Goal: Contribute content

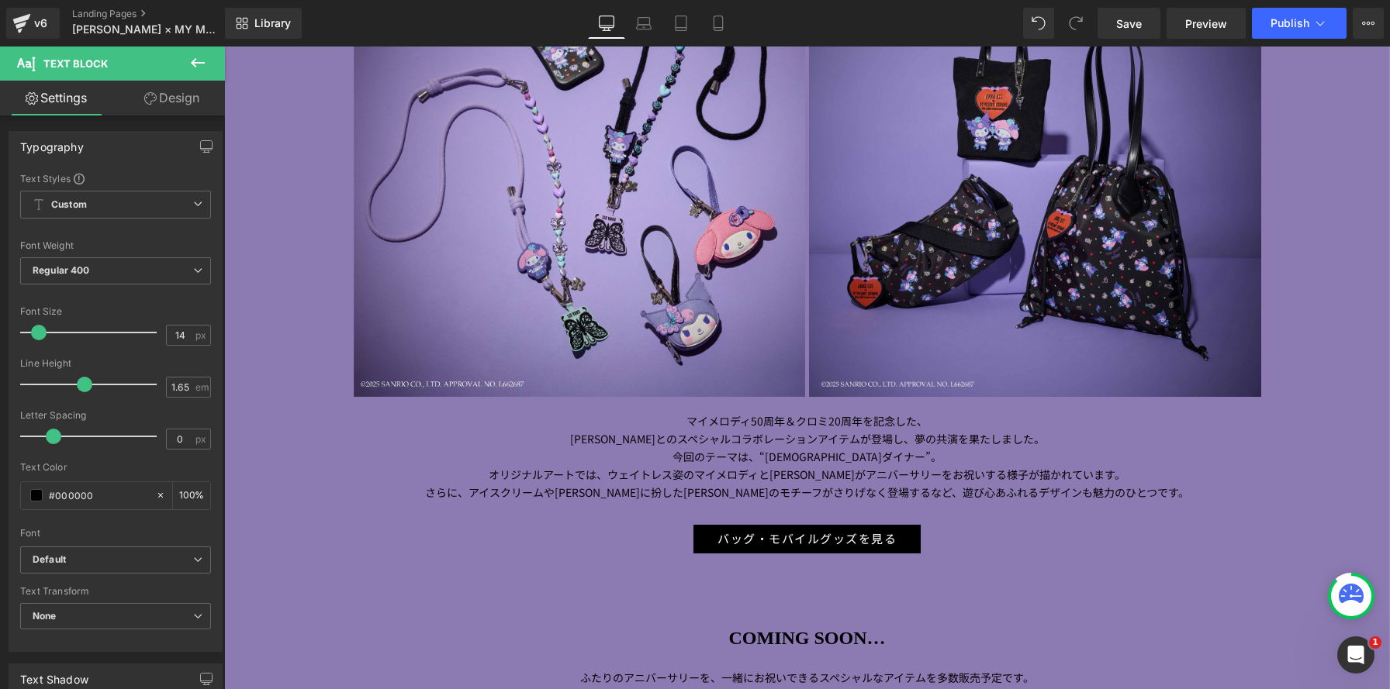
scroll to position [3438, 1166]
click at [754, 432] on p "[PERSON_NAME] とのスペシャルコラボレーションアイテムが登場し、 夢の共演を果たしました。 今回のテーマは、 “ アメリカンダイナー ” 。 オリ…" at bounding box center [807, 465] width 907 height 71
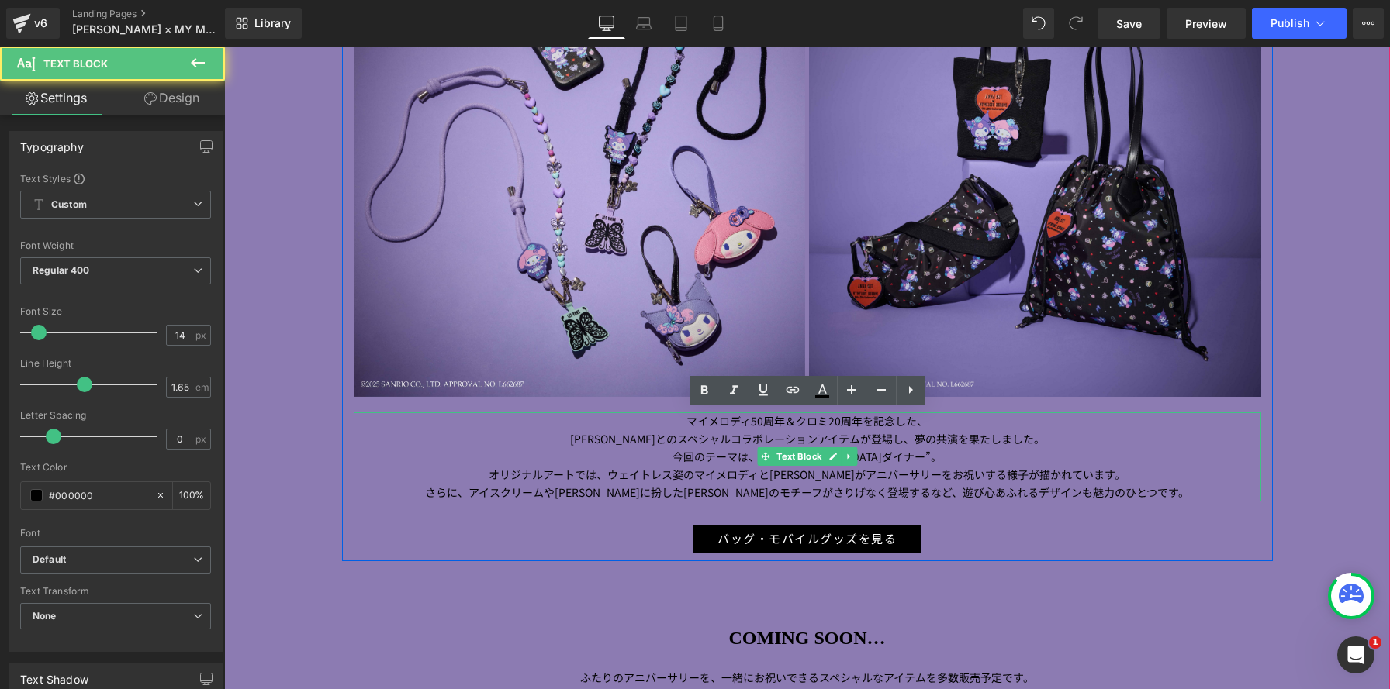
click at [735, 431] on span "とのスペシャルコラボレーションアイテムが登場し、" at bounding box center [784, 439] width 259 height 16
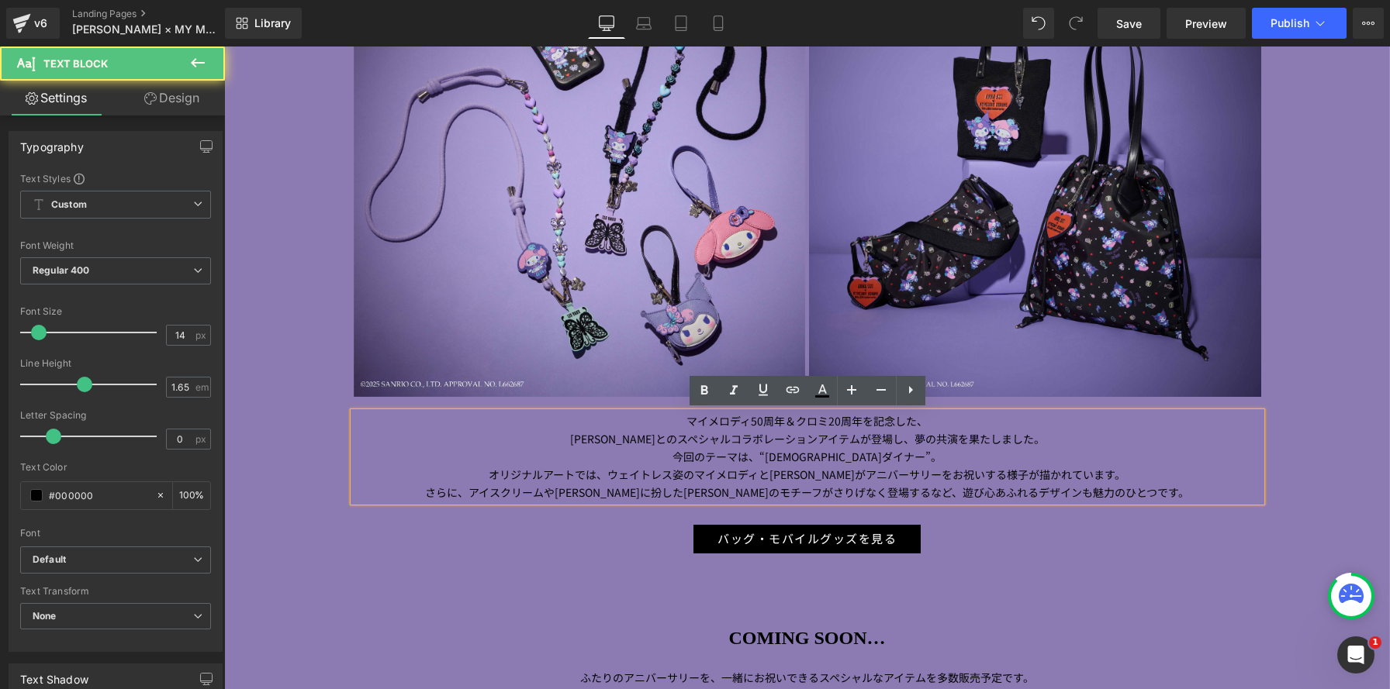
click at [735, 431] on span "とのスペシャルコラボレーションアイテムが登場し、" at bounding box center [784, 439] width 259 height 16
drag, startPoint x: 1143, startPoint y: 499, endPoint x: 1184, endPoint y: 507, distance: 41.8
click at [1183, 508] on div "BAG AND MOBILE GOODS Heading トートバッグやショルダーバッグ、スマートフォンケース、スマホストラップなど、デイリーに 活躍する全 …" at bounding box center [807, 205] width 931 height 696
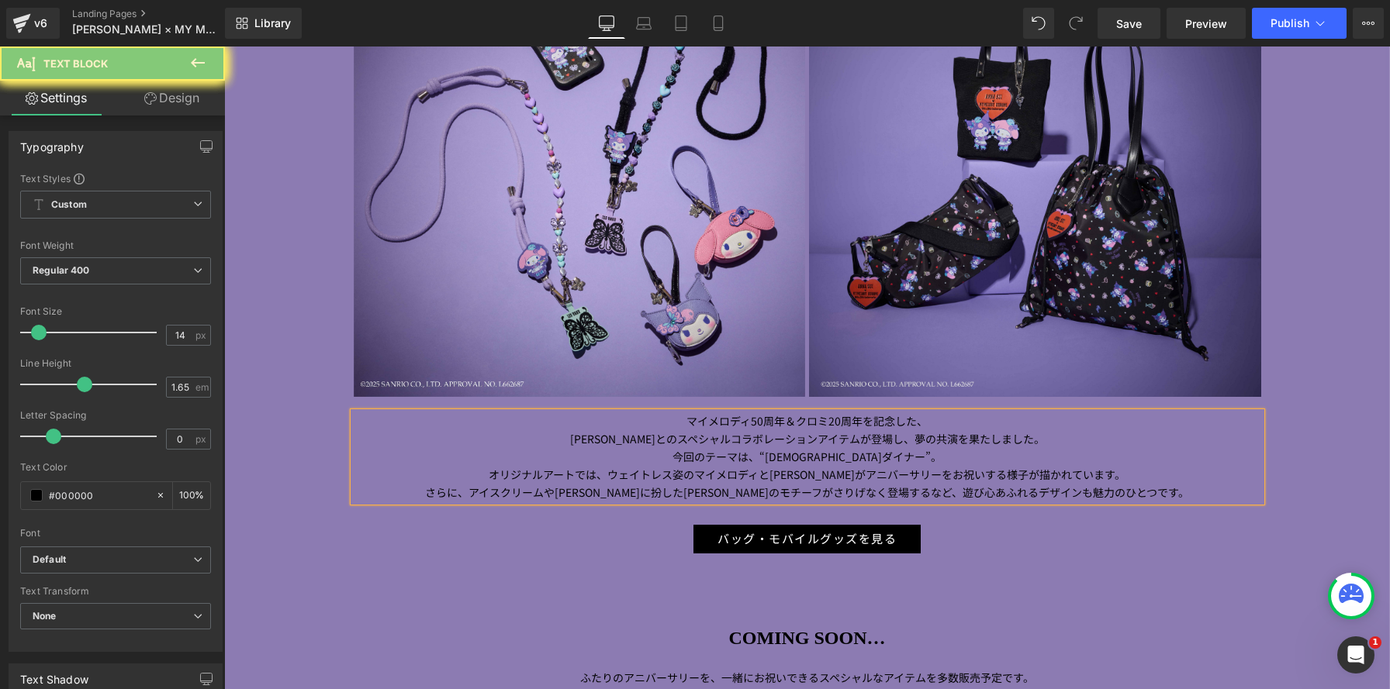
paste div
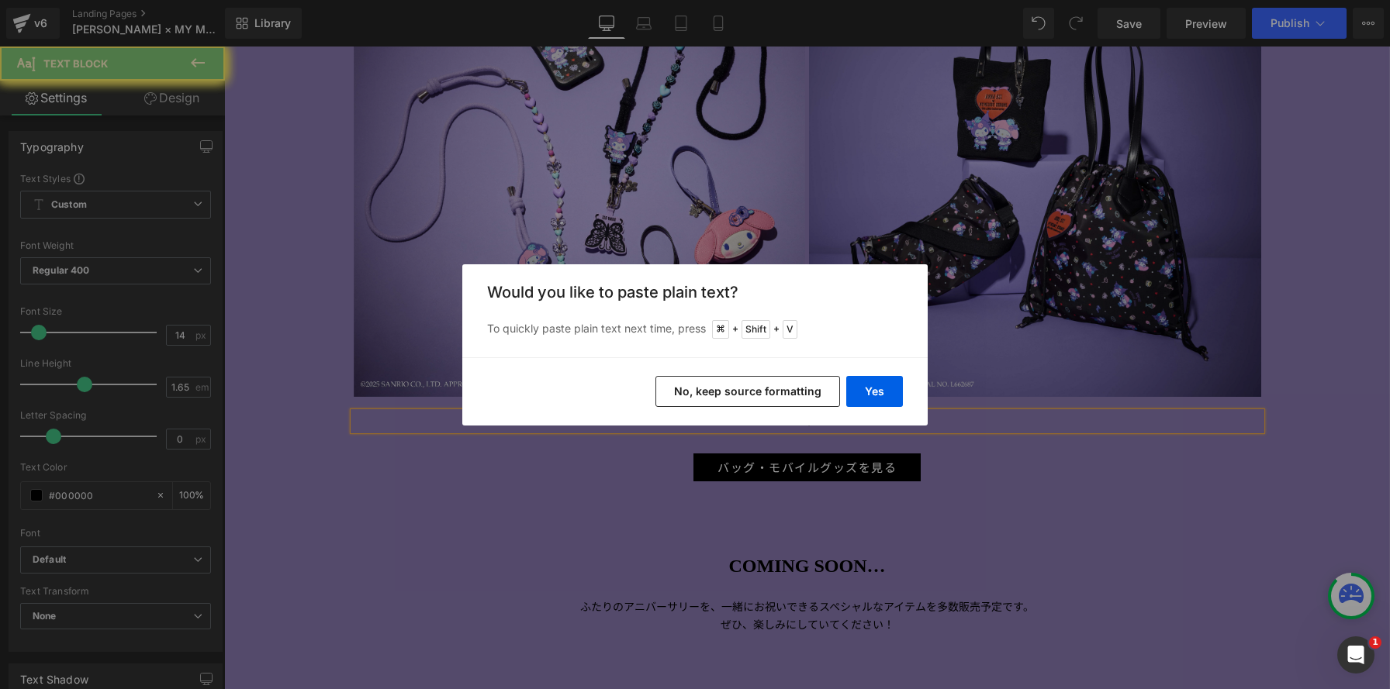
click at [796, 397] on button "No, keep source formatting" at bounding box center [747, 391] width 185 height 31
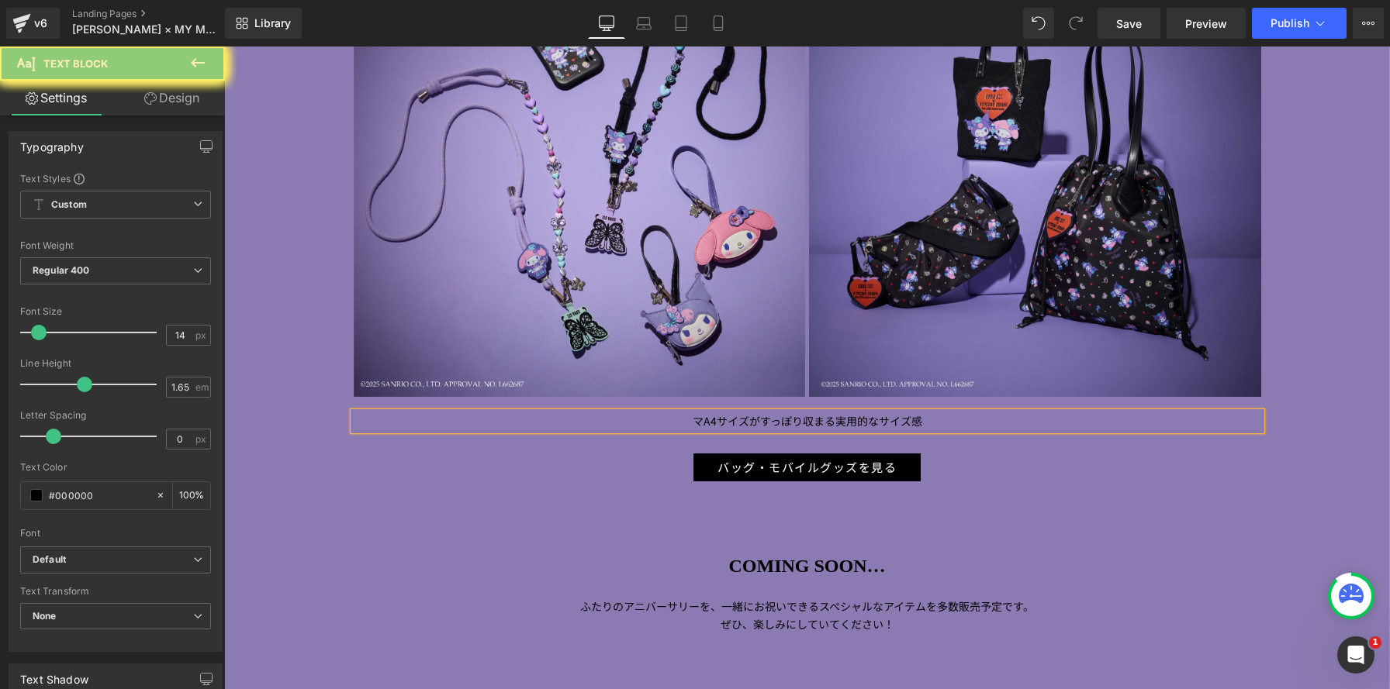
drag, startPoint x: 669, startPoint y: 413, endPoint x: 661, endPoint y: 411, distance: 7.9
click at [660, 413] on p "マ A4 サイズがすっぽり収まる実用的なサイズ感" at bounding box center [807, 422] width 907 height 18
click at [703, 430] on div "BAG AND MOBILE GOODS Heading トートバッグやショルダーバッグ、スマートフォンケース、スマホストラップなど、デイリーに 活躍する全 …" at bounding box center [807, 169] width 931 height 624
click at [925, 413] on p "A4 サイズがすっぽり収まる実用的なサイズ感" at bounding box center [807, 422] width 907 height 18
click at [933, 418] on p "A4 サイズがすっぽり収まる実用的なサイズ感" at bounding box center [807, 422] width 907 height 18
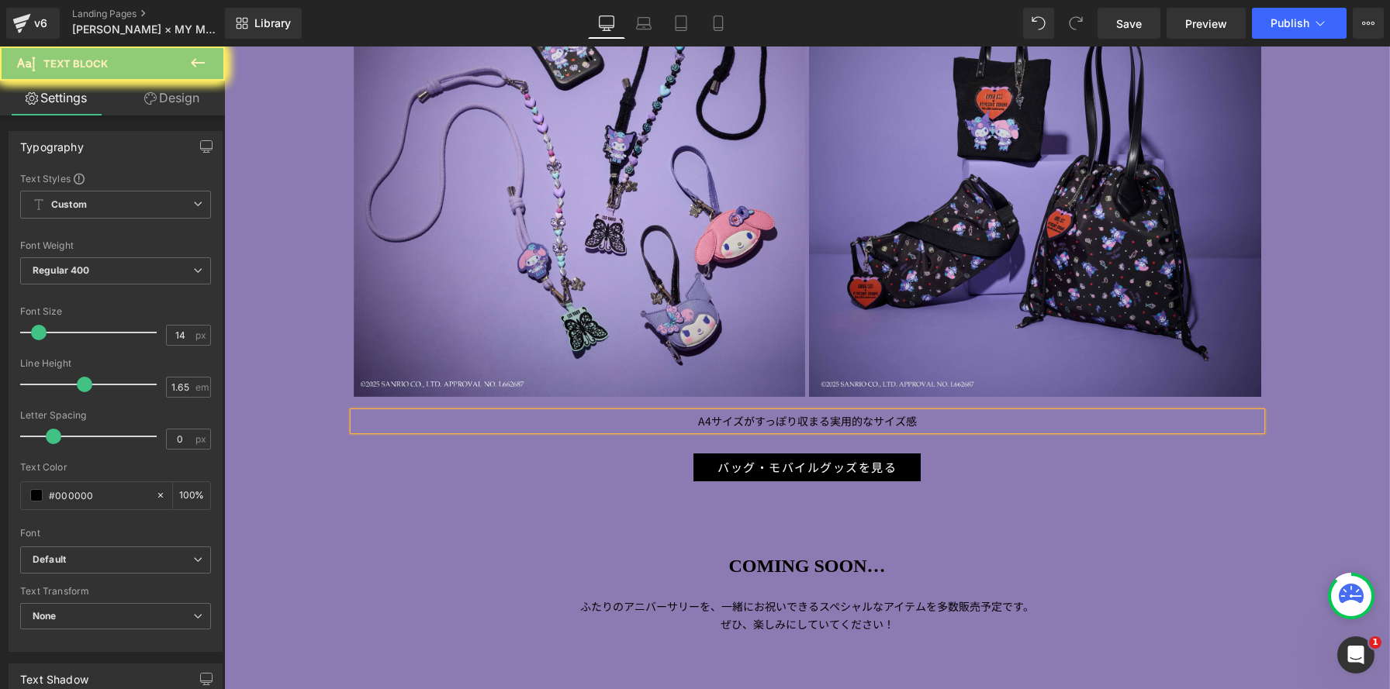
click at [933, 418] on p "A4 サイズがすっぽり収まる実用的なサイズ感" at bounding box center [807, 422] width 907 height 18
click at [685, 413] on p "A4 サイズがすっぽり収まる実用的なサイズ感" at bounding box center [807, 422] width 907 height 18
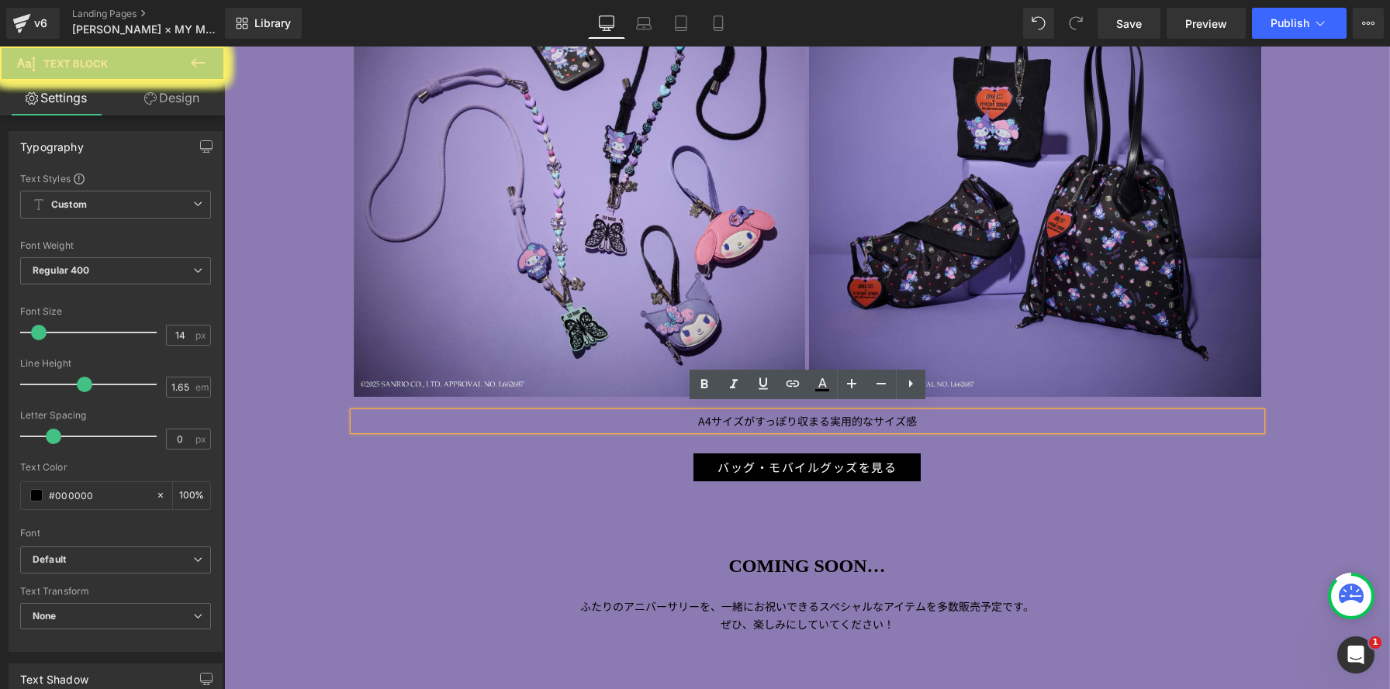
click at [931, 415] on p "A4 サイズがすっぽり収まる実用的なサイズ感" at bounding box center [807, 422] width 907 height 18
click at [690, 341] on img at bounding box center [580, 171] width 452 height 452
click at [927, 413] on p "A4 サイズがすっぽり収まる実用的なサイズ感" at bounding box center [807, 422] width 907 height 18
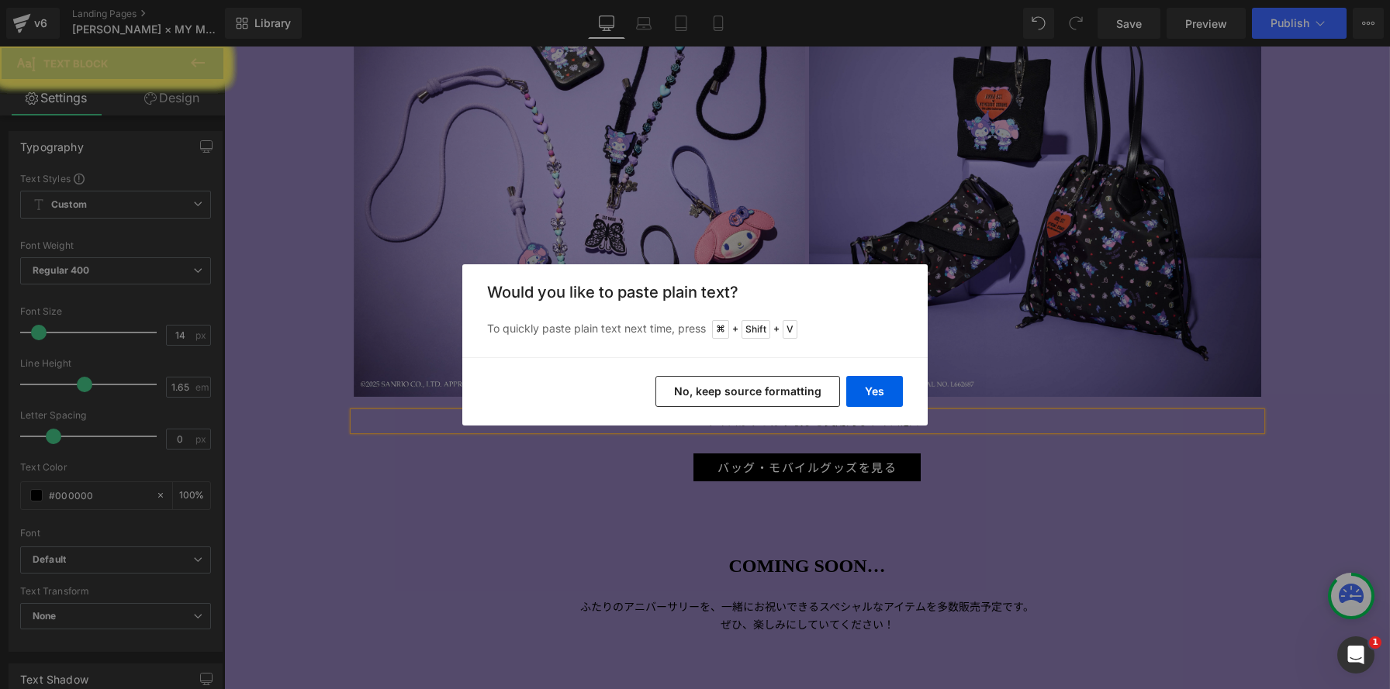
click at [796, 396] on button "No, keep source formatting" at bounding box center [747, 391] width 185 height 31
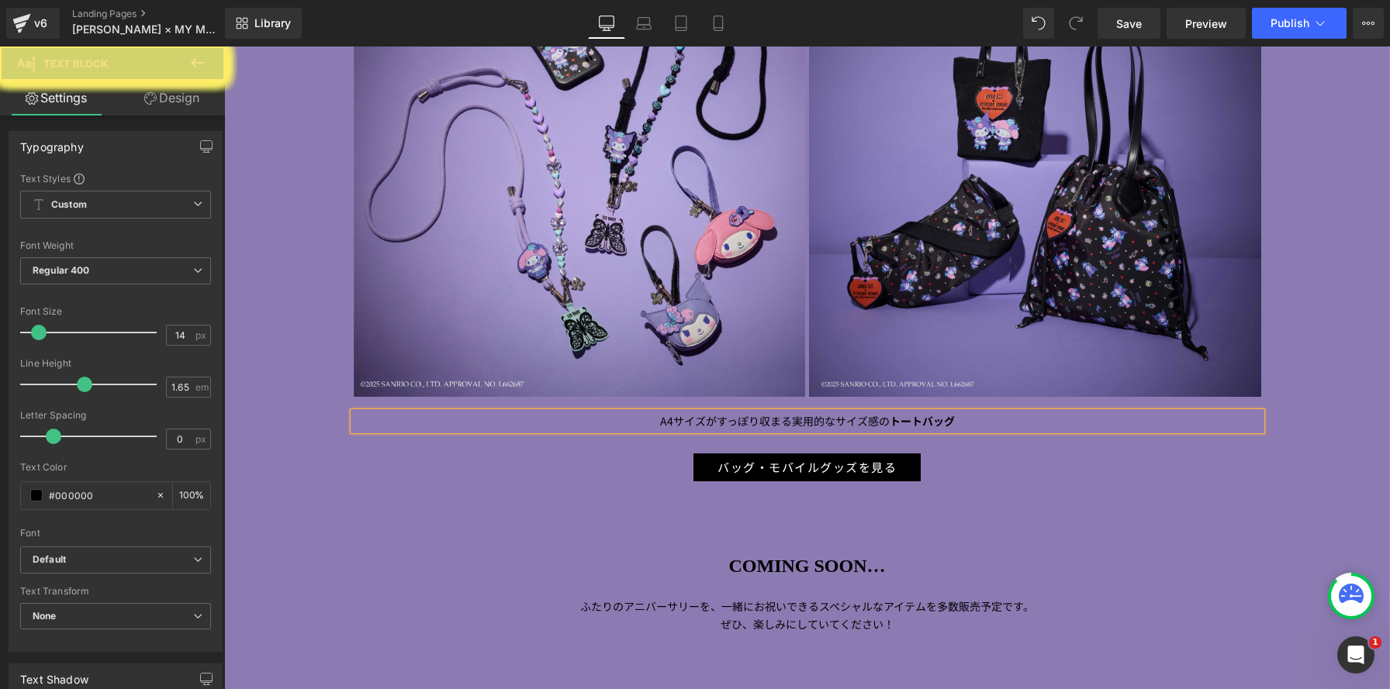
drag, startPoint x: 889, startPoint y: 415, endPoint x: 968, endPoint y: 410, distance: 78.5
click at [890, 415] on b "トートバッグ" at bounding box center [921, 421] width 65 height 16
drag, startPoint x: 968, startPoint y: 410, endPoint x: 832, endPoint y: 408, distance: 135.7
click at [967, 413] on p "A4 サイズがすっぽり収まる実用的なサイズ感の トートバッグ" at bounding box center [807, 422] width 907 height 18
click at [700, 387] on icon at bounding box center [703, 383] width 7 height 9
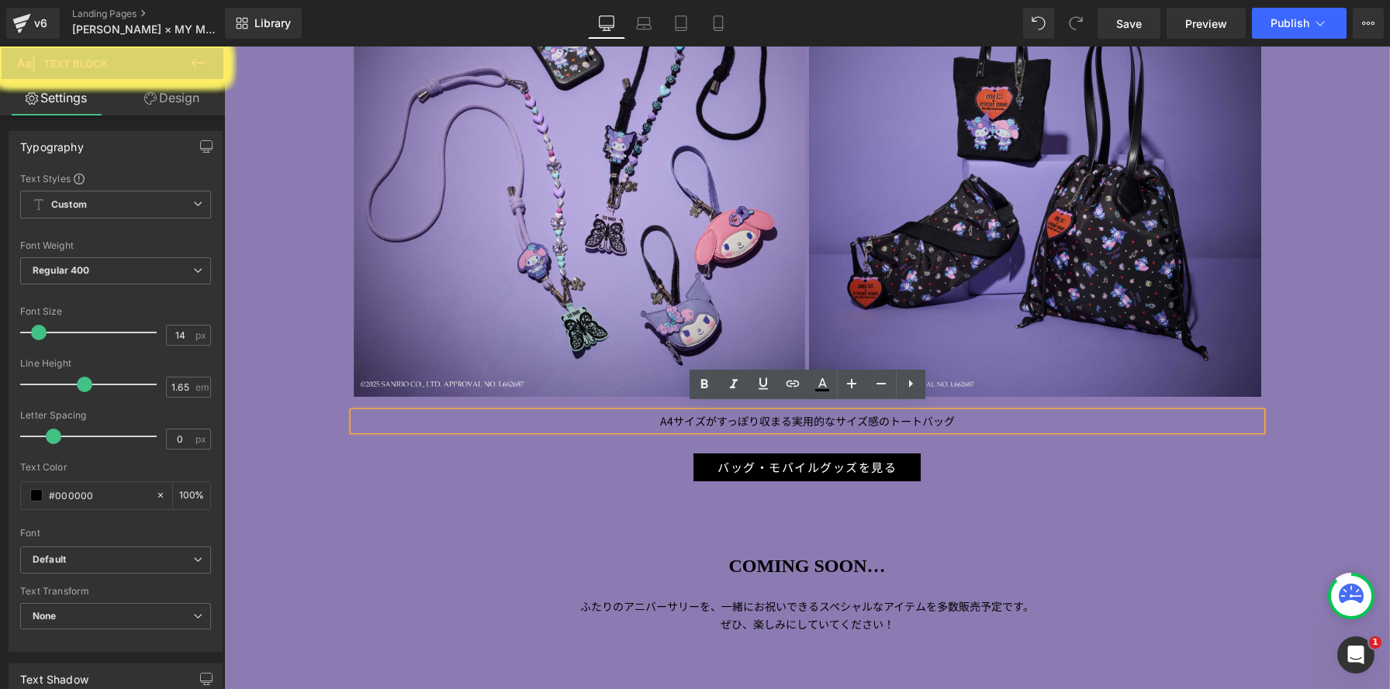
click at [1022, 413] on p "A4 サイズがすっぽり収まる実用的なサイズ感の トートバッグ" at bounding box center [807, 422] width 907 height 18
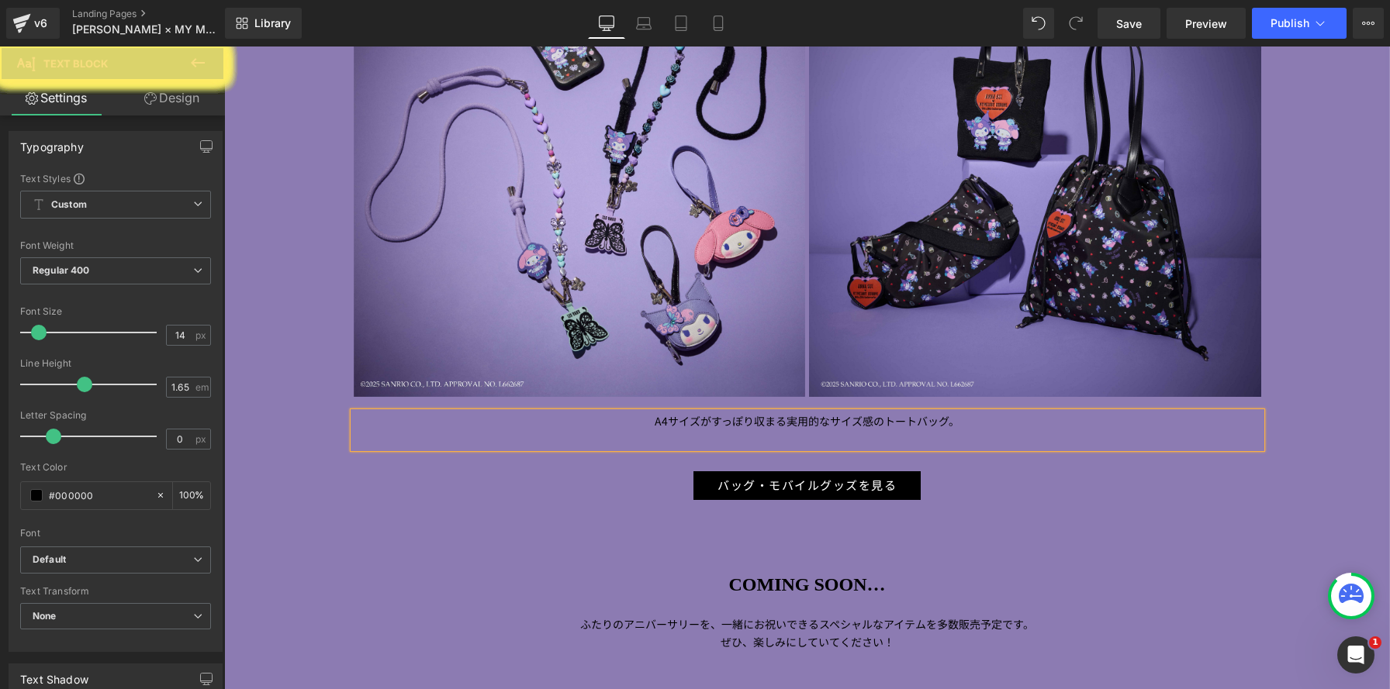
click at [660, 416] on span "A4" at bounding box center [660, 421] width 13 height 16
click at [652, 415] on p "A4 サイズがすっぽり収まる実用的なサイズ感の トートバッグ。" at bounding box center [807, 422] width 907 height 18
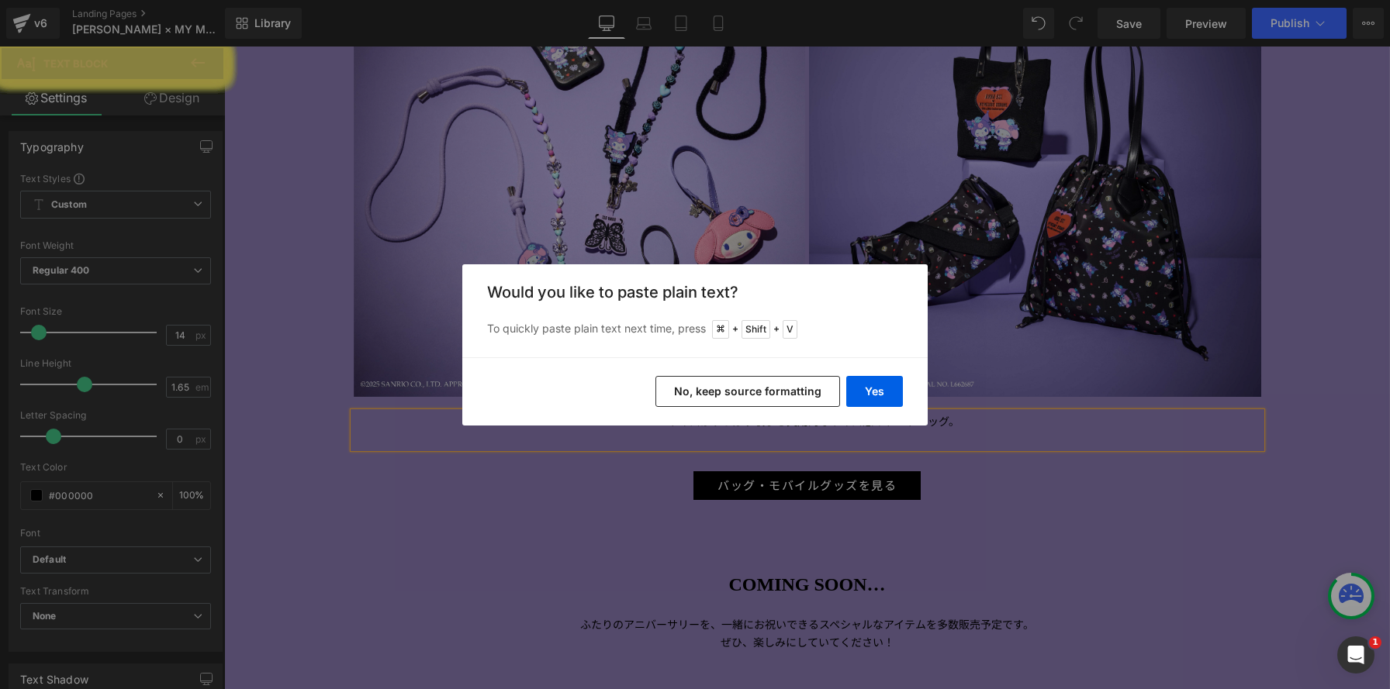
click at [729, 398] on button "No, keep source formatting" at bounding box center [747, 391] width 185 height 31
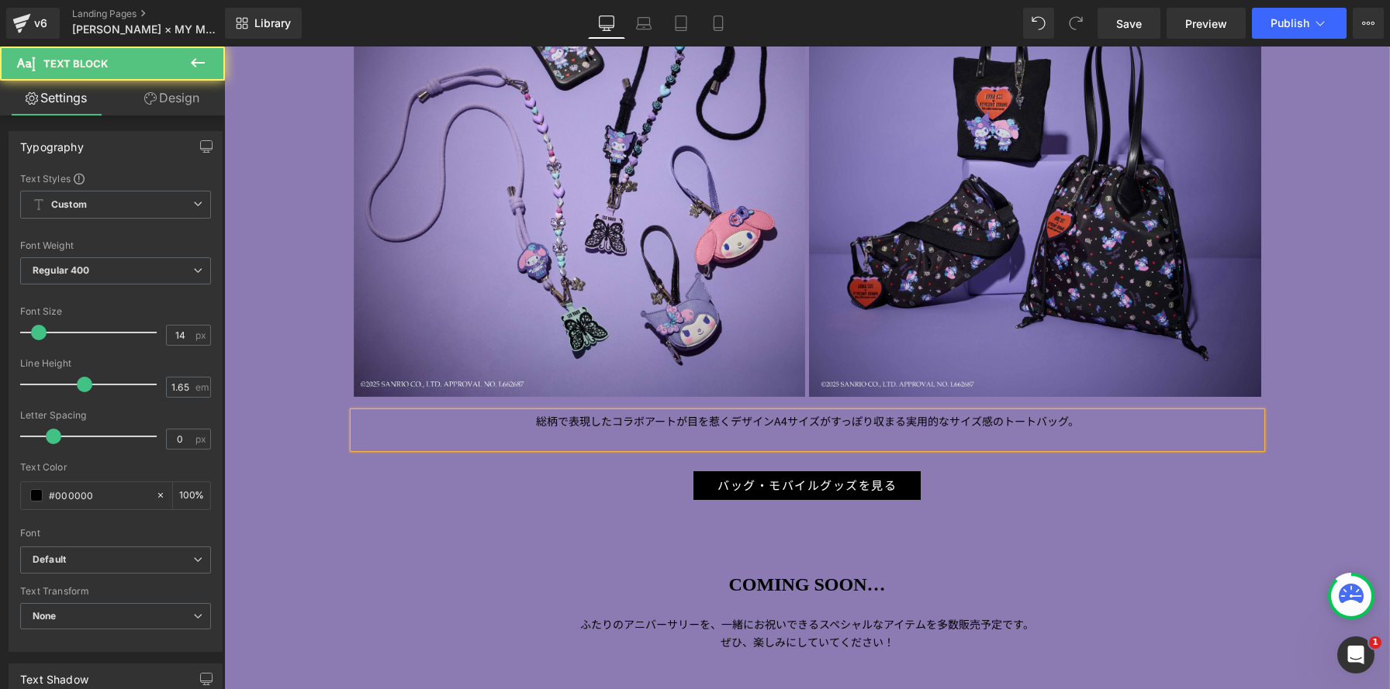
click at [777, 416] on span "総柄で表現したコラボアートが目を惹くデザイン A4" at bounding box center [661, 421] width 251 height 16
click at [773, 414] on span "総柄で表現したコラボアートが目を惹くデザイン A4" at bounding box center [661, 421] width 251 height 16
click at [1074, 417] on span "トートバッグ。" at bounding box center [1051, 421] width 75 height 16
click at [1148, 420] on p "総柄で表現したコラボアートが目を惹くデザインの、 A4 サイズがすっぽり収まる実用的なサイズ感の トートバッグとショルダーバッグ。" at bounding box center [807, 422] width 907 height 18
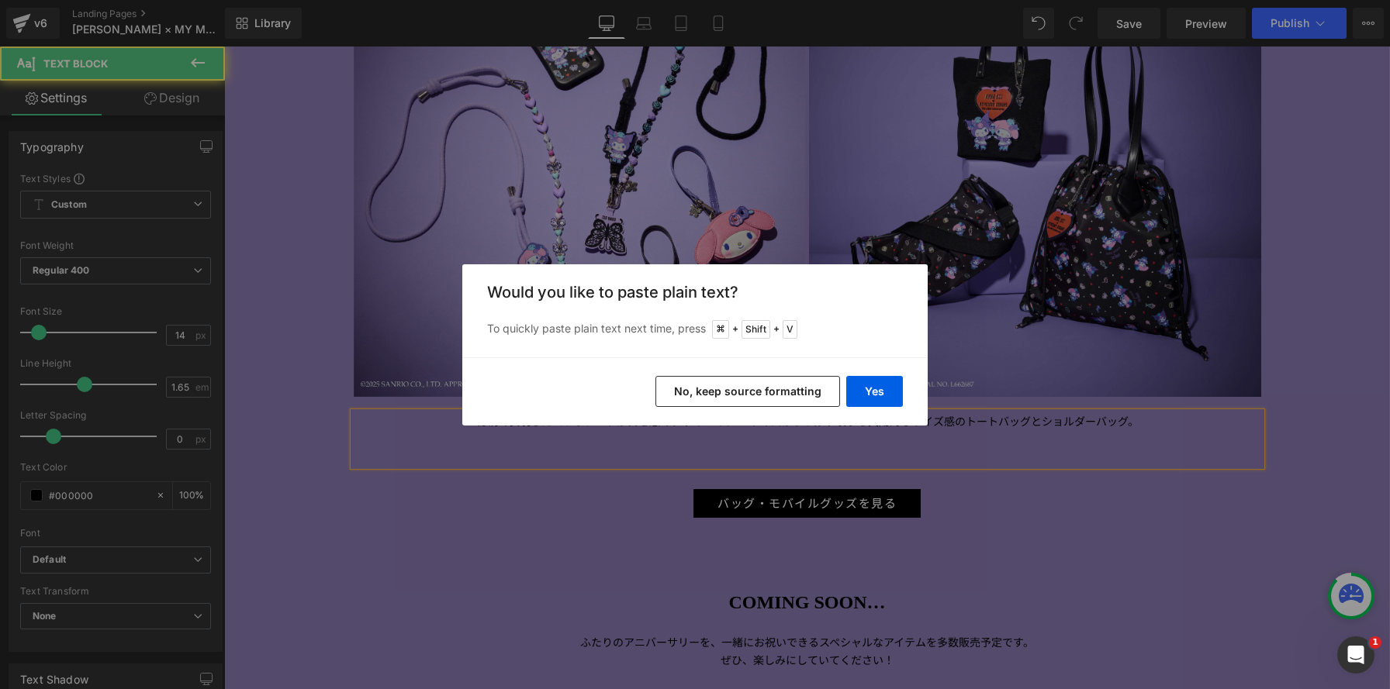
click at [798, 386] on button "No, keep source formatting" at bounding box center [747, 391] width 185 height 31
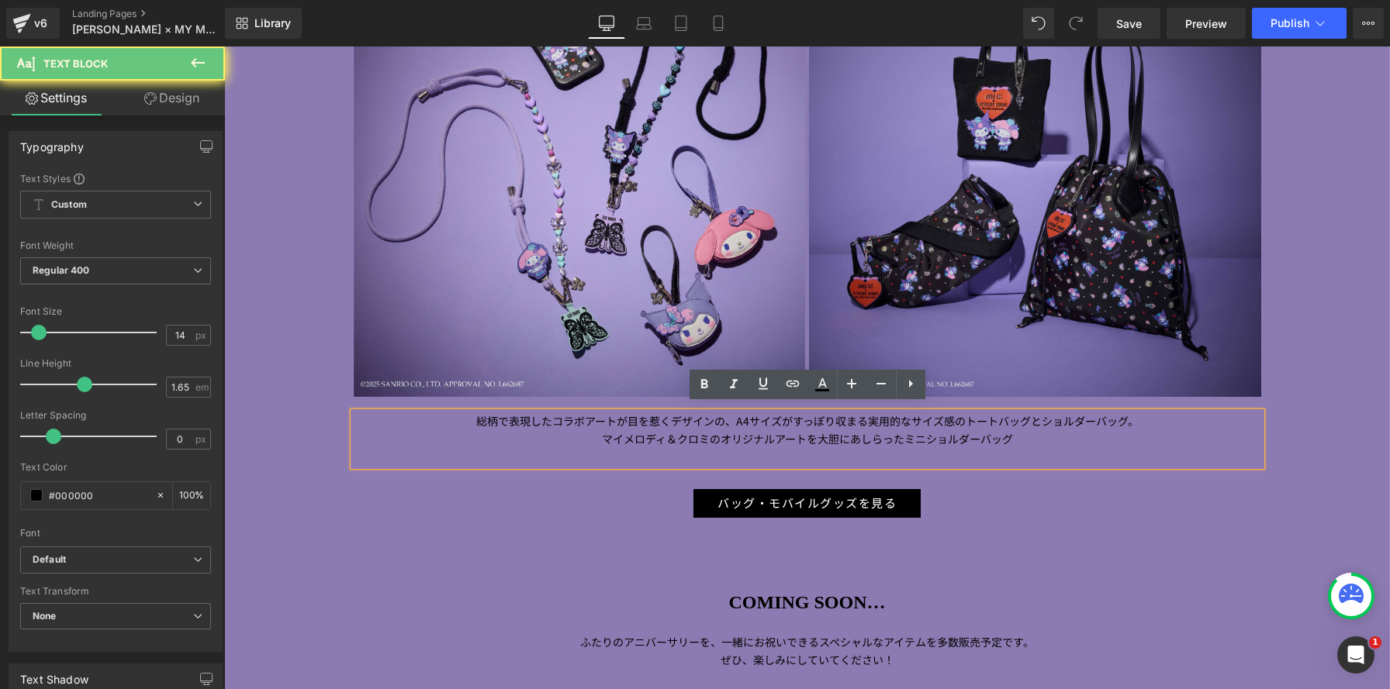
click at [1014, 433] on p "マイメロディ＆クロミのオリジナルアートを大胆にあしらったミニショルダーバッグ" at bounding box center [807, 439] width 907 height 18
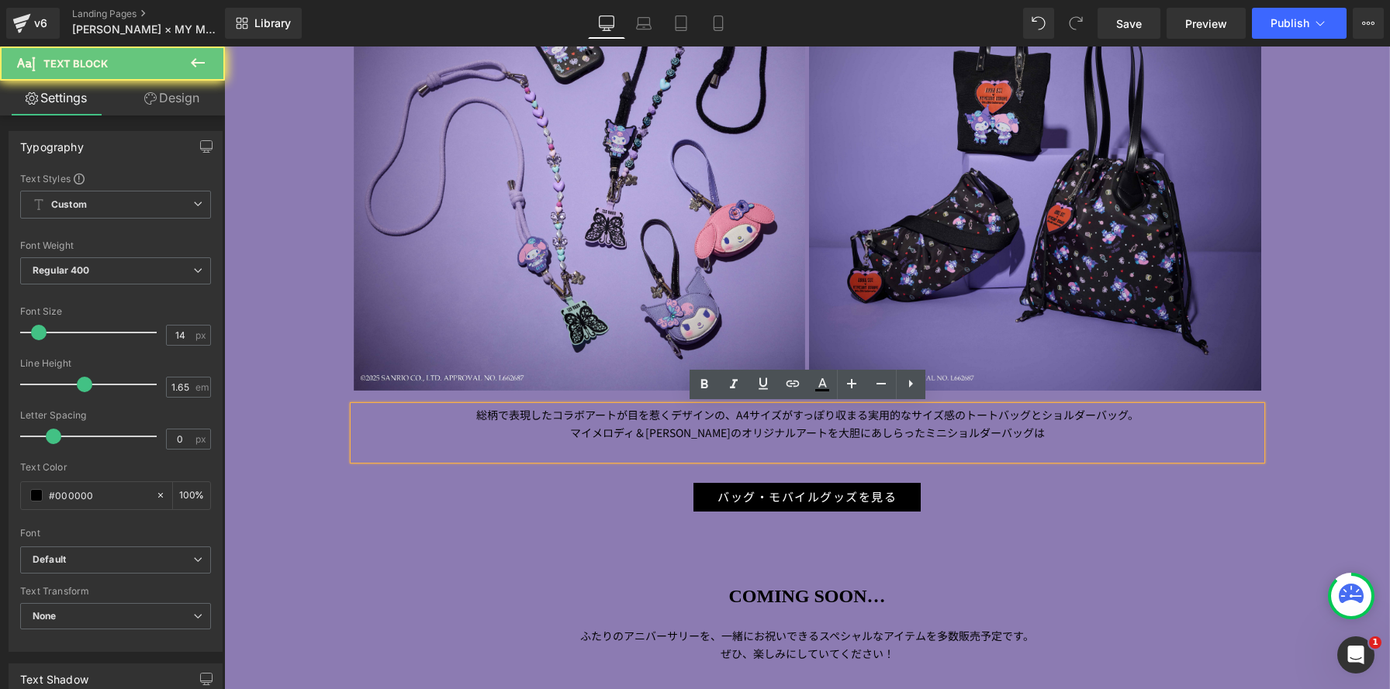
scroll to position [8, 8]
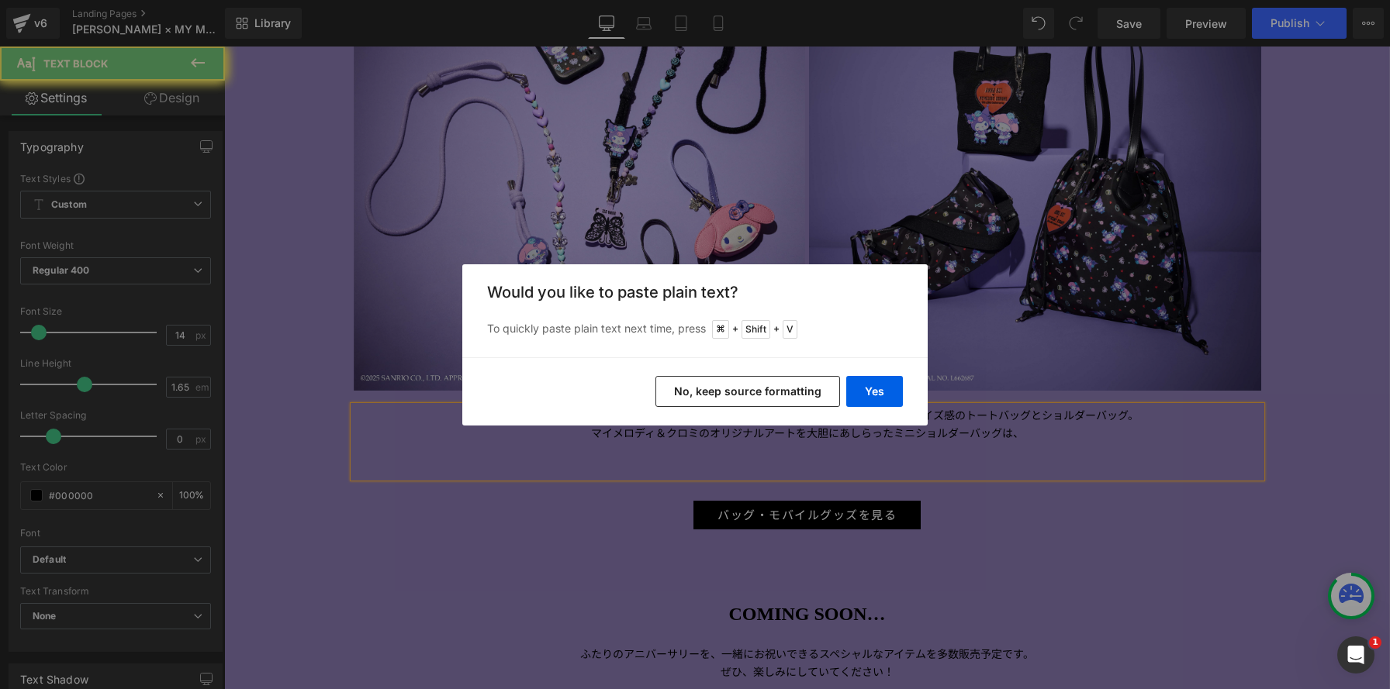
click at [763, 392] on button "No, keep source formatting" at bounding box center [747, 391] width 185 height 31
click at [1100, 455] on p "ブラックのキャンバス地に映えるキャラクターアートが、シンプルなコーディネートにも華やかさを添えてくれます。" at bounding box center [807, 451] width 907 height 18
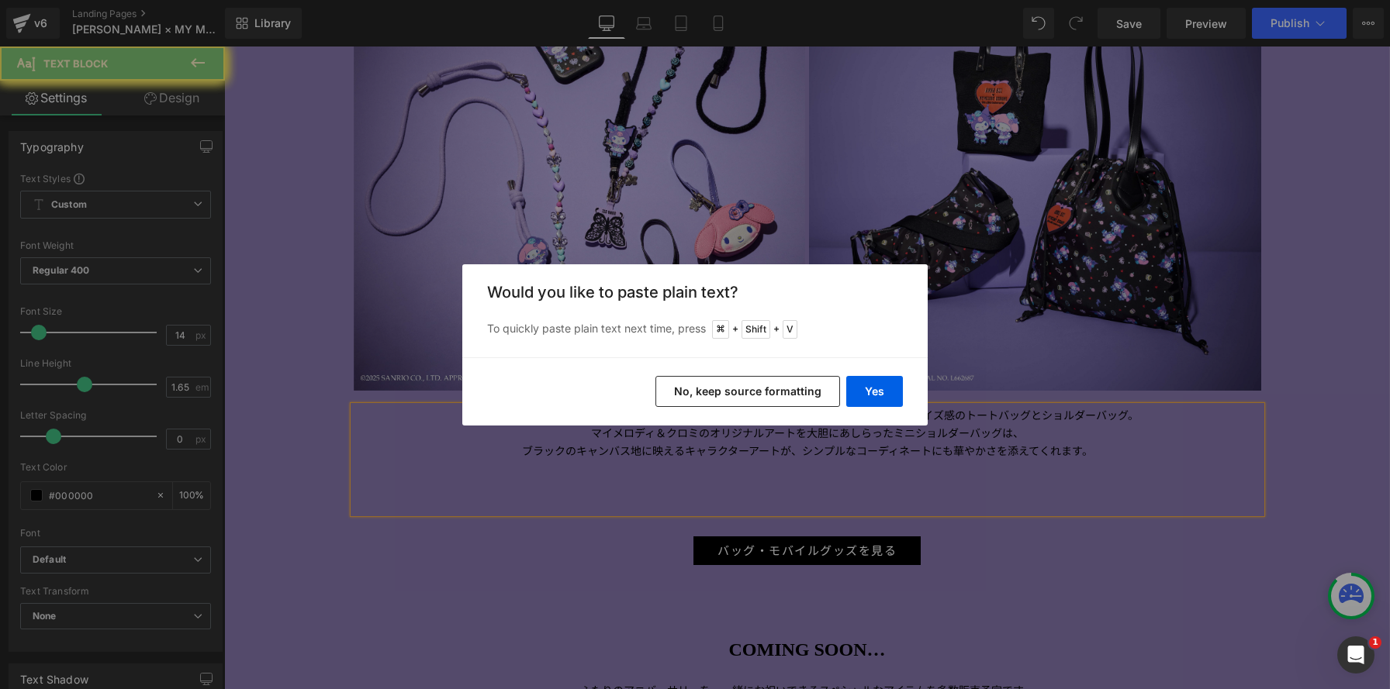
click at [777, 388] on button "No, keep source formatting" at bounding box center [747, 391] width 185 height 31
click at [1023, 490] on p "マイメロディ＆[PERSON_NAME]の顔をモチーフにした、愛らしさ満点のフェイスポーチチャーム" at bounding box center [807, 487] width 907 height 18
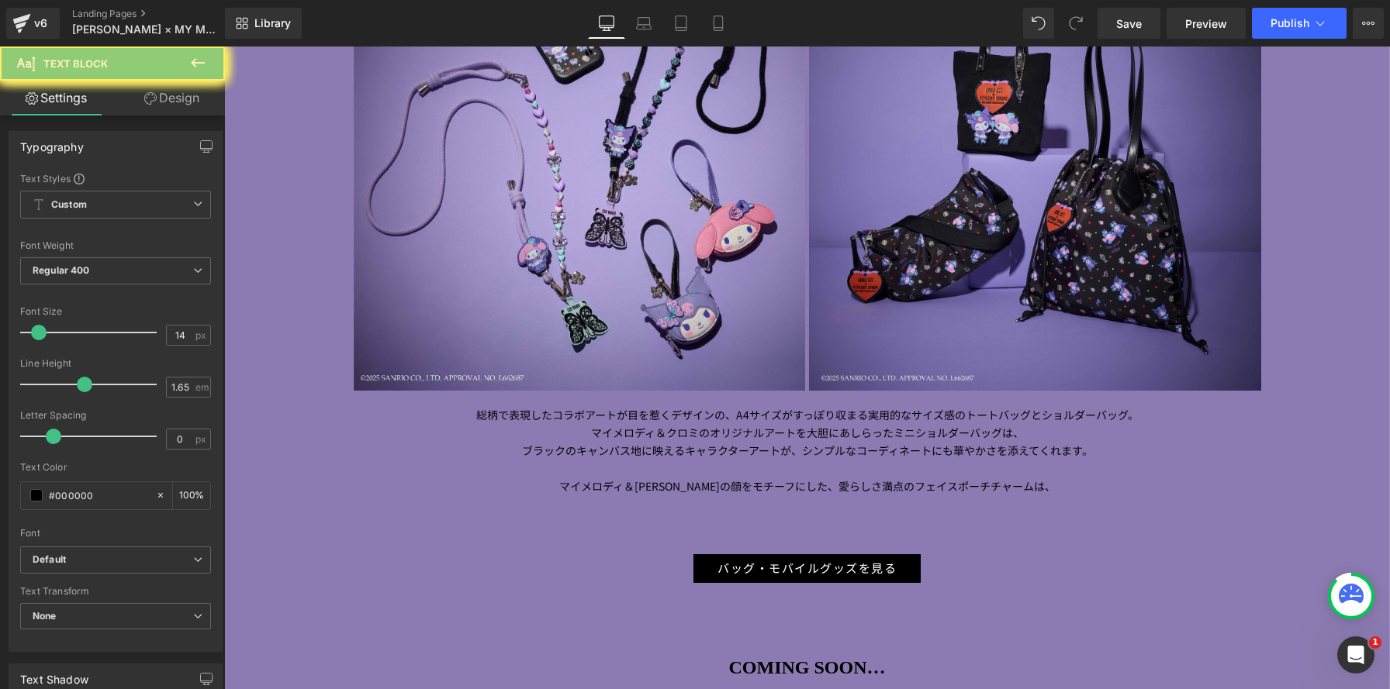
drag, startPoint x: 1038, startPoint y: 491, endPoint x: 1026, endPoint y: 488, distance: 12.0
click at [1038, 490] on p "マイメロディ＆[PERSON_NAME]の顔をモチーフにした、愛らしさ満点のフェイスポーチチャームは、" at bounding box center [807, 487] width 907 height 18
click at [1026, 488] on span "マイメロディ＆[PERSON_NAME]の顔をモチーフにした、愛らしさ満点のフェイスポーチチャームは、" at bounding box center [807, 486] width 496 height 16
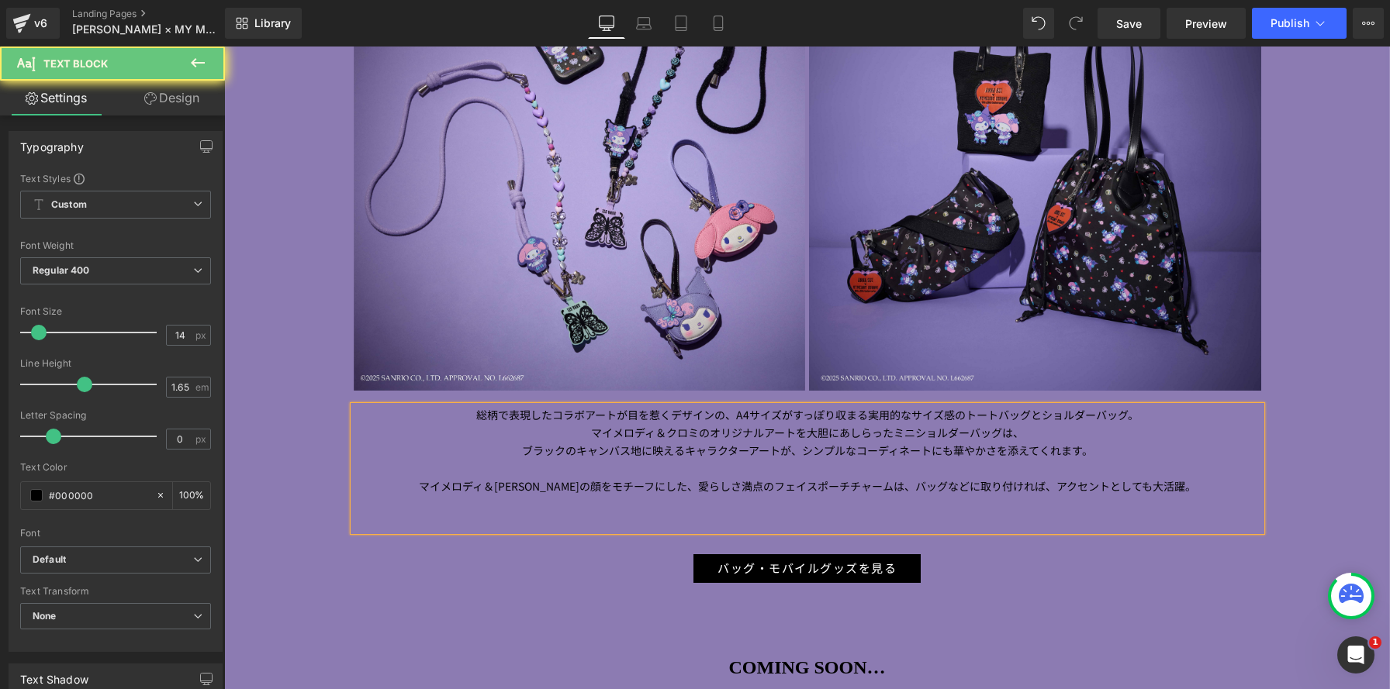
click at [908, 513] on p at bounding box center [807, 522] width 907 height 18
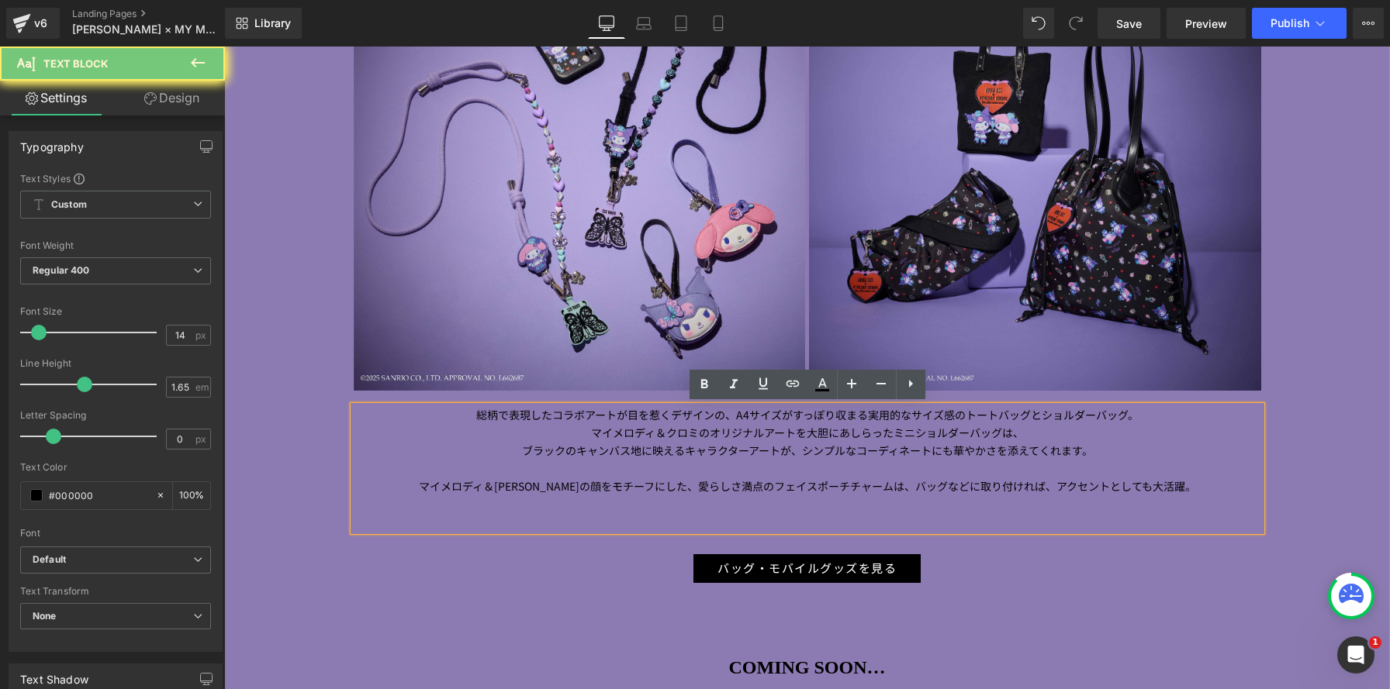
click at [1181, 485] on p "マイメロディ＆[PERSON_NAME]の顔をモチーフにした、愛らしさ満点のフェイスポーチチャームは、 バッグなどに取り付ければ、アクセントとしても大活躍。" at bounding box center [807, 487] width 907 height 18
click at [437, 482] on p "マイメロディ＆[PERSON_NAME]の顔をモチーフにした、愛らしさ満点のフェイスポーチチャームは、 バッグなどに取り付ければ、アクセントとしても大活躍。" at bounding box center [807, 487] width 907 height 18
click at [909, 504] on p at bounding box center [807, 505] width 907 height 18
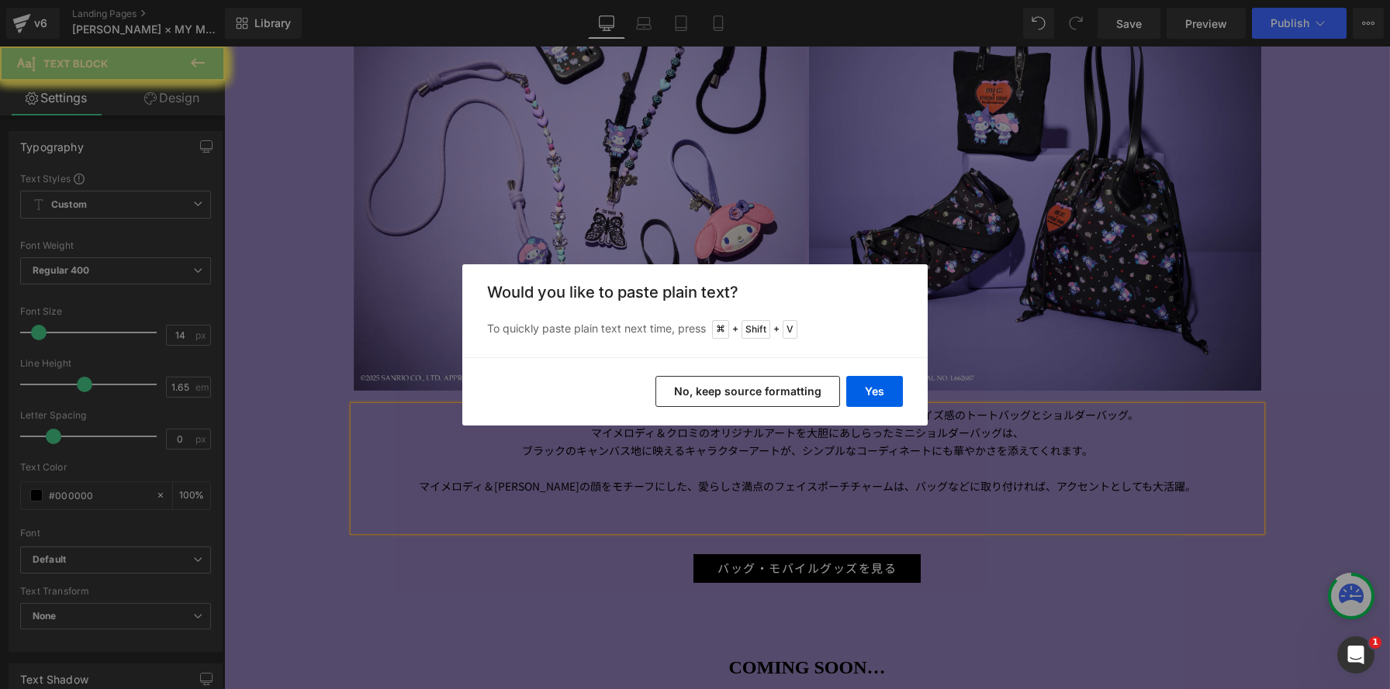
click at [772, 389] on button "No, keep source formatting" at bounding box center [747, 391] width 185 height 31
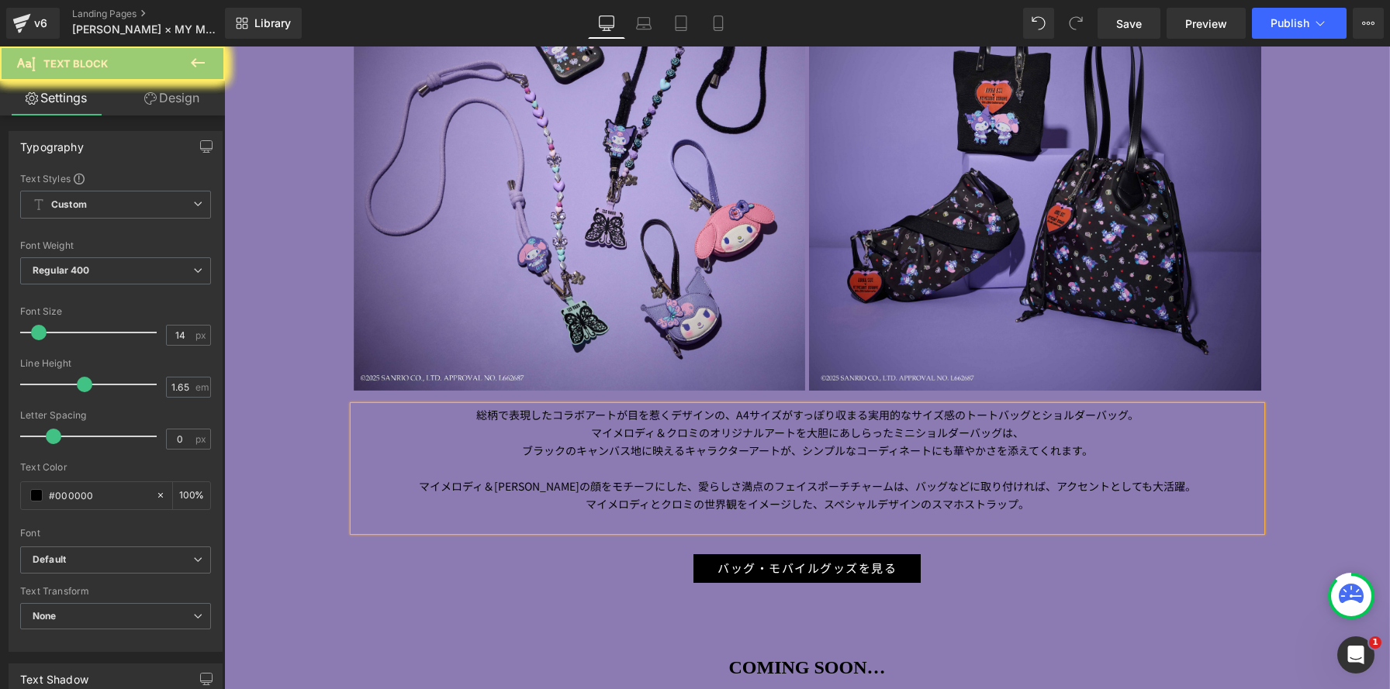
click at [1039, 510] on p "マイメロディとクロミの世界観をイメージした、スペシャルデザインのスマホストラップ。" at bounding box center [807, 505] width 907 height 18
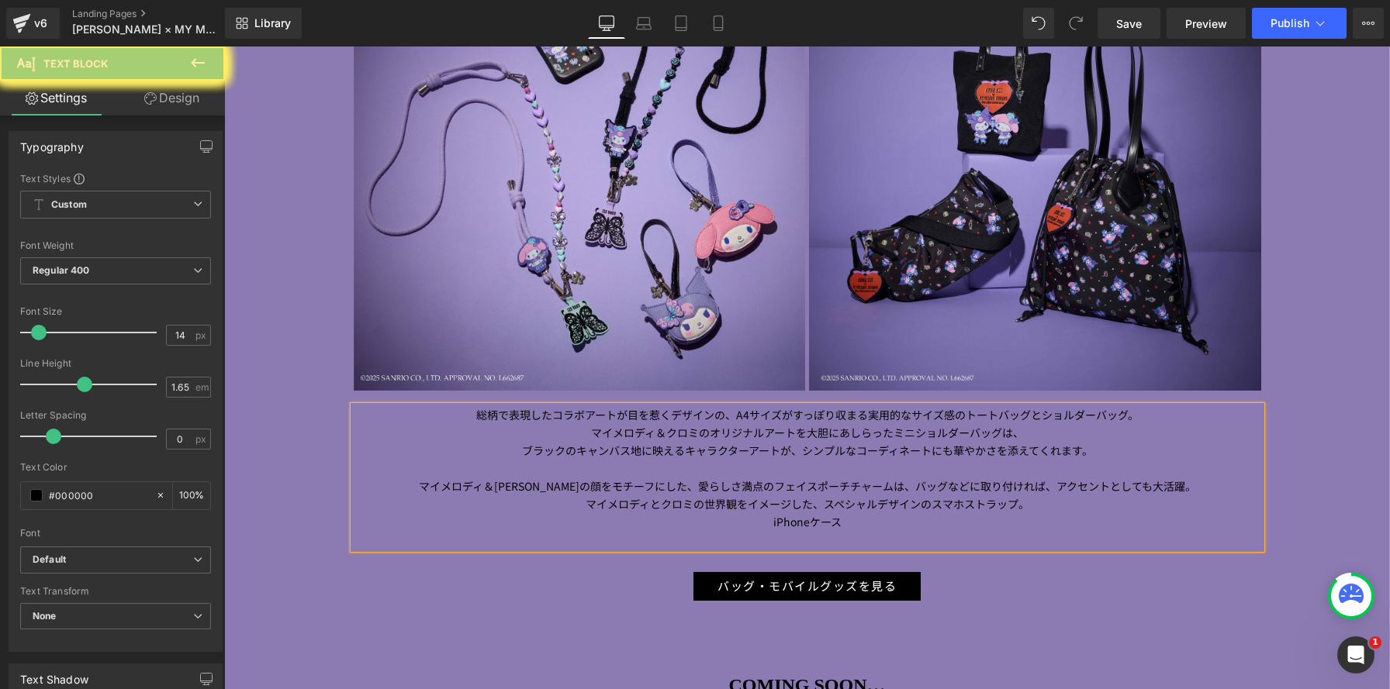
click at [734, 527] on p "iPhoneケース" at bounding box center [807, 522] width 907 height 18
click at [868, 520] on p "iPhoneケース" at bounding box center [807, 522] width 907 height 18
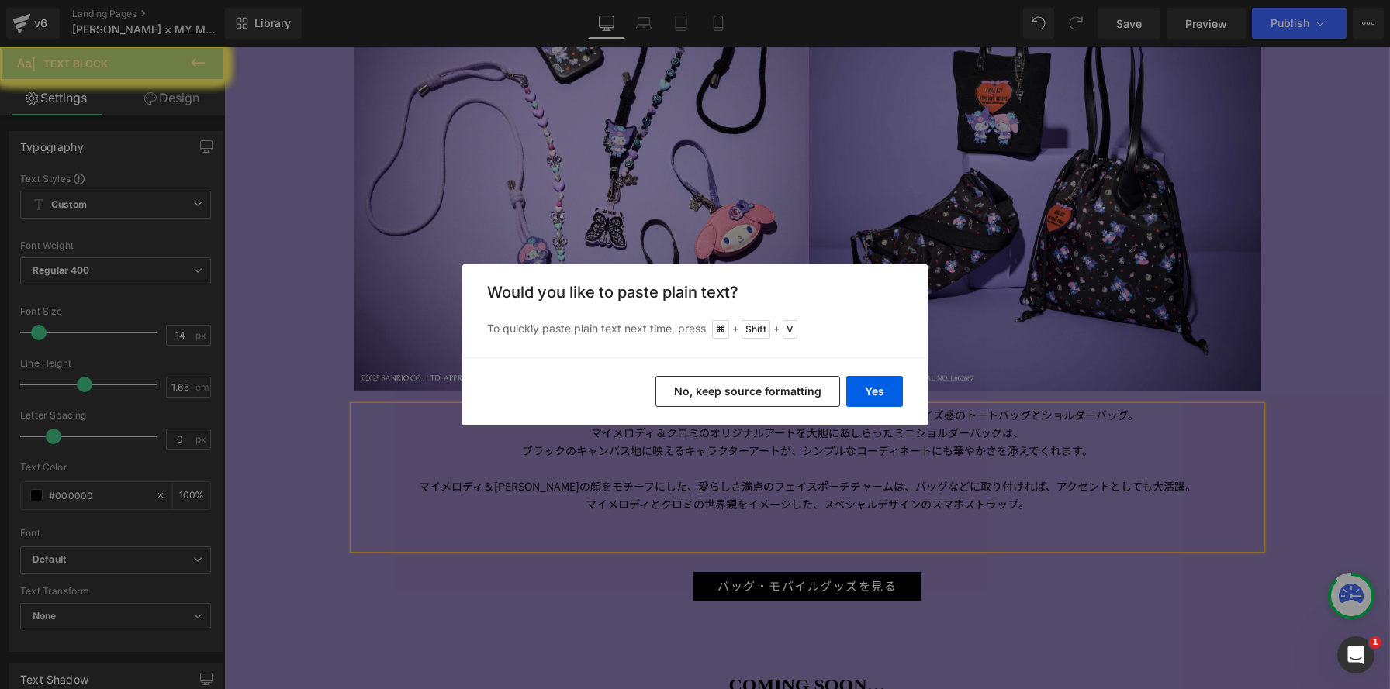
click at [731, 395] on button "No, keep source formatting" at bounding box center [747, 391] width 185 height 31
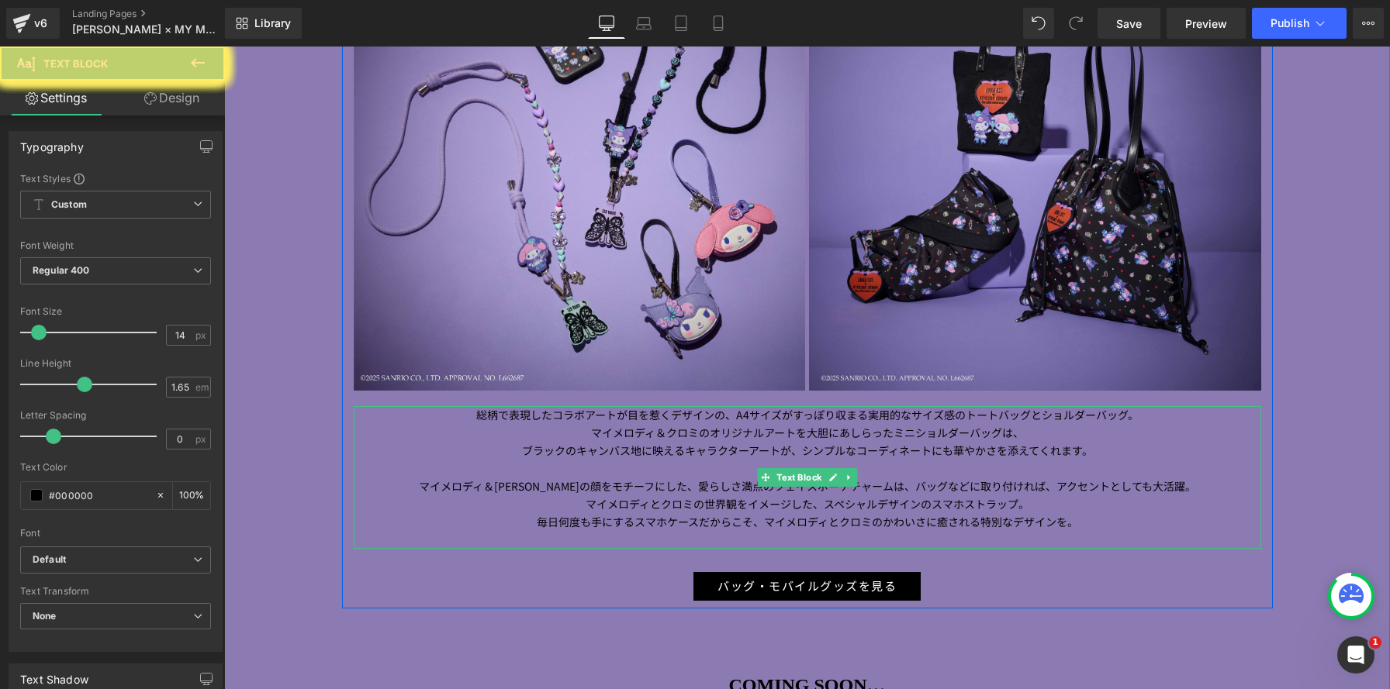
drag, startPoint x: 537, startPoint y: 525, endPoint x: 629, endPoint y: 523, distance: 91.5
click at [629, 523] on span "毎日何度も手にするスマホケースだからこそ、マイメロディとクロミのかわいさに癒される特別なデザインを。" at bounding box center [807, 522] width 541 height 16
click at [742, 528] on p "毎日何度も手にするスマホケースだからこそ、マイメロディとクロミのかわいさに癒される特別なデザインを。" at bounding box center [807, 522] width 907 height 18
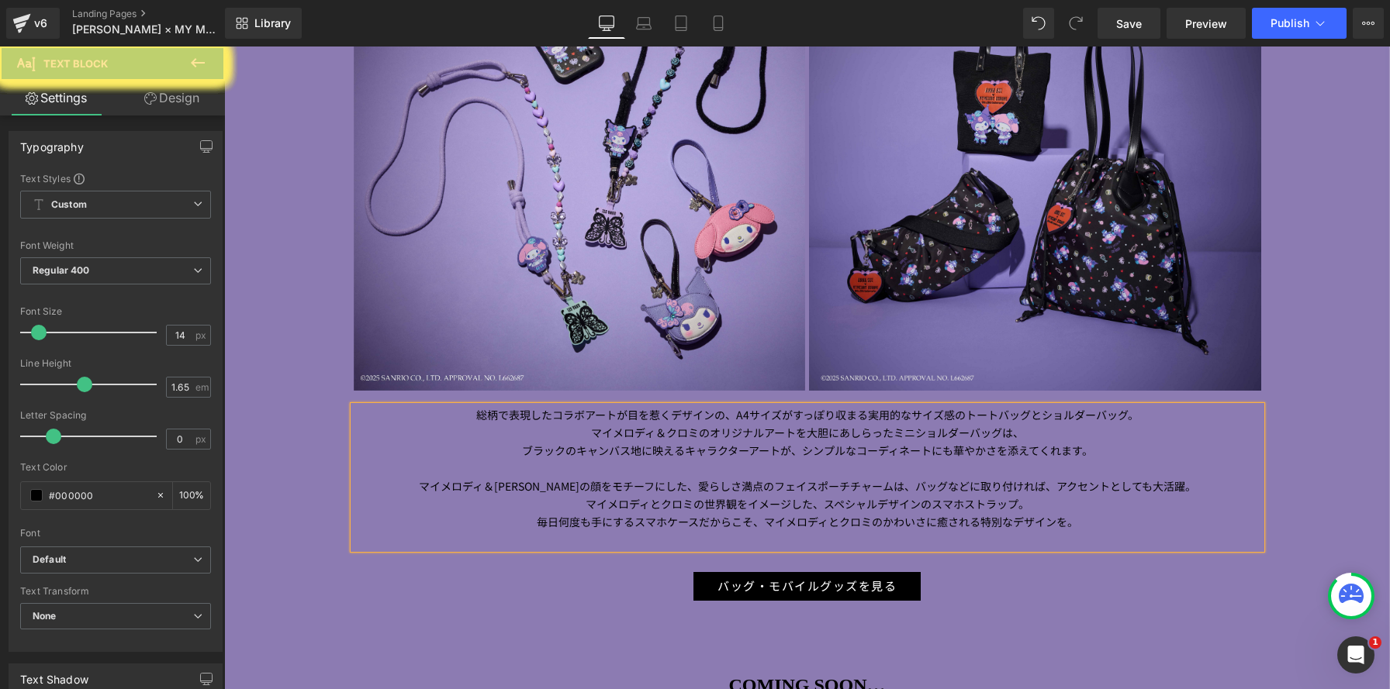
drag, startPoint x: 567, startPoint y: 523, endPoint x: 529, endPoint y: 521, distance: 38.1
click at [529, 521] on p "毎日何度も手にするスマホケースだからこそ、マイメロディとクロミのかわいさに癒される特別なデザインを。" at bounding box center [807, 522] width 907 height 18
click at [1042, 545] on p at bounding box center [807, 540] width 907 height 18
click at [999, 544] on p at bounding box center [807, 540] width 907 height 18
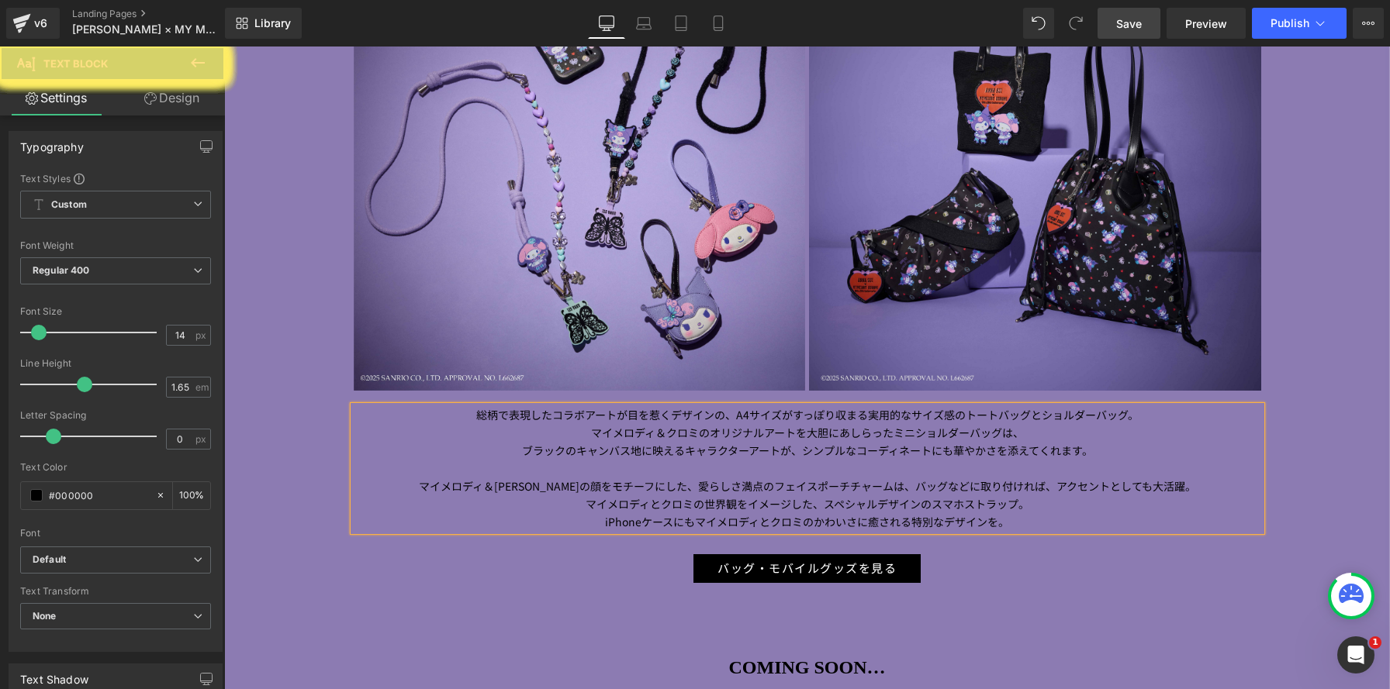
click at [1124, 32] on link "Save" at bounding box center [1128, 23] width 63 height 31
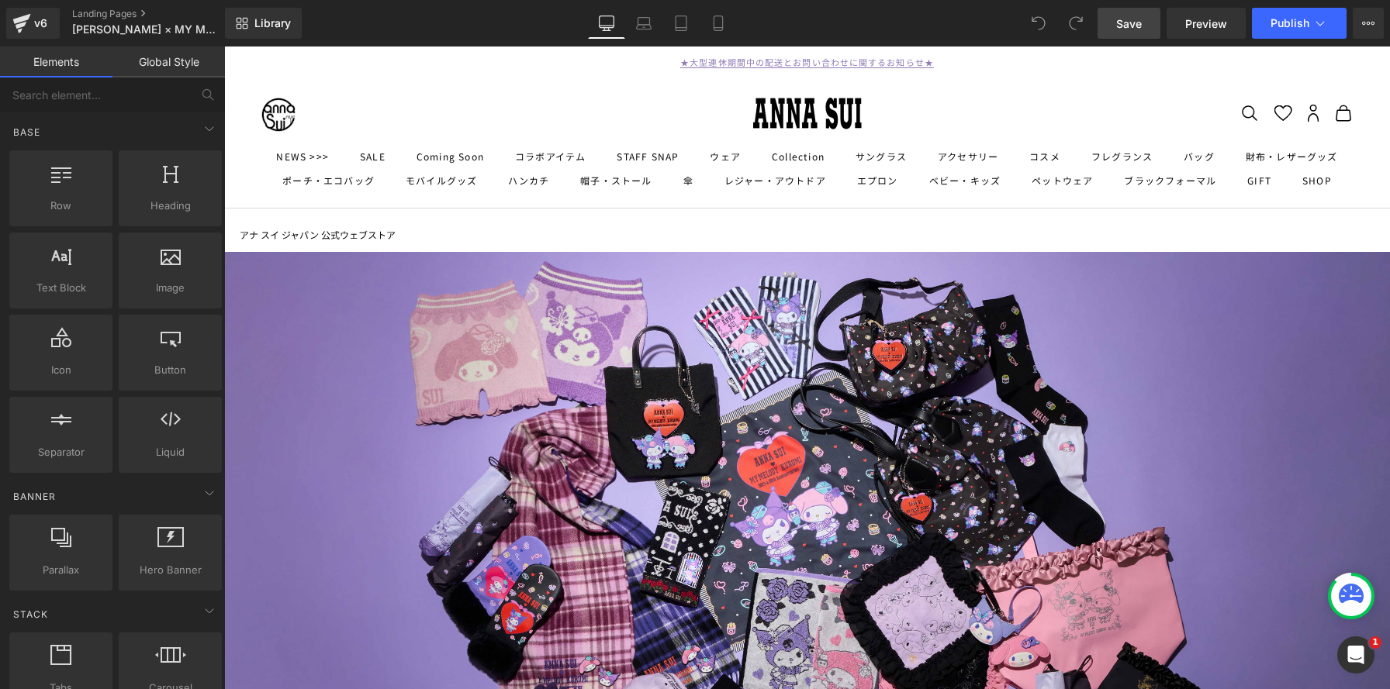
click at [1129, 36] on link "Save" at bounding box center [1128, 23] width 63 height 31
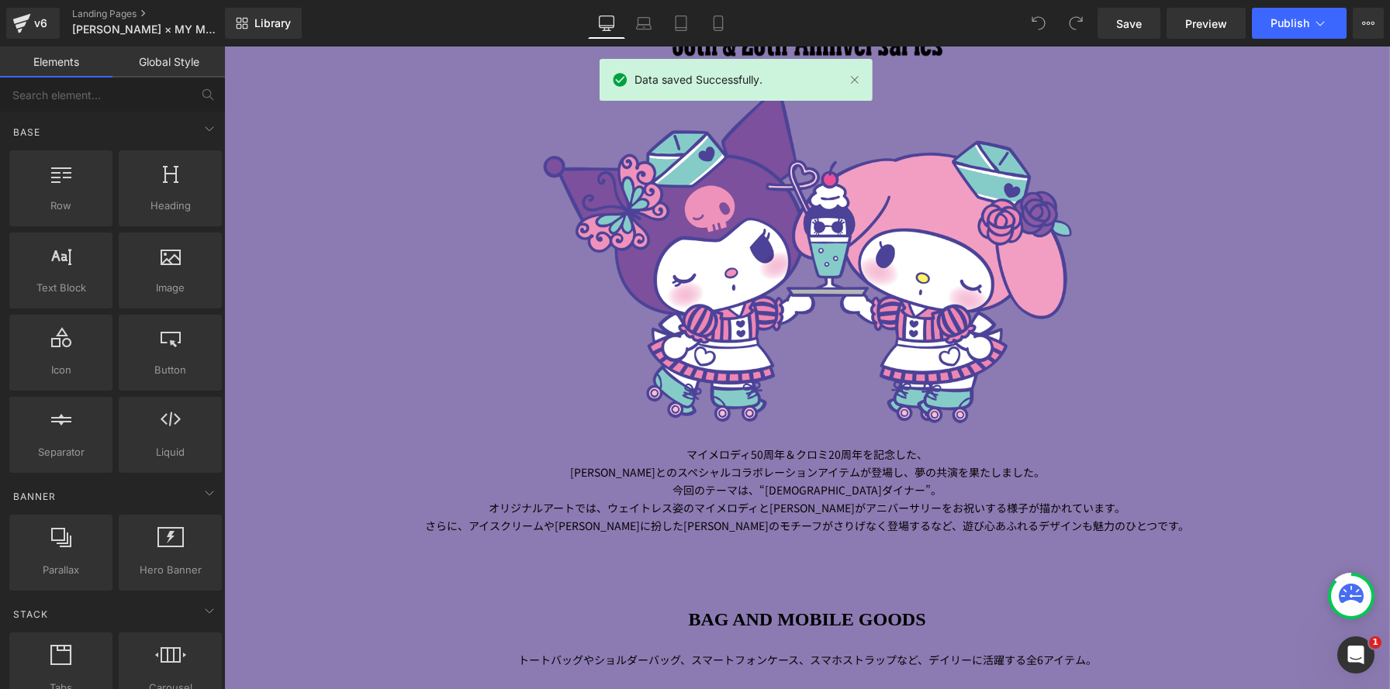
scroll to position [1221, 0]
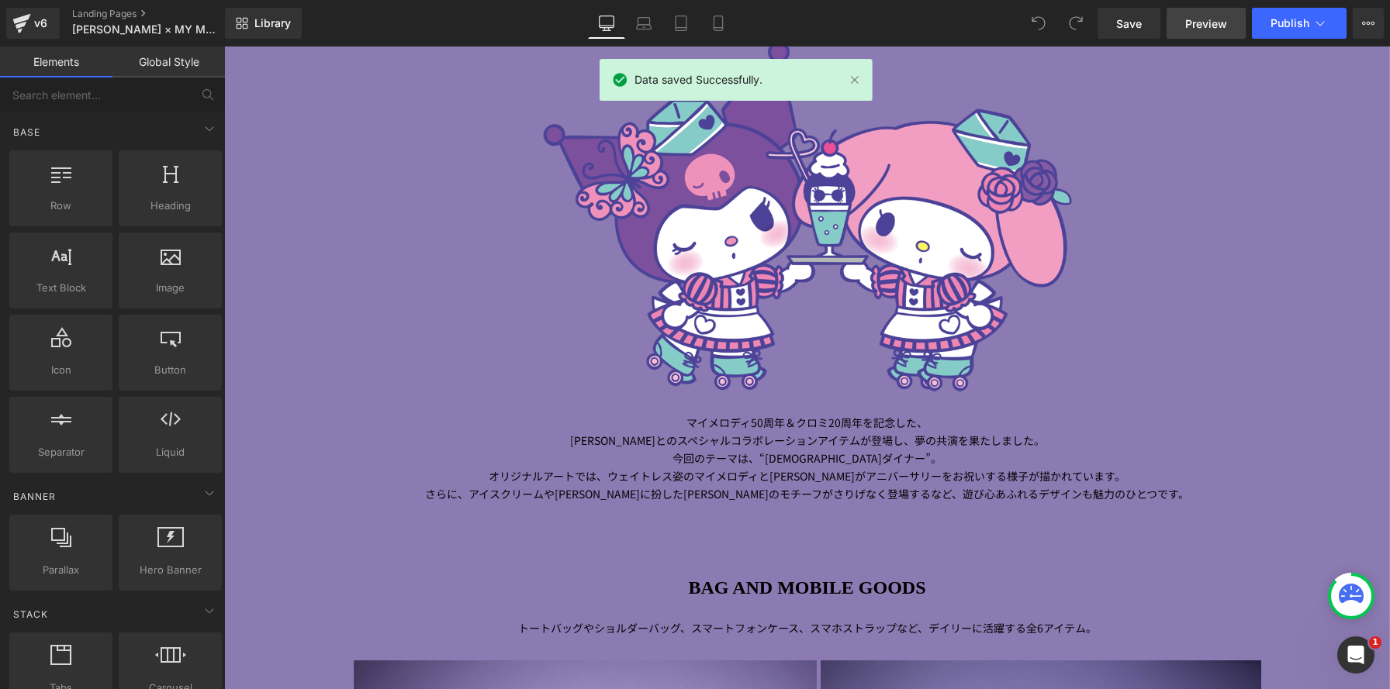
click at [1209, 26] on span "Preview" at bounding box center [1206, 24] width 42 height 16
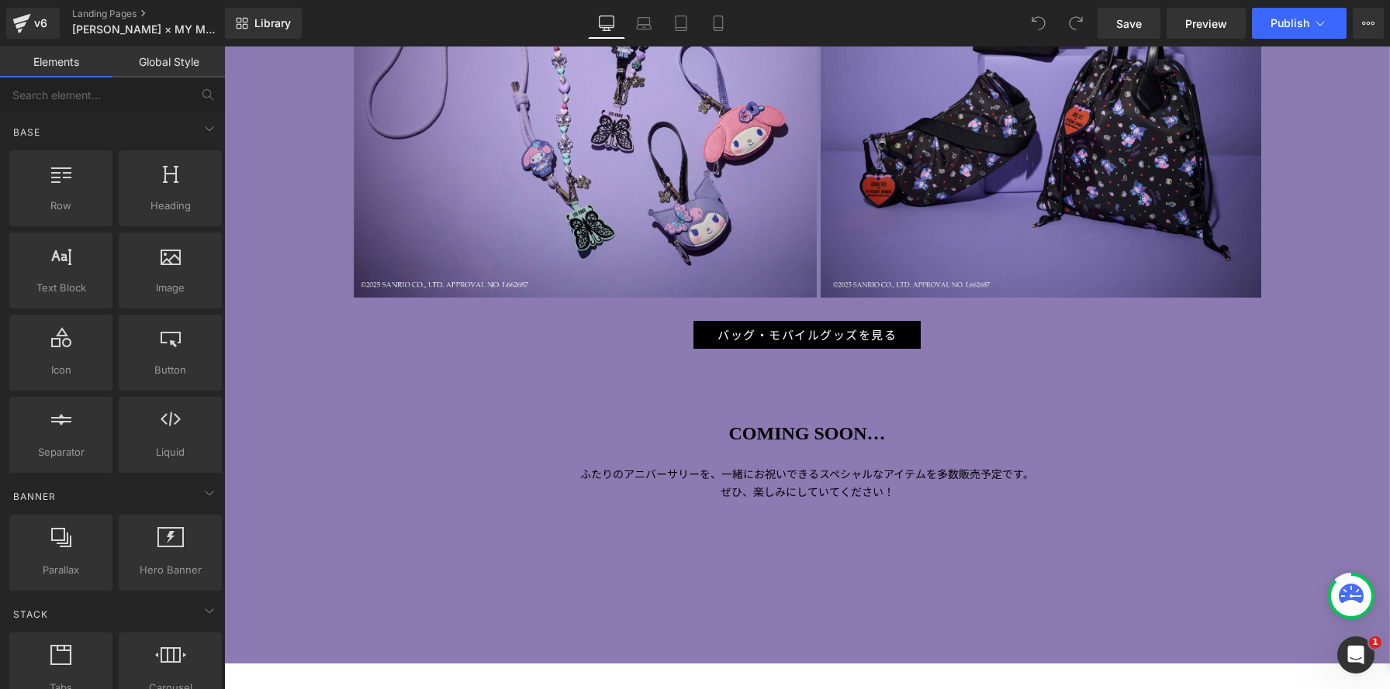
scroll to position [1988, 0]
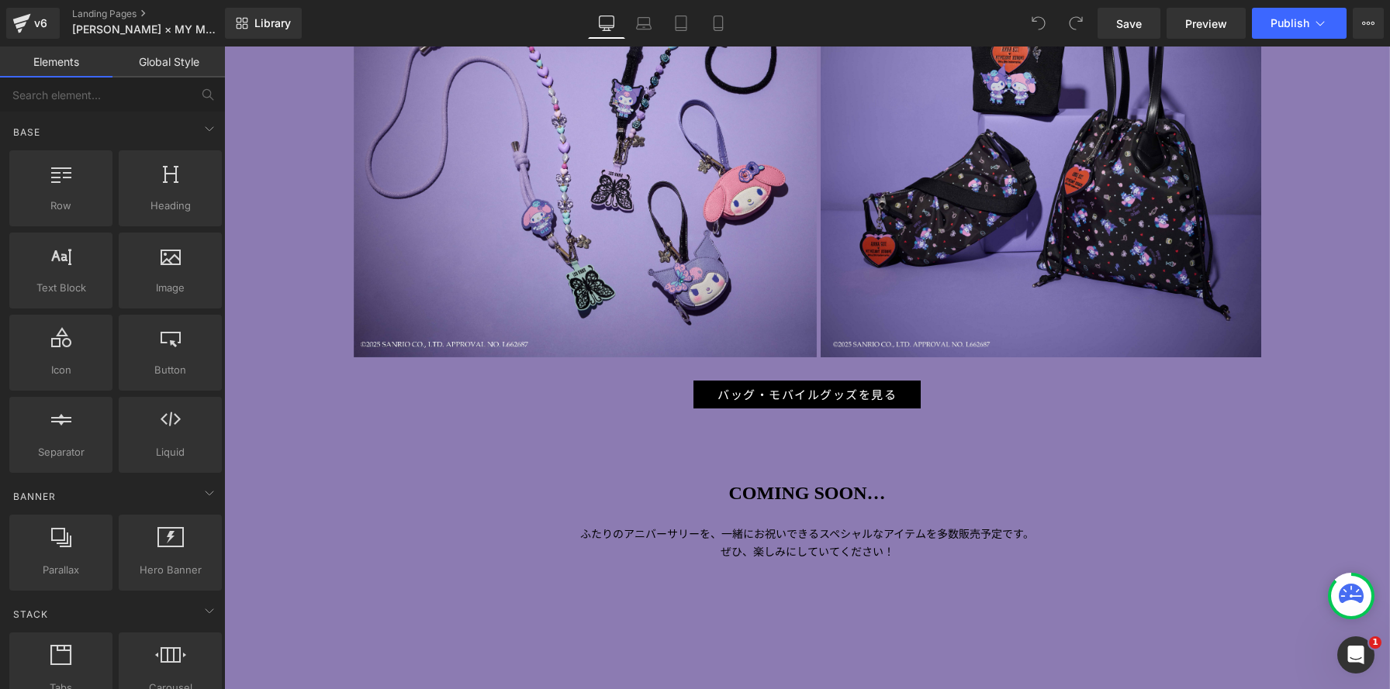
click at [1048, 28] on span at bounding box center [1038, 23] width 31 height 31
drag, startPoint x: 1038, startPoint y: 27, endPoint x: 1049, endPoint y: 25, distance: 11.1
click at [1038, 27] on icon at bounding box center [1038, 23] width 14 height 14
click at [1073, 19] on icon at bounding box center [1075, 23] width 12 height 12
click at [1034, 18] on icon at bounding box center [1038, 23] width 14 height 14
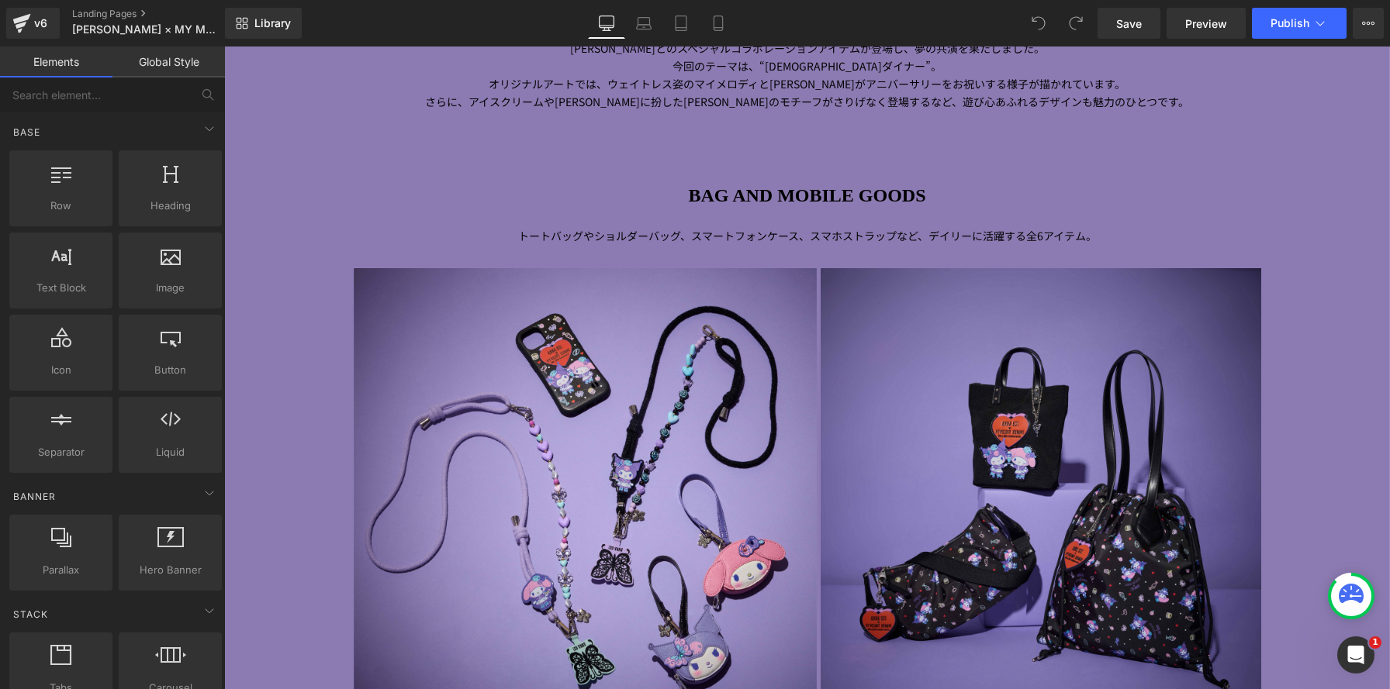
scroll to position [1504, 0]
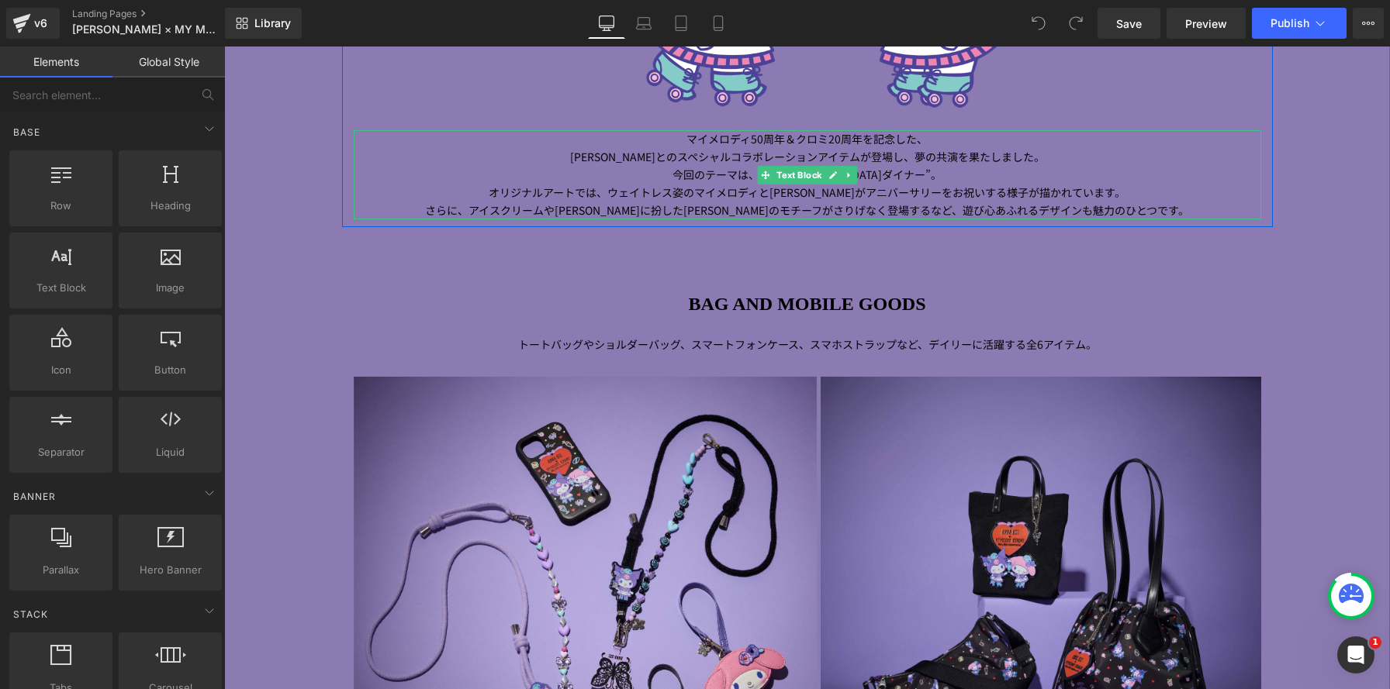
click at [852, 174] on icon at bounding box center [848, 175] width 9 height 9
drag, startPoint x: 841, startPoint y: 179, endPoint x: 852, endPoint y: 184, distance: 12.5
click at [841, 178] on icon at bounding box center [841, 175] width 9 height 9
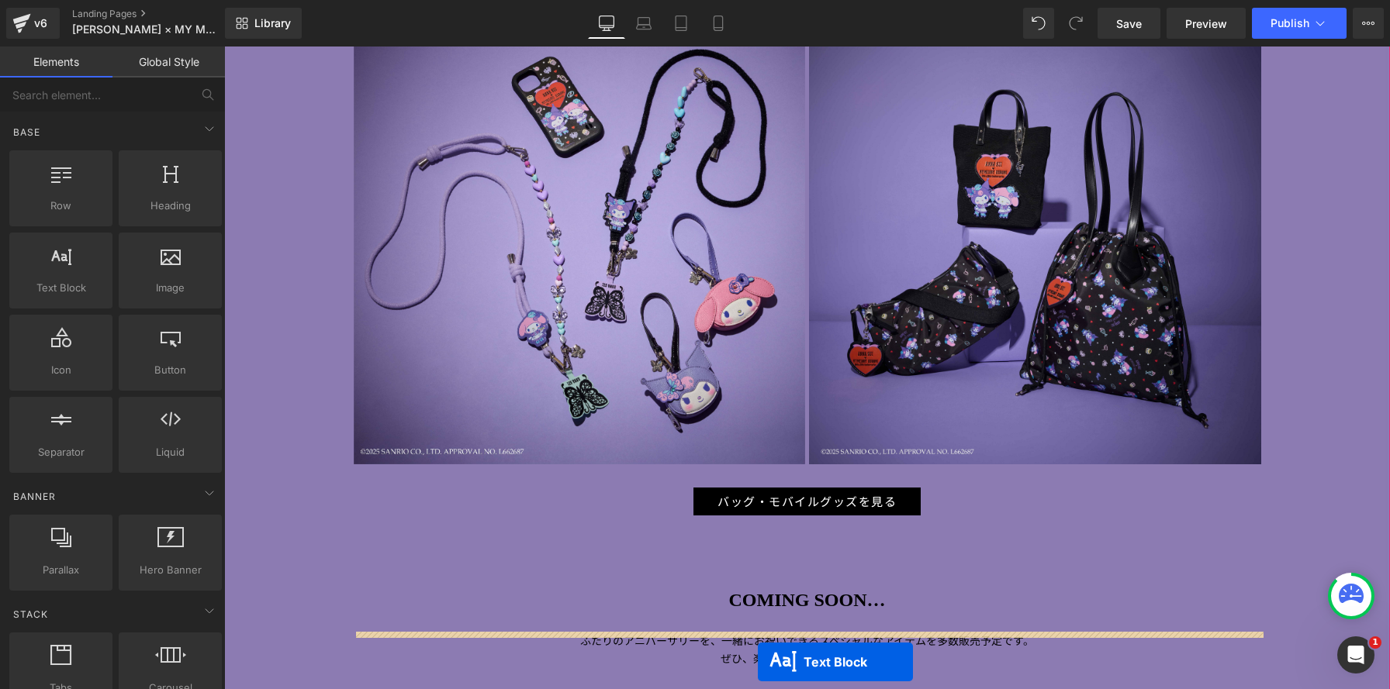
scroll to position [1939, 0]
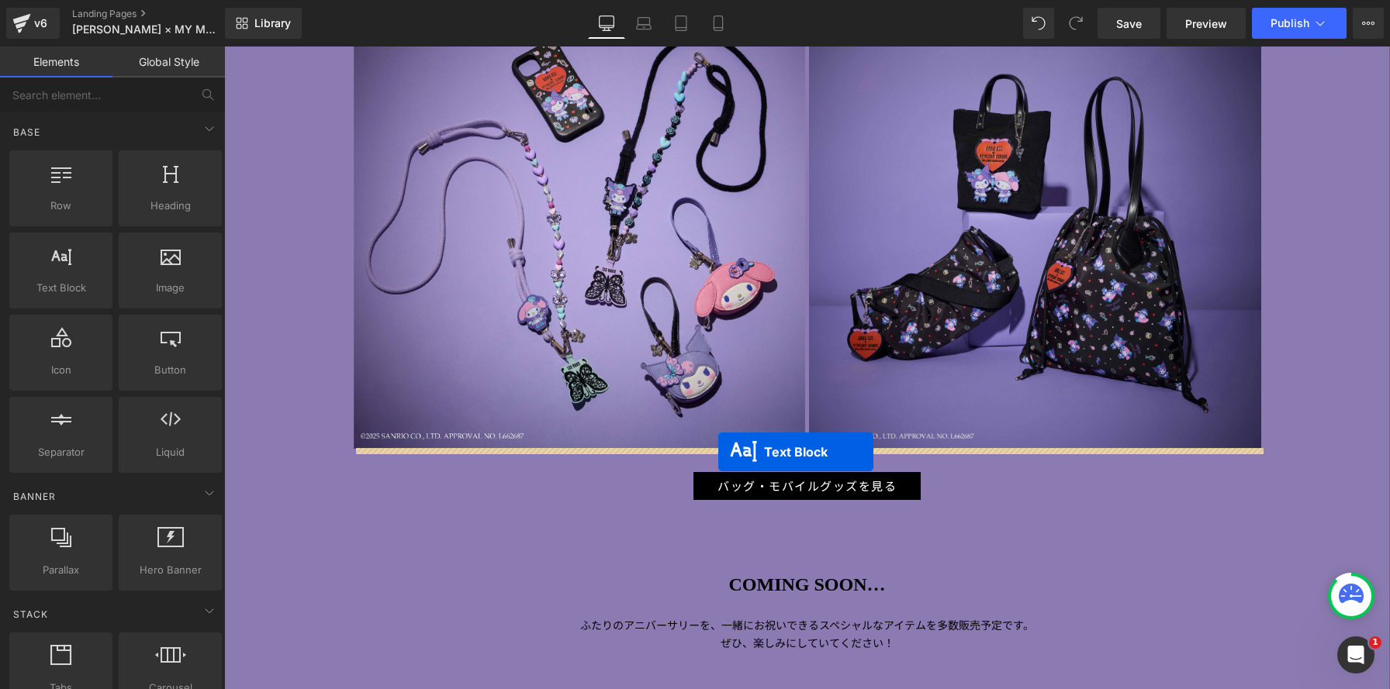
drag, startPoint x: 739, startPoint y: 174, endPoint x: 718, endPoint y: 452, distance: 278.4
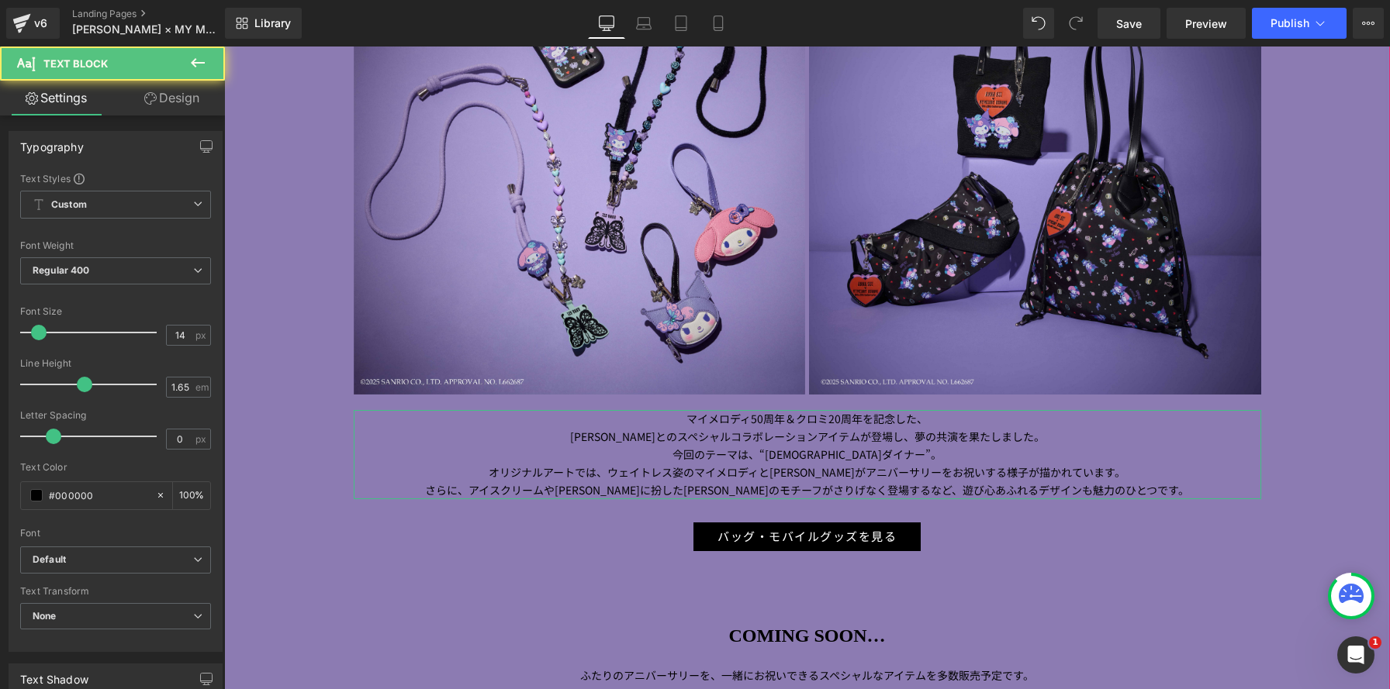
scroll to position [3438, 1166]
click at [655, 438] on span "とのスペシャルコラボレーションアイテムが登場し、" at bounding box center [784, 437] width 259 height 16
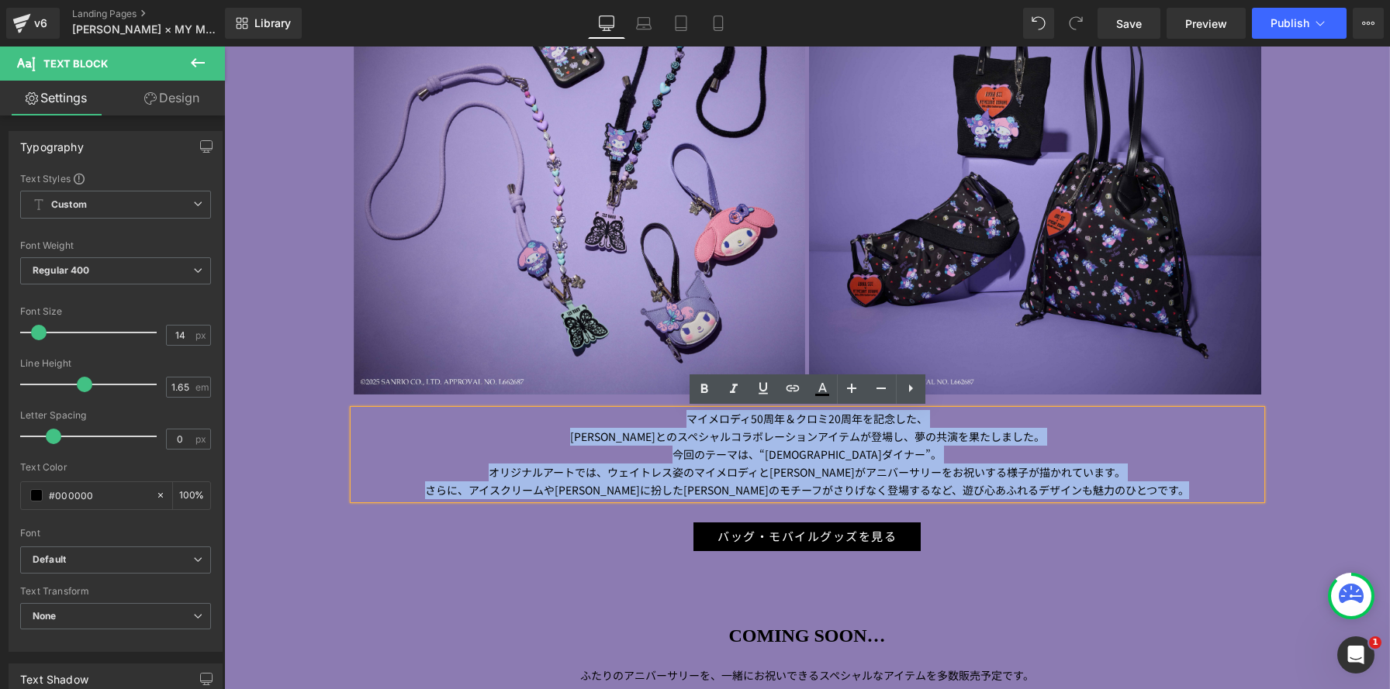
drag, startPoint x: 671, startPoint y: 421, endPoint x: 1198, endPoint y: 503, distance: 533.7
click at [1198, 503] on div "BAG AND MOBILE GOODS Heading トートバッグやショルダーバッグ、スマートフォンケース、スマホストラップなど、デイリーに 活躍する全 …" at bounding box center [807, 203] width 931 height 696
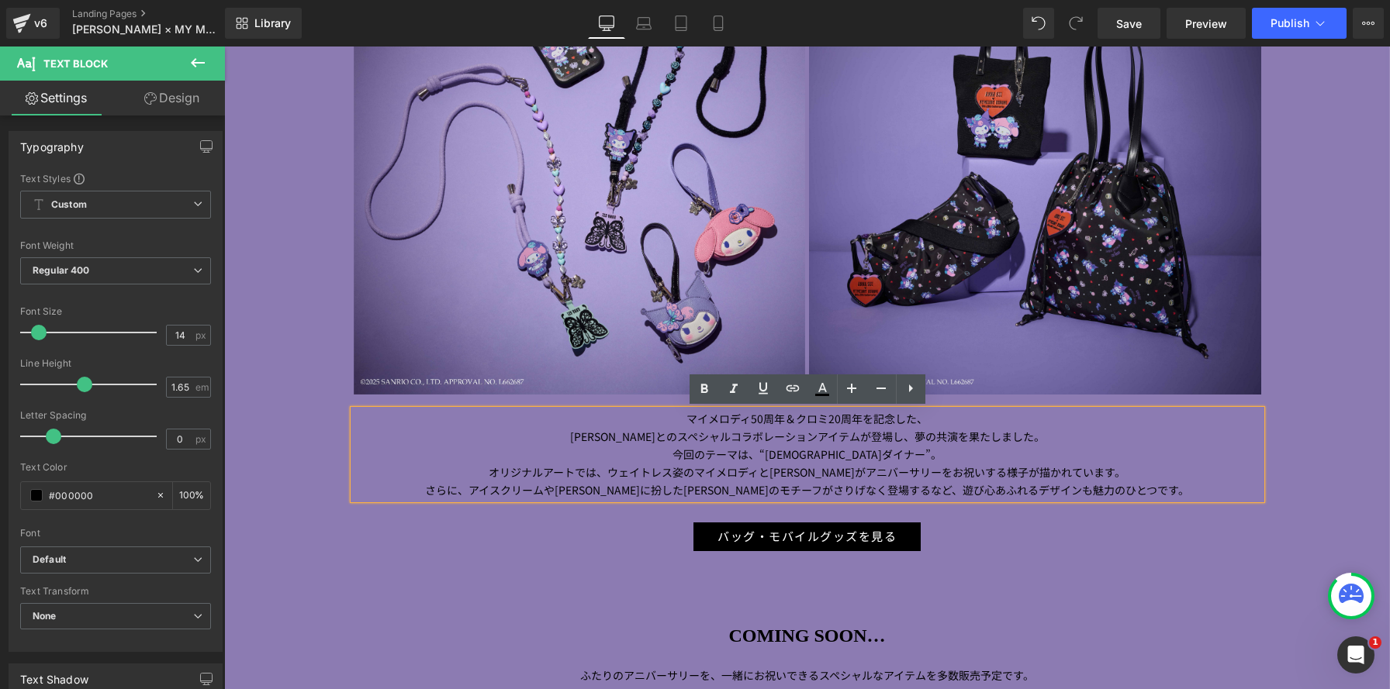
scroll to position [8, 8]
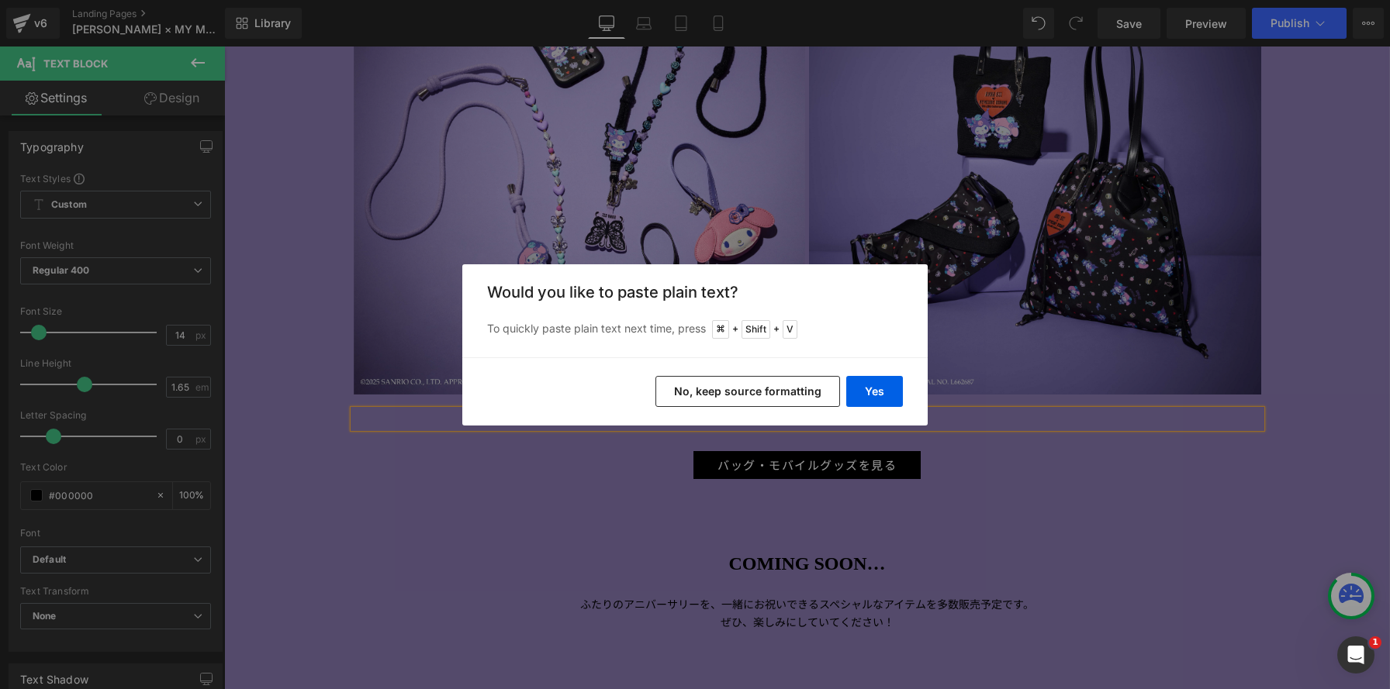
click at [769, 389] on button "No, keep source formatting" at bounding box center [747, 391] width 185 height 31
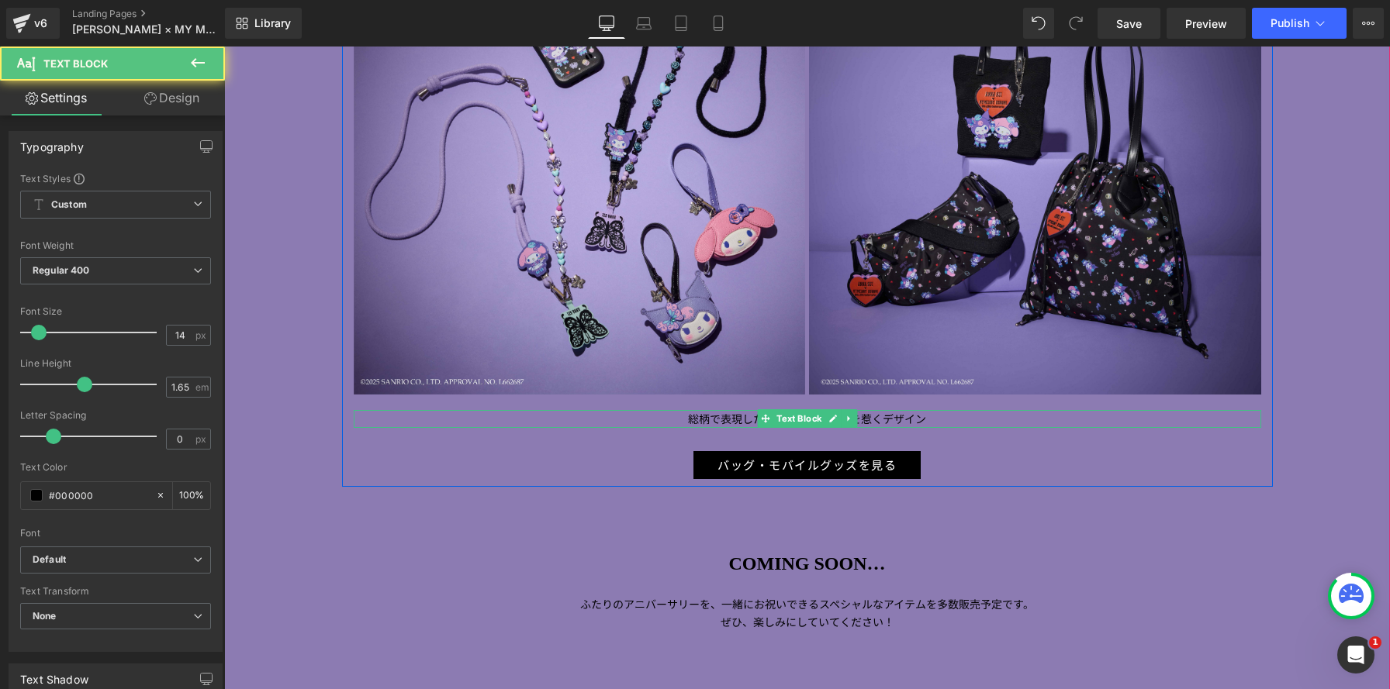
click at [948, 420] on p "総柄で表現したコラボアートが目を惹くデザイン" at bounding box center [807, 419] width 907 height 18
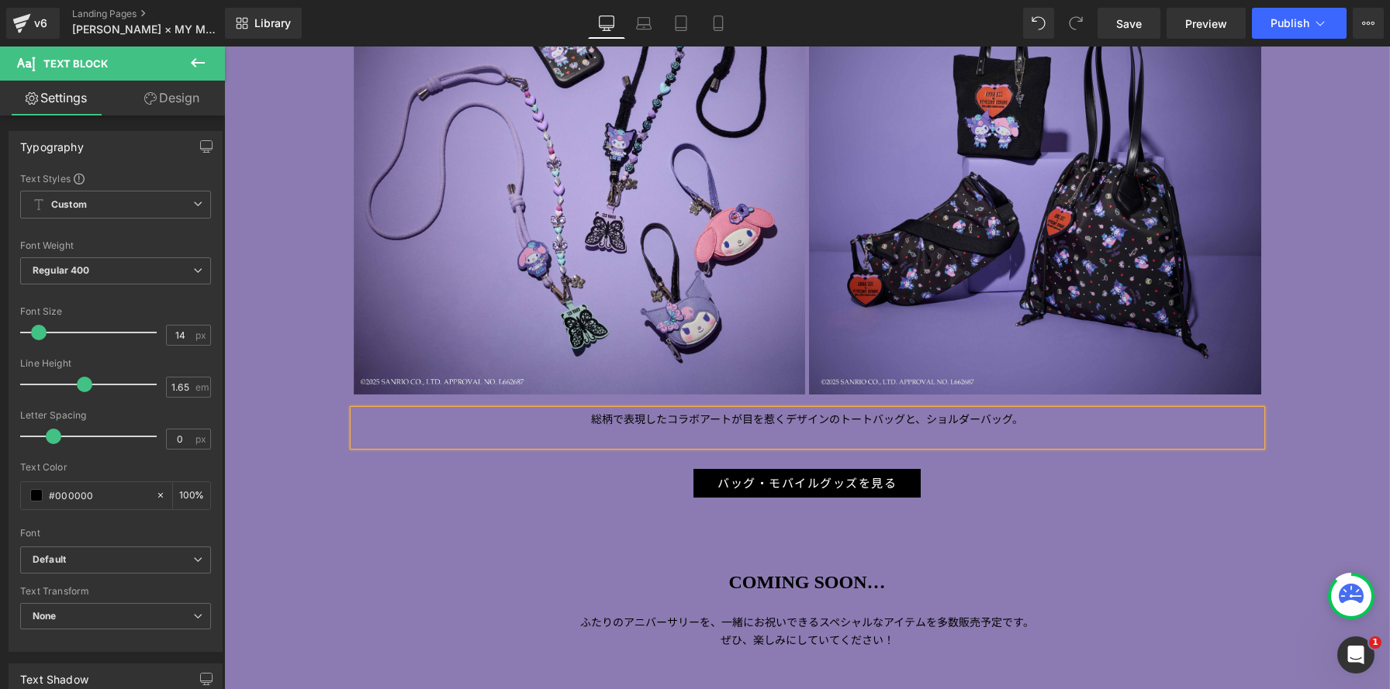
scroll to position [3384, 1166]
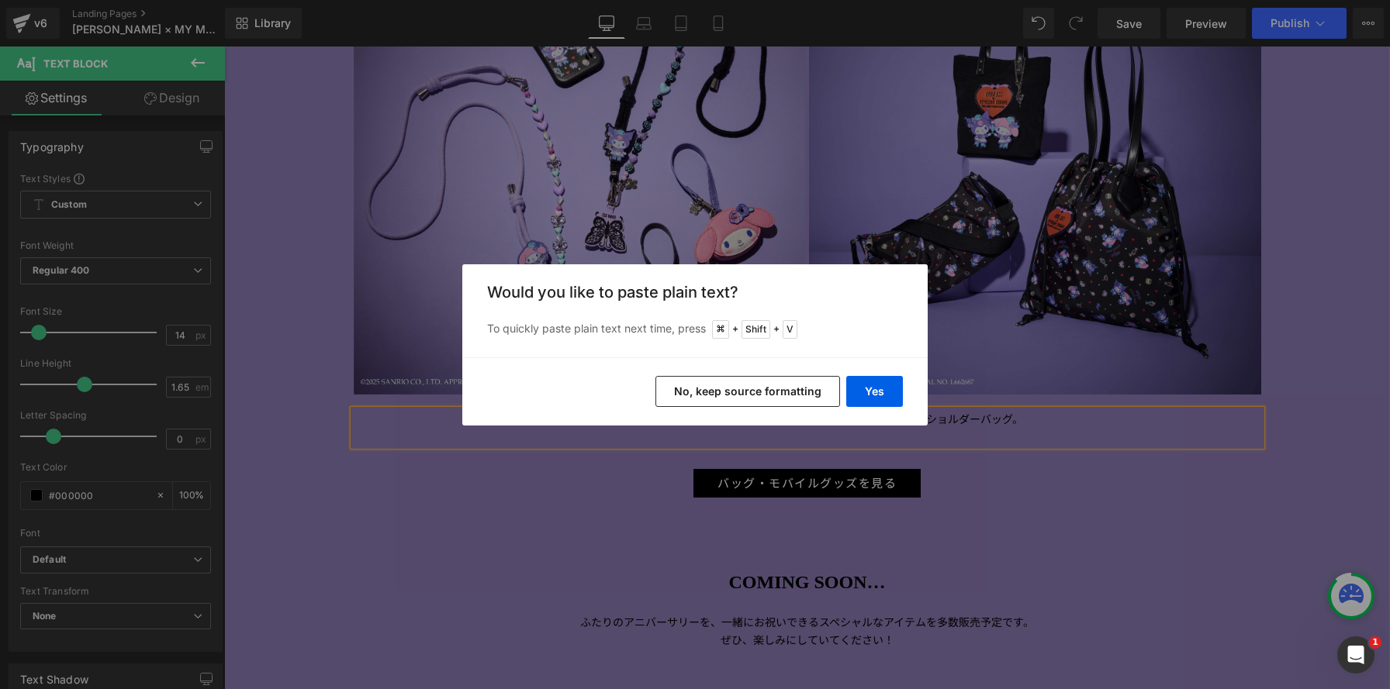
click at [752, 387] on button "No, keep source formatting" at bounding box center [747, 391] width 185 height 31
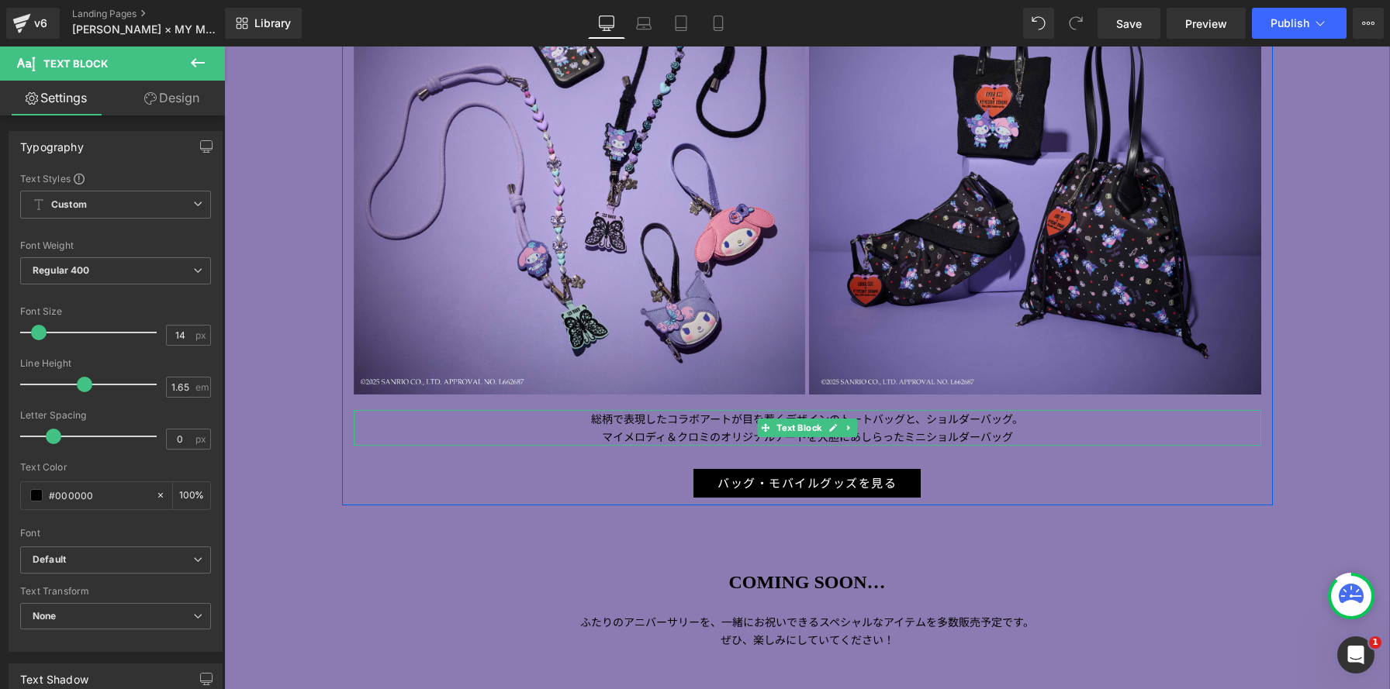
click at [1037, 436] on p "マイメロディ＆クロミのオリジナルアートを大胆にあしらったミニショルダーバッグ" at bounding box center [807, 437] width 907 height 18
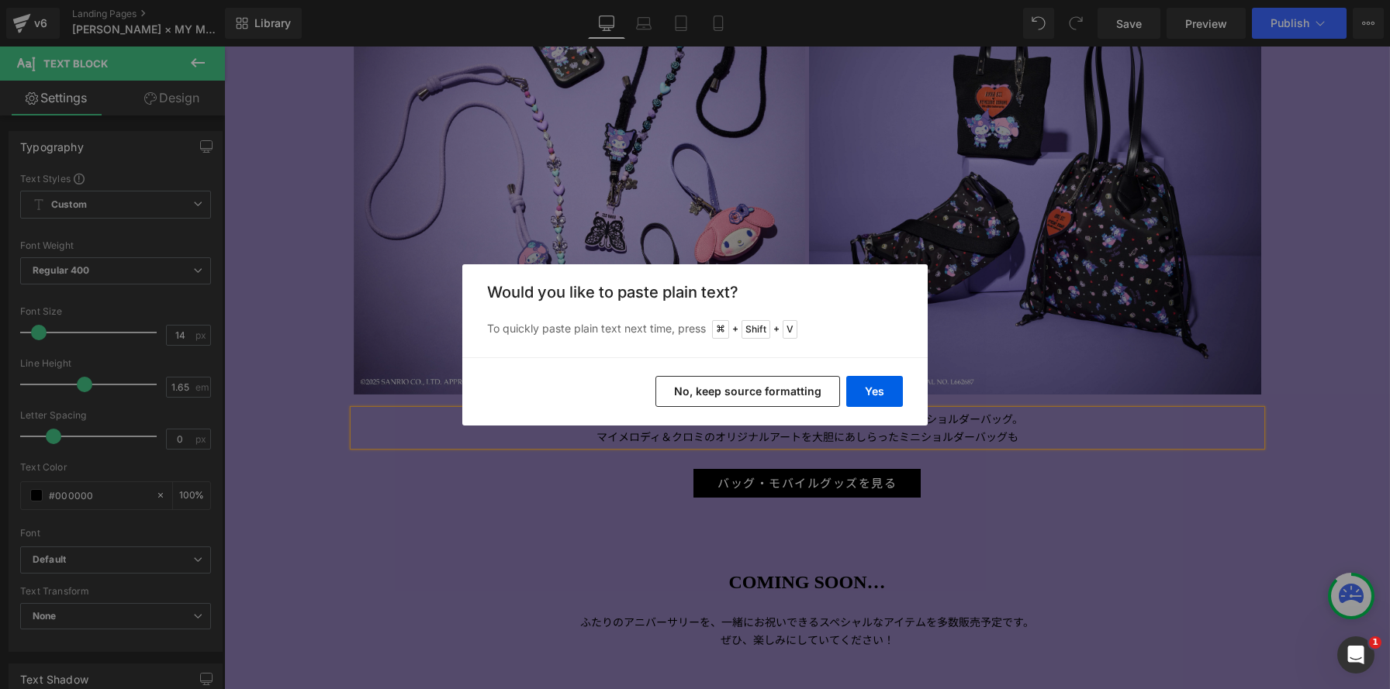
click at [757, 390] on button "No, keep source formatting" at bounding box center [747, 391] width 185 height 31
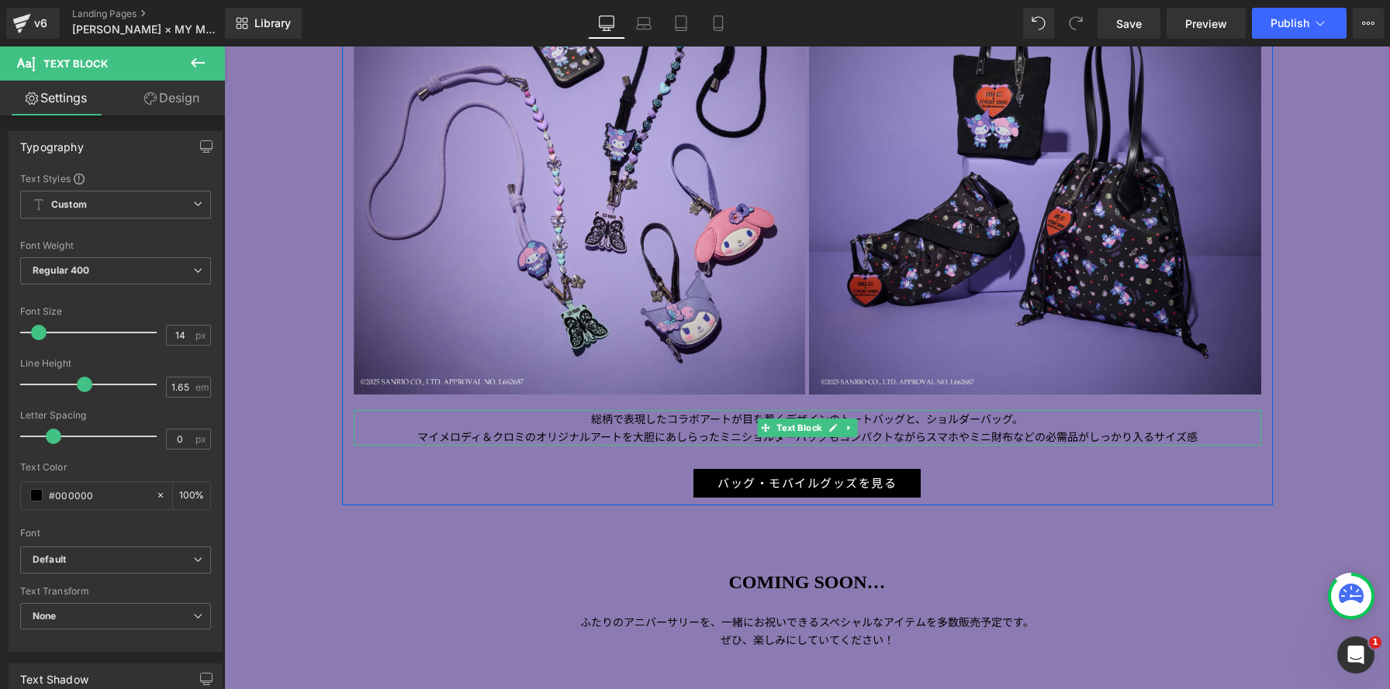
click at [1221, 441] on div "総柄で表現したコラボアートが目を惹くデザインのトートバッグと、ショルダーバッグ。 マイメロディ＆クロミのオリジナルアートを大胆にあしらったミニショルダーバッグ…" at bounding box center [807, 428] width 907 height 36
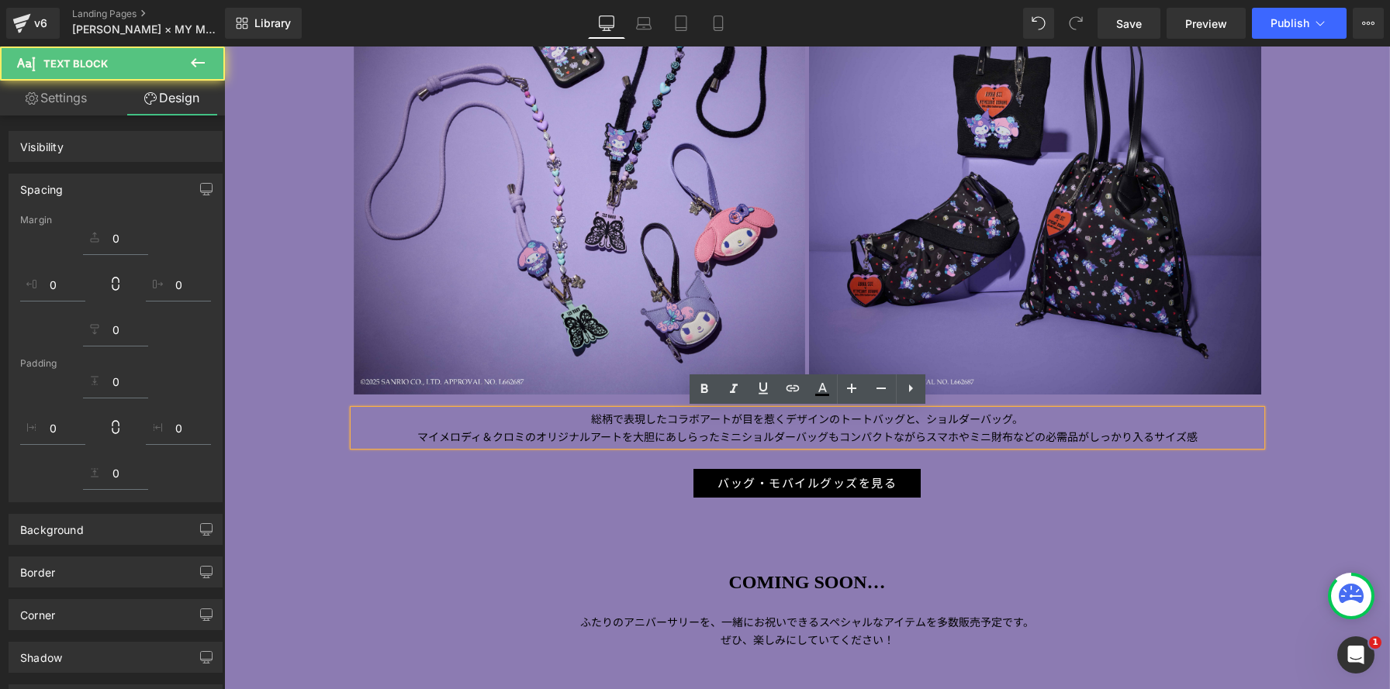
click at [1212, 438] on p "マイメロディ＆クロミのオリジナルアートを大胆にあしらったミニショルダーバッグも コンパクトながらスマホやミニ財布などの必需品がしっかり入るサイズ感" at bounding box center [807, 437] width 907 height 18
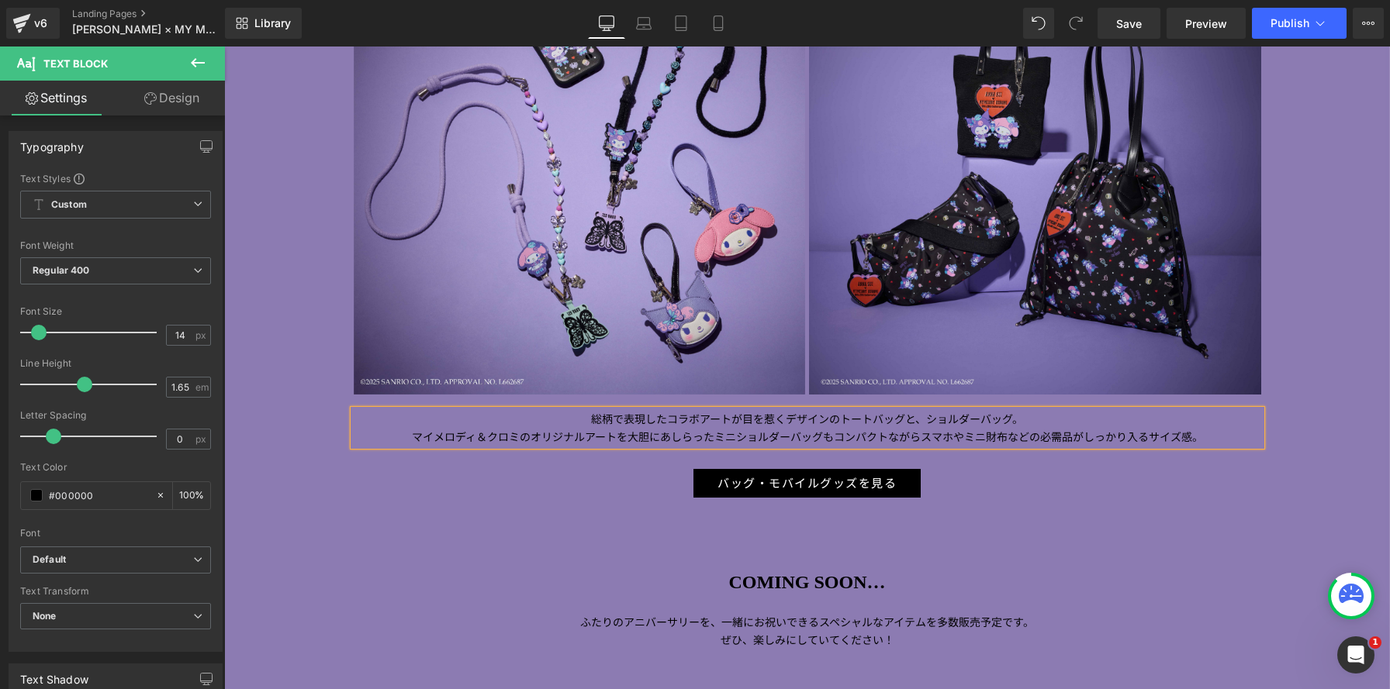
click at [834, 437] on span "コンパクトながらスマホやミニ財布などの必需品がしっかり入るサイズ感。" at bounding box center [1018, 437] width 369 height 16
click at [841, 421] on span "総柄で表現したコラボアートが目を惹くデザインのトートバッグと、ショルダーバッグ。" at bounding box center [807, 419] width 432 height 16
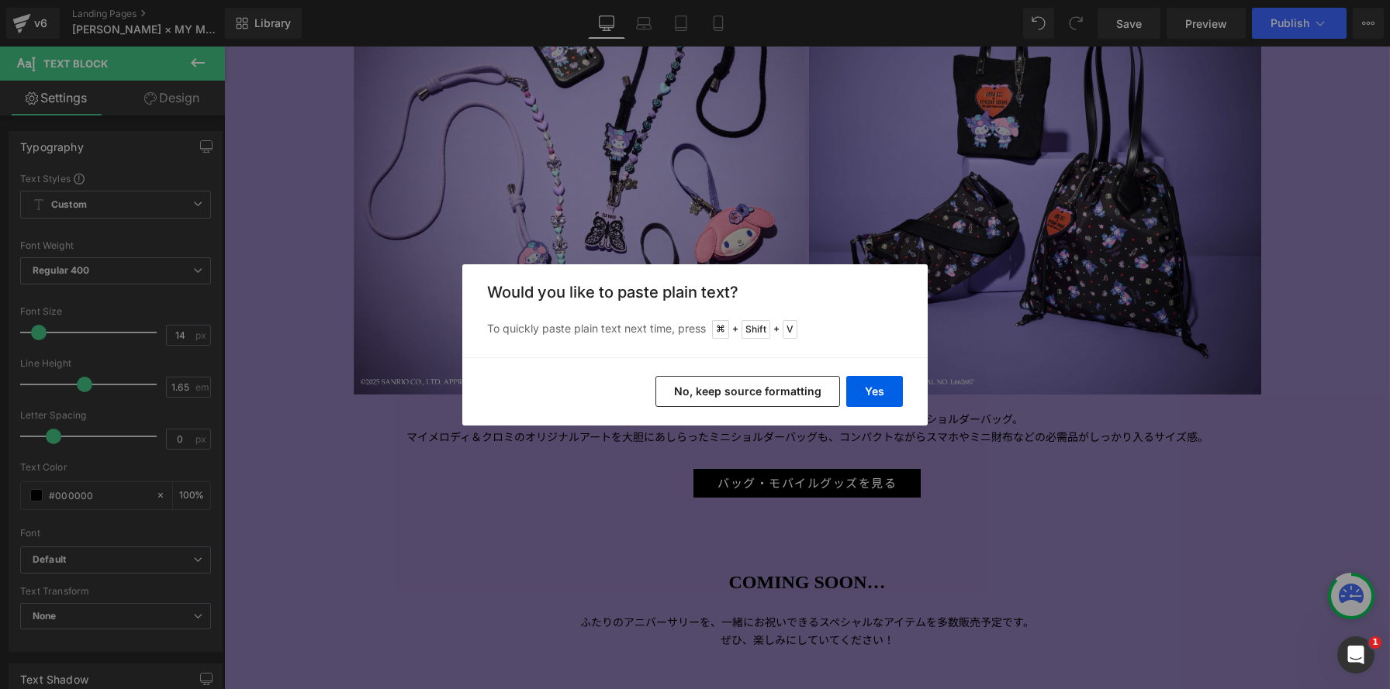
click at [796, 399] on button "No, keep source formatting" at bounding box center [747, 391] width 185 height 31
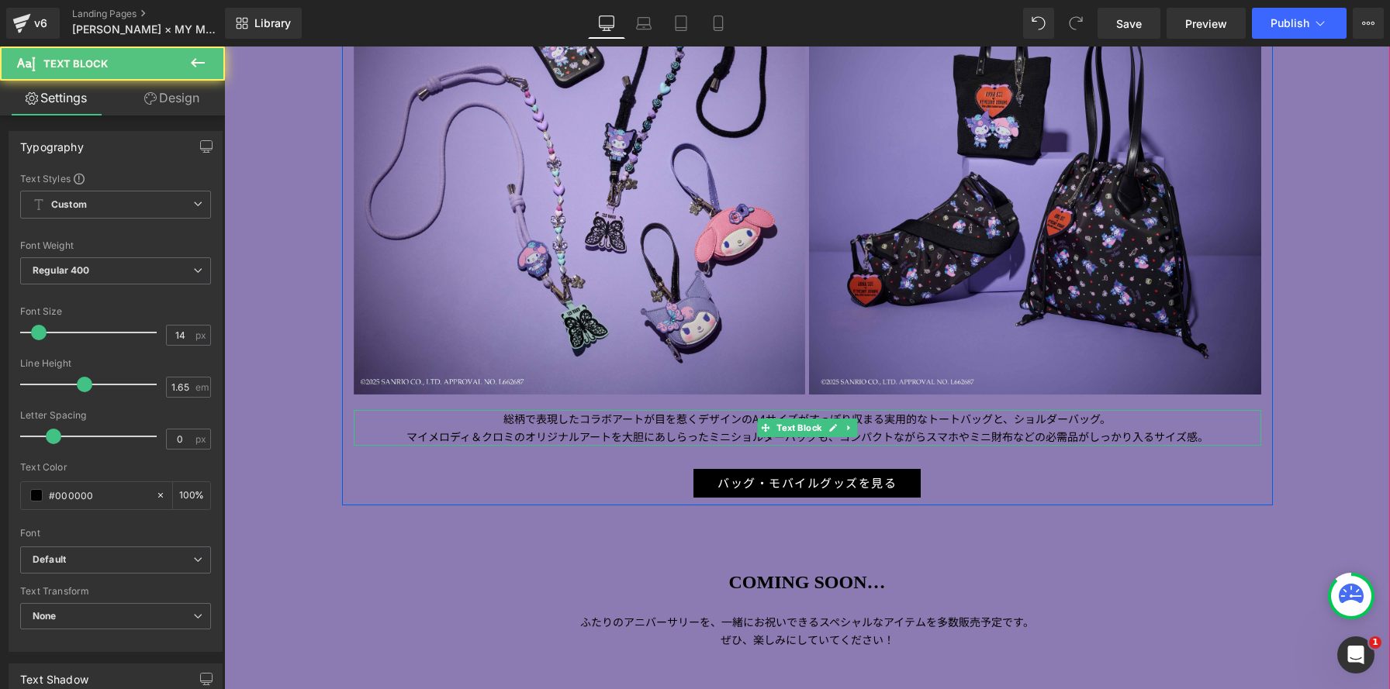
click at [1108, 437] on span "コンパクトながらスマホやミニ財布などの必需品がしっかり入るサイズ感。" at bounding box center [1023, 437] width 369 height 16
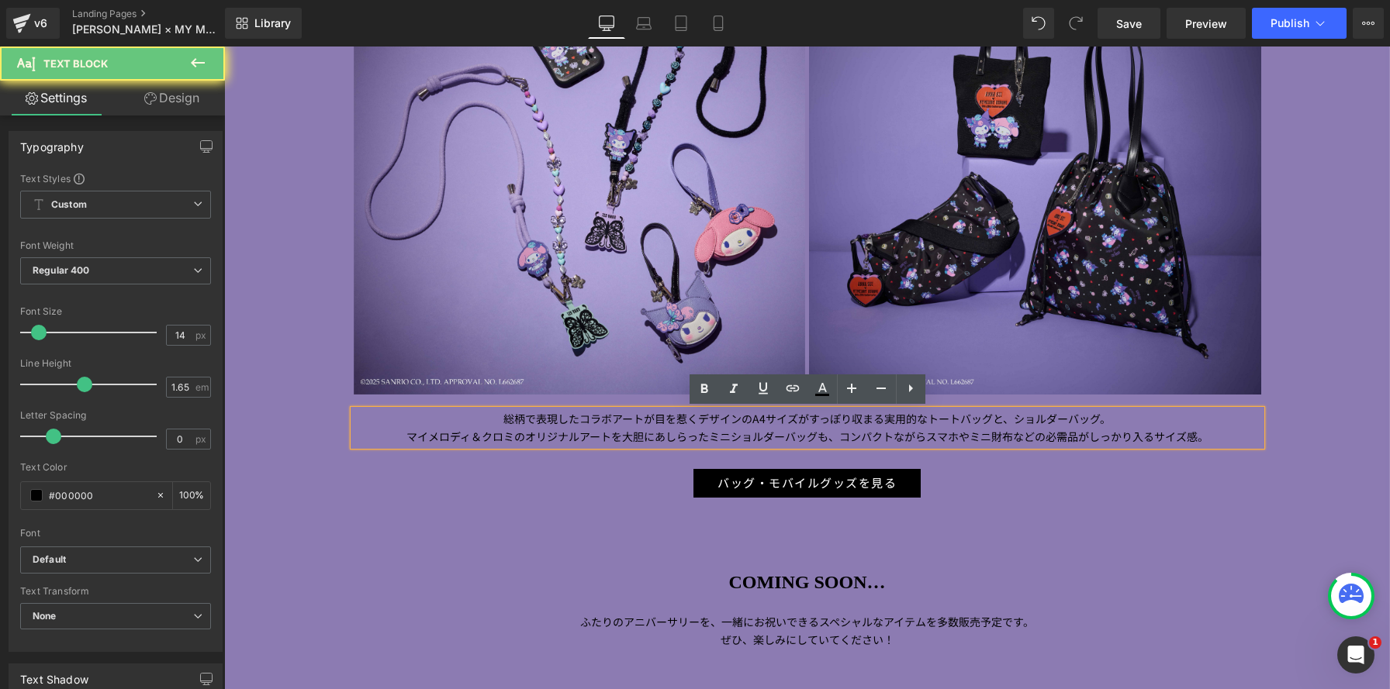
click at [1018, 416] on span "トートバッグと、ショルダーバッグ。" at bounding box center [1018, 419] width 183 height 16
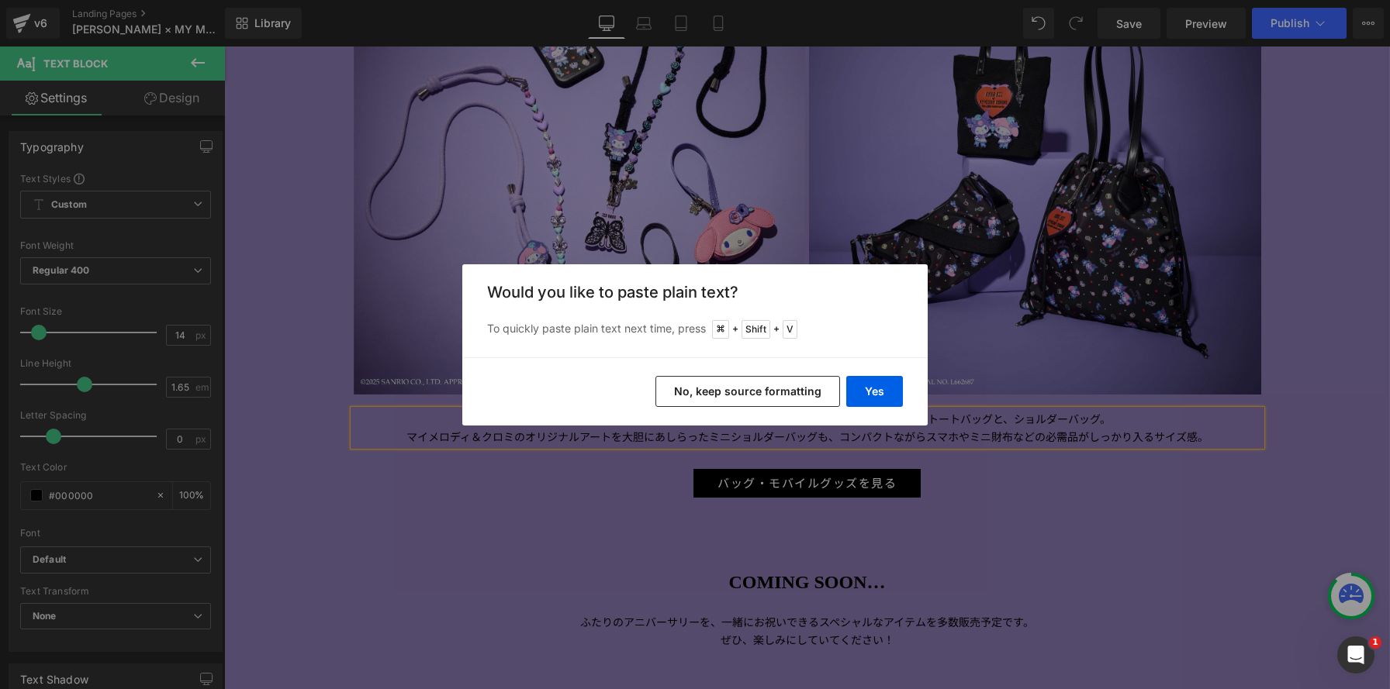
click at [768, 388] on button "No, keep source formatting" at bounding box center [747, 391] width 185 height 31
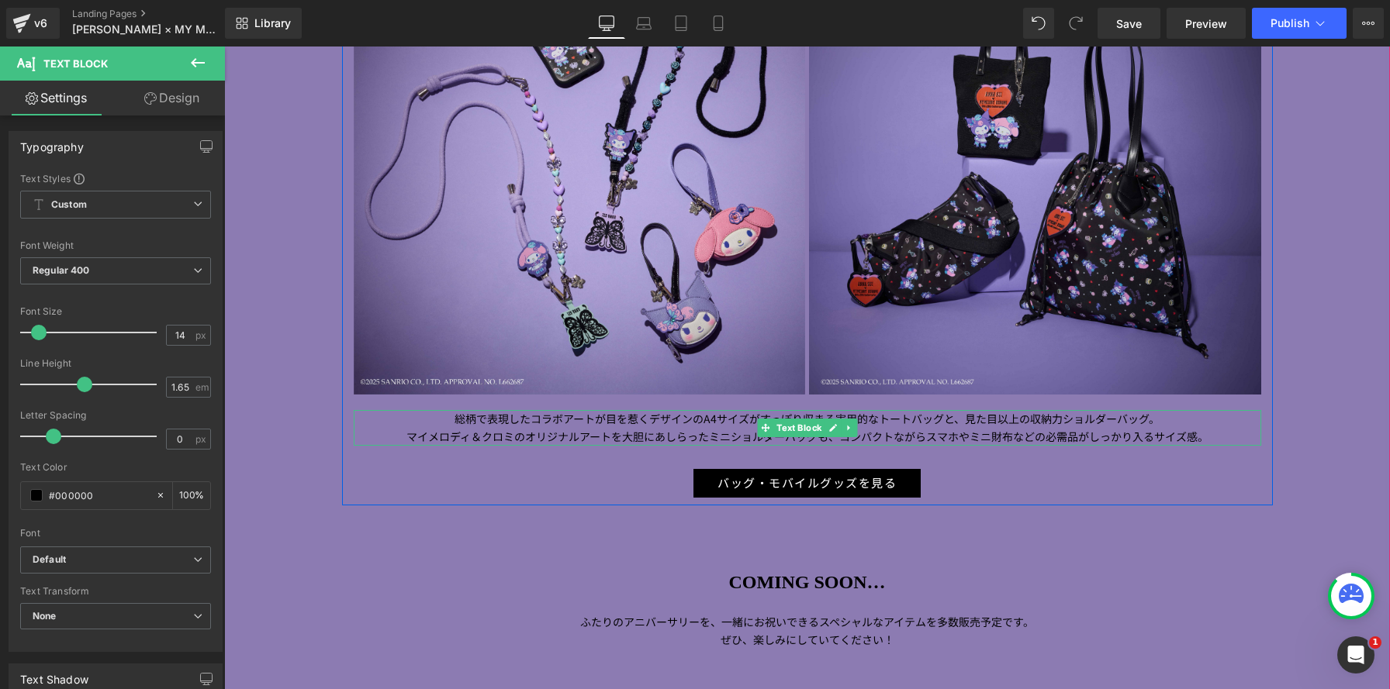
click at [1065, 419] on span "ショルダーバッグ。" at bounding box center [1110, 419] width 97 height 16
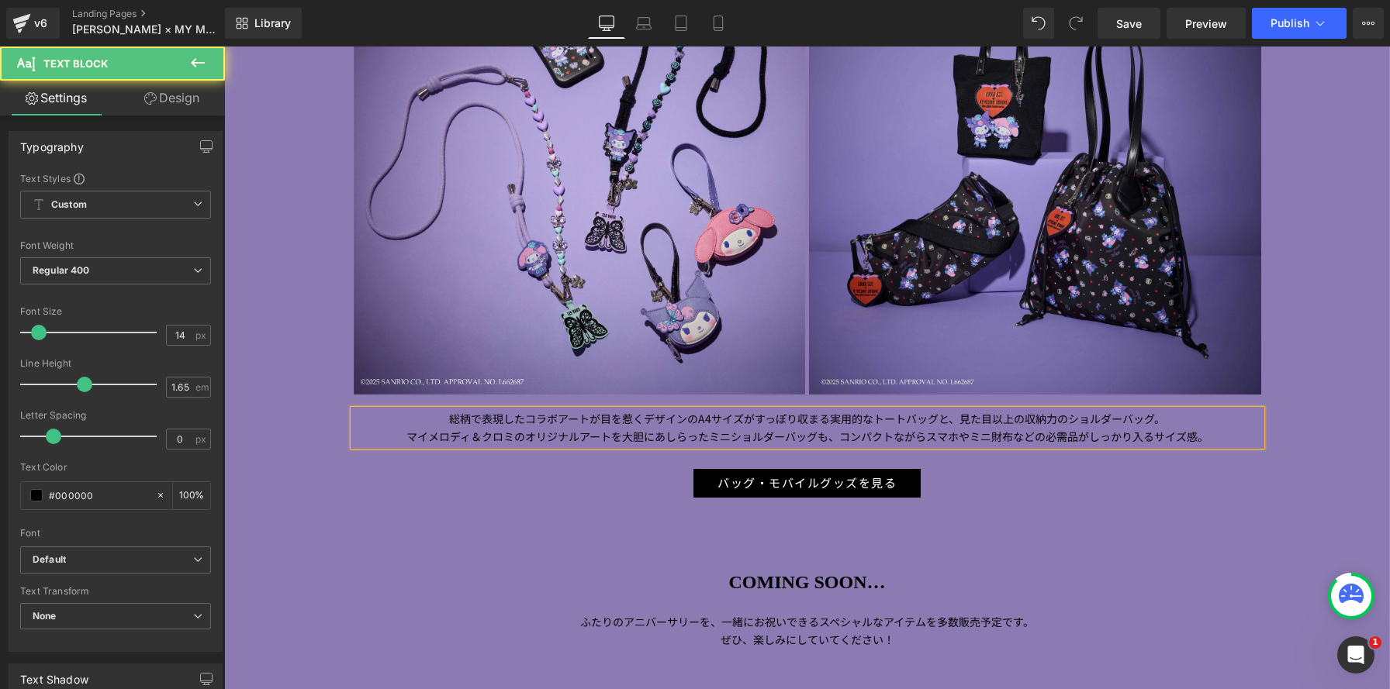
drag, startPoint x: 874, startPoint y: 420, endPoint x: 854, endPoint y: 423, distance: 20.4
click at [872, 420] on p "総柄で表現したコラボアートが目を惹くデザインの A4 サイズがすっぽり収まる実用的な トートバッグと、 見た目以上の収納力の ショルダーバッグ。" at bounding box center [807, 419] width 907 height 18
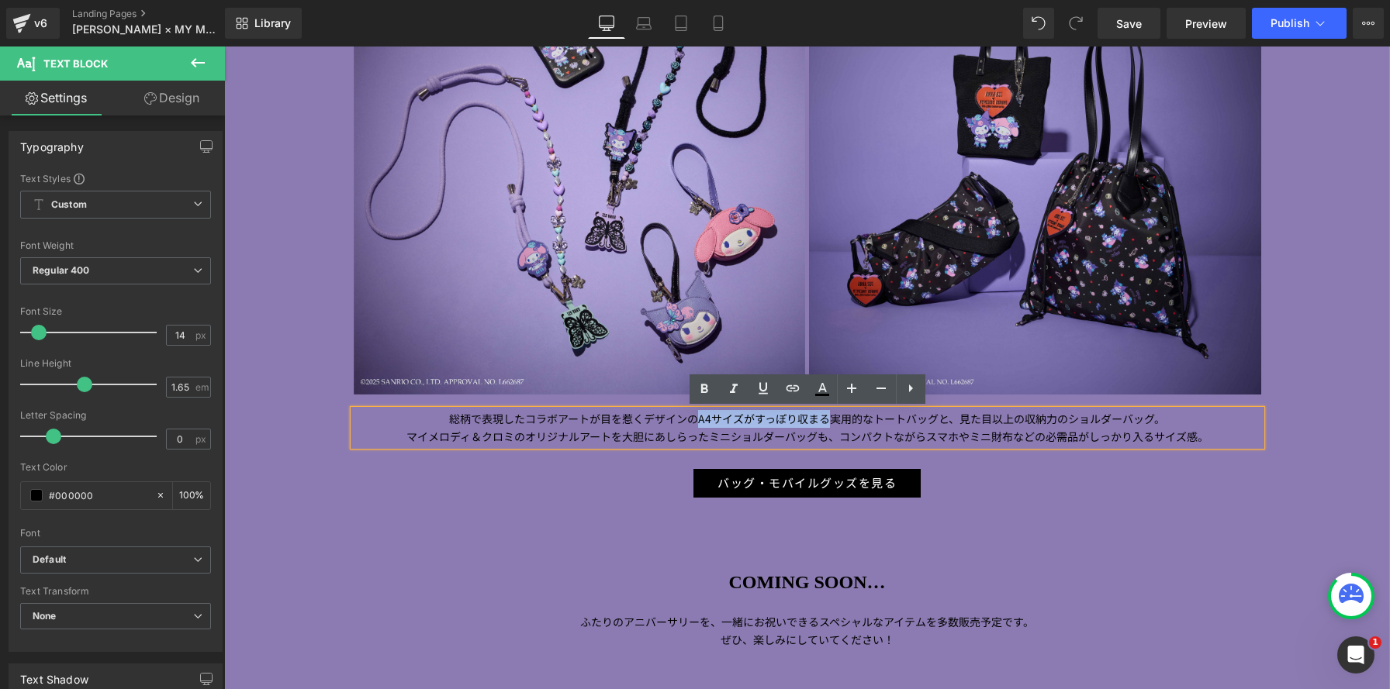
drag, startPoint x: 831, startPoint y: 419, endPoint x: 695, endPoint y: 415, distance: 135.8
click at [694, 415] on p "総柄で表現したコラボアートが目を惹くデザインの A4 サイズがすっぽり収まる実用的な トートバッグと、 見た目以上の収納力の ショルダーバッグ。" at bounding box center [807, 419] width 907 height 18
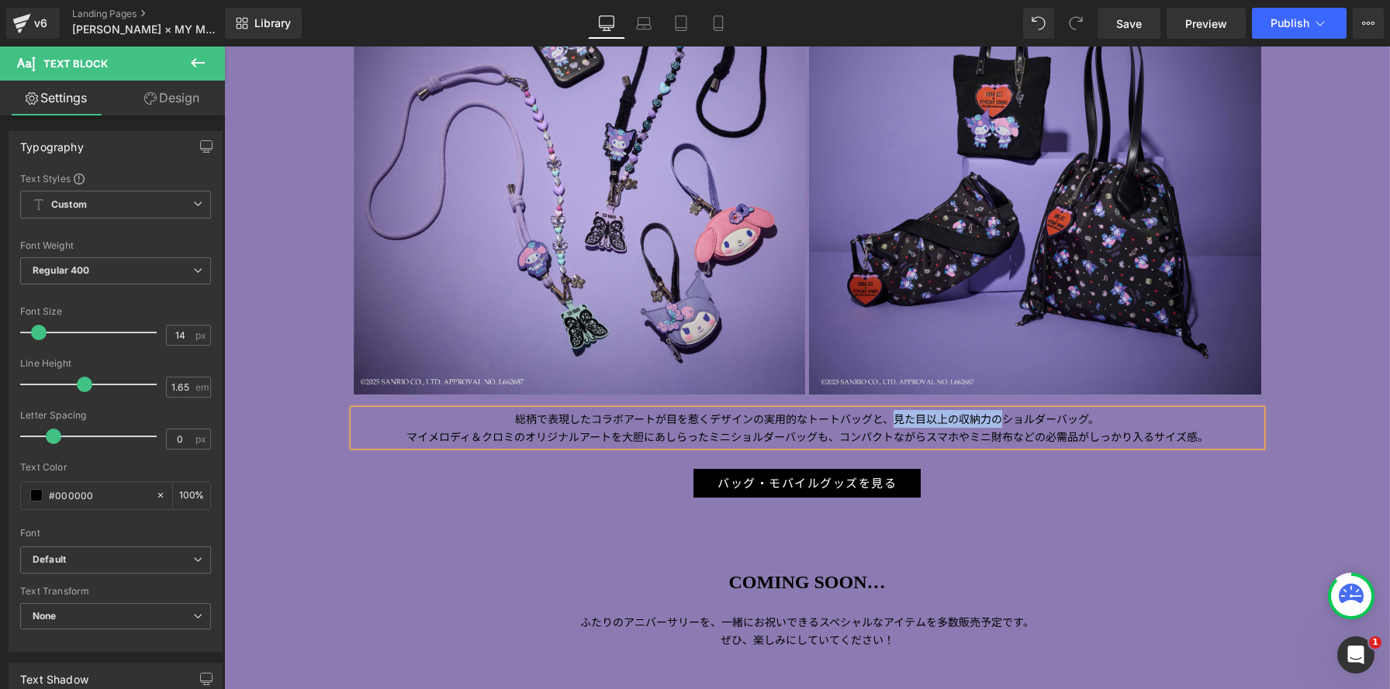
drag, startPoint x: 1002, startPoint y: 419, endPoint x: 898, endPoint y: 416, distance: 103.9
click at [898, 416] on p "総柄で表現したコラボアートが目を惹くデザインの 実用的な トートバッグと、 見た目以上の収納力の ショルダーバッグ。" at bounding box center [807, 419] width 907 height 18
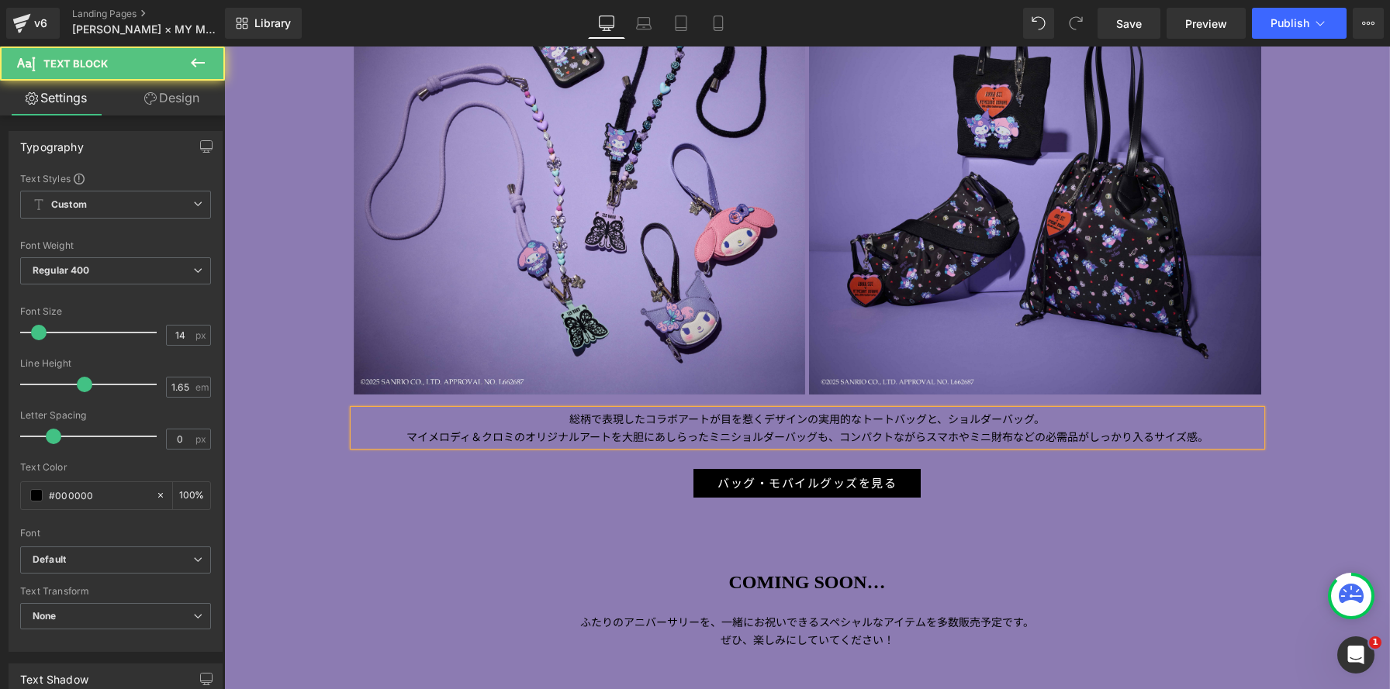
click at [1235, 443] on p "マイメロディ＆クロミのオリジナルアートを大胆にあしらったミニショルダーバッグも、 コンパクトながらスマホやミニ財布などの必需品がしっかり入るサイズ感。" at bounding box center [807, 437] width 907 height 18
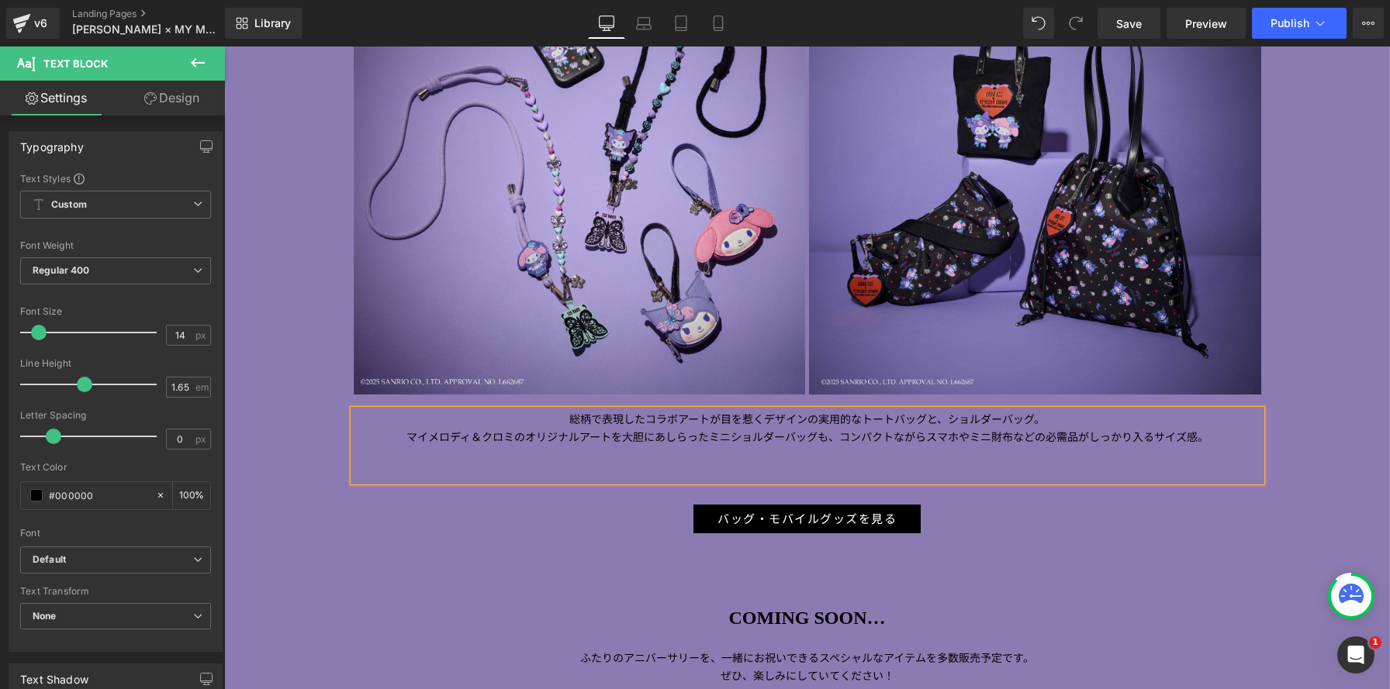
scroll to position [3420, 1166]
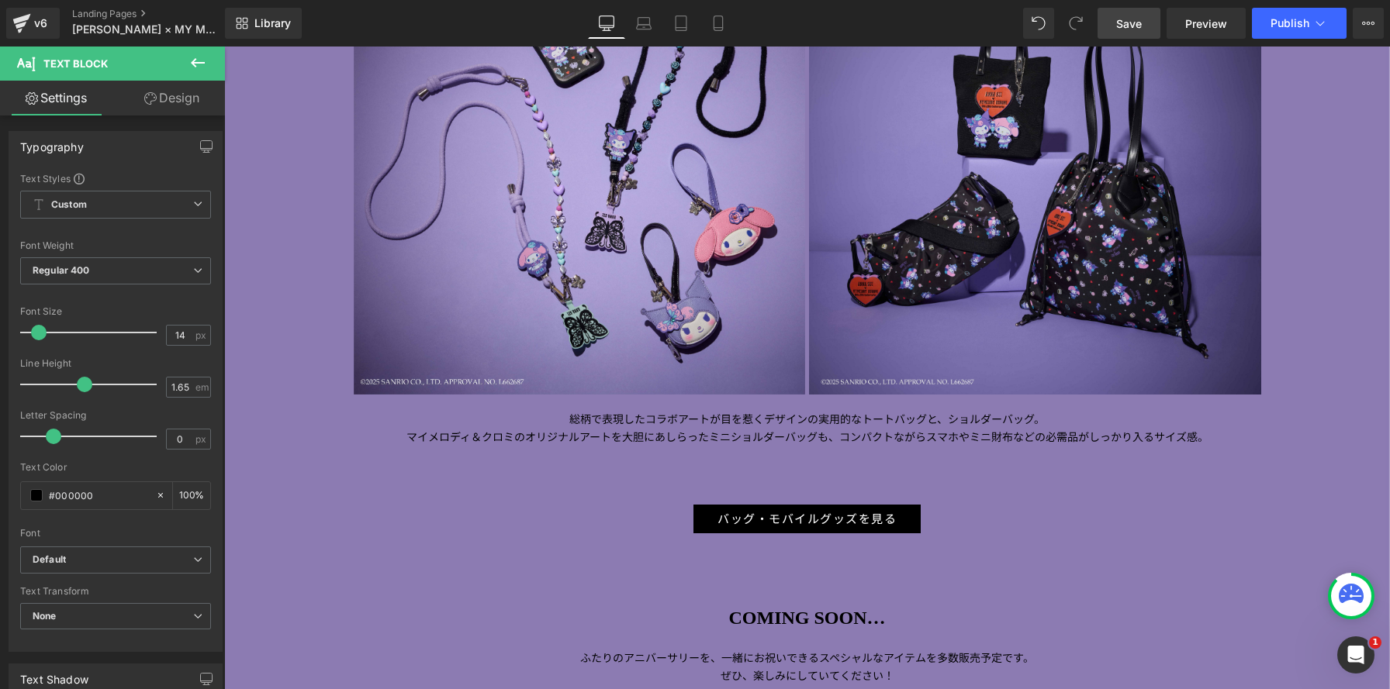
click at [1125, 21] on span "Save" at bounding box center [1129, 24] width 26 height 16
click at [911, 447] on p at bounding box center [807, 455] width 907 height 18
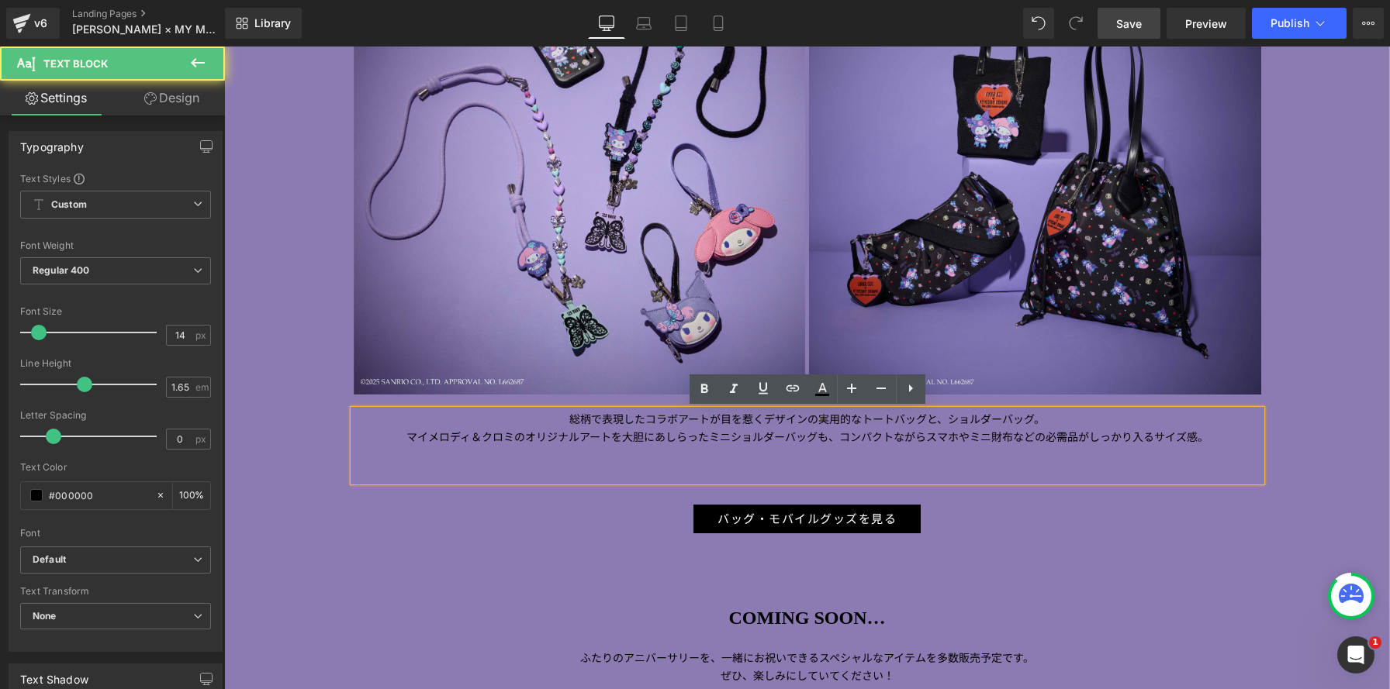
scroll to position [3438, 1166]
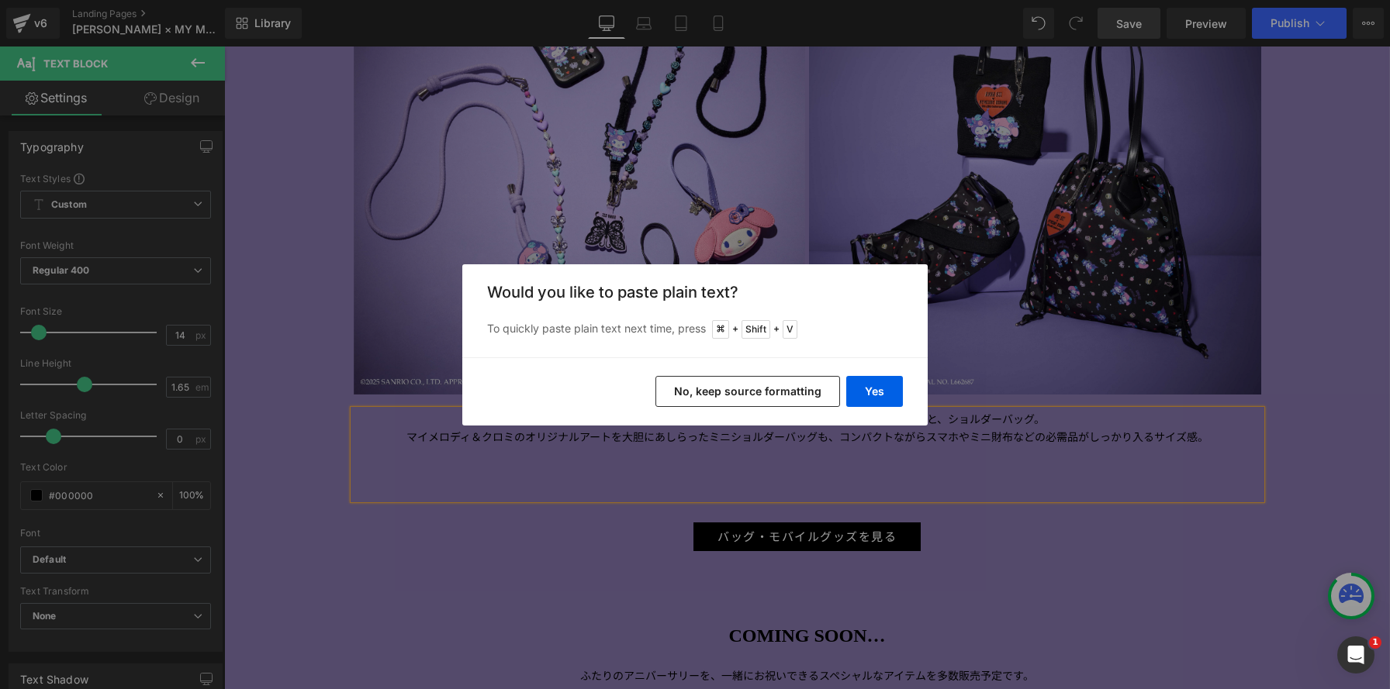
click at [779, 389] on button "No, keep source formatting" at bounding box center [747, 391] width 185 height 31
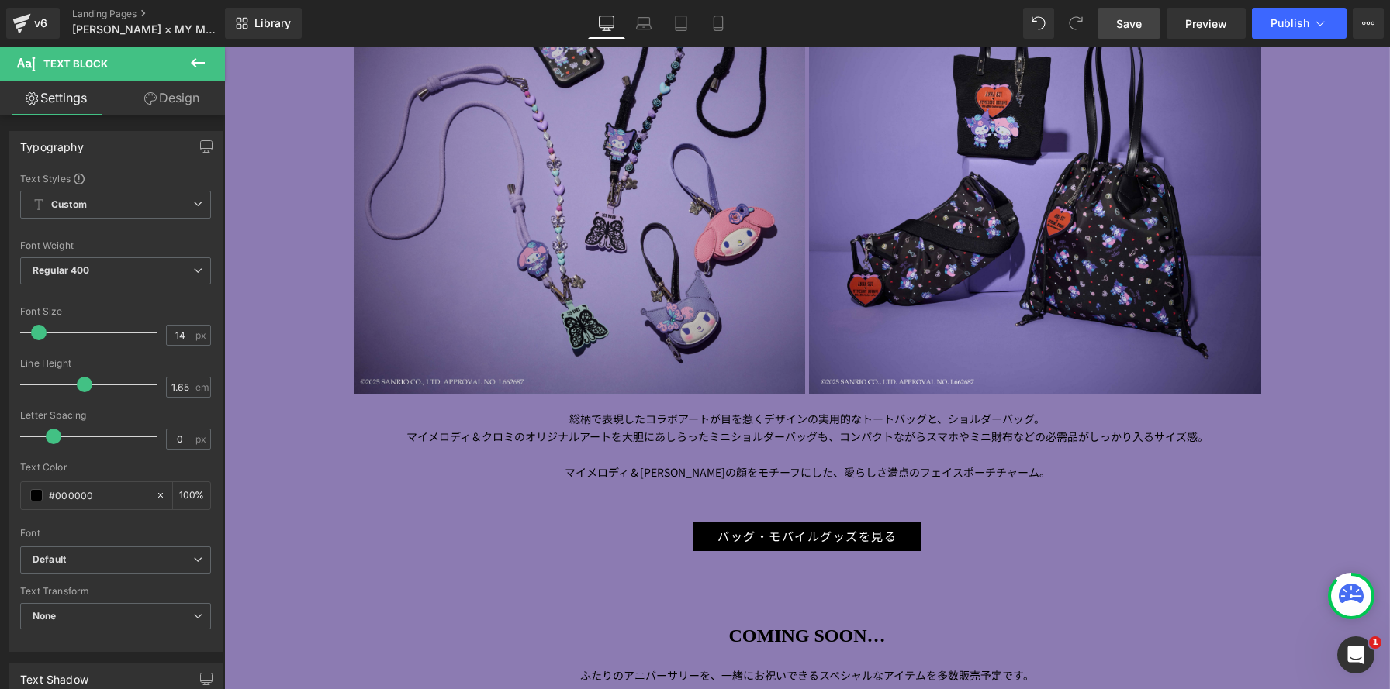
scroll to position [7, 8]
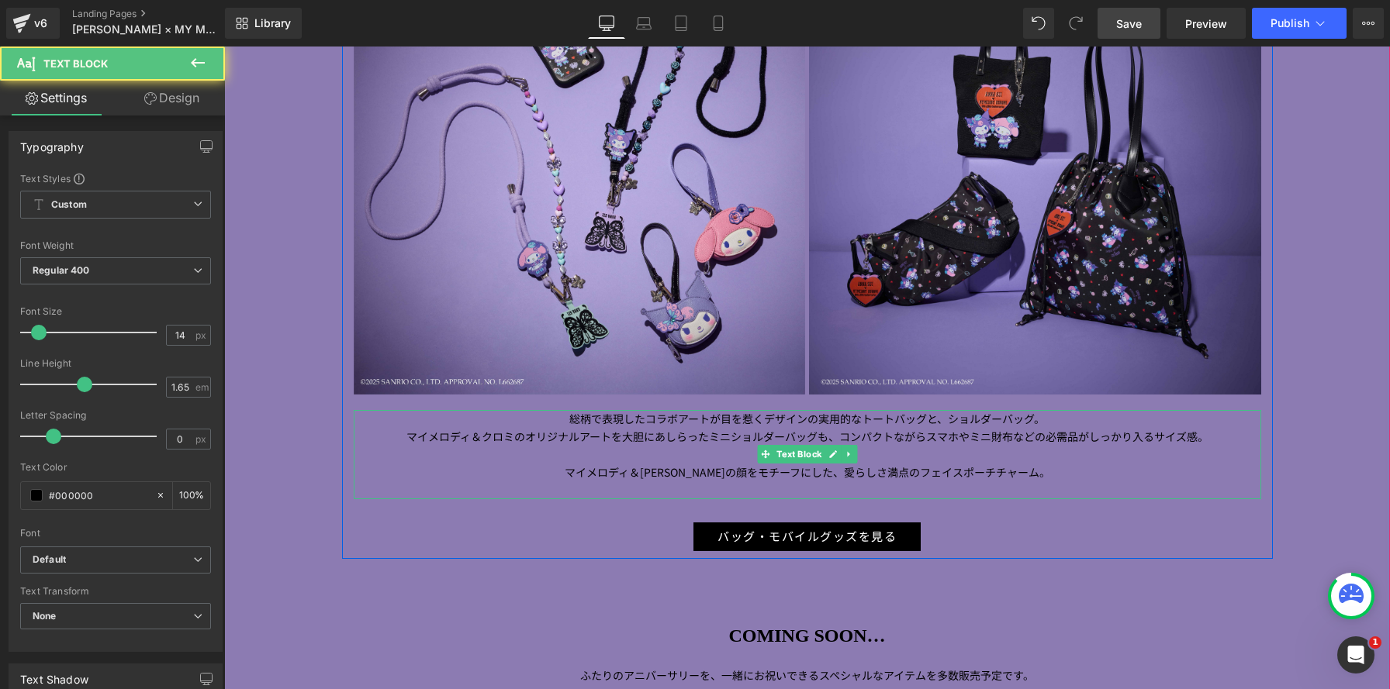
click at [1063, 480] on p "マイメロディ＆クロミの顔をモチーフにした、愛らしさ満点のフェイスポーチチャーム。" at bounding box center [807, 473] width 907 height 18
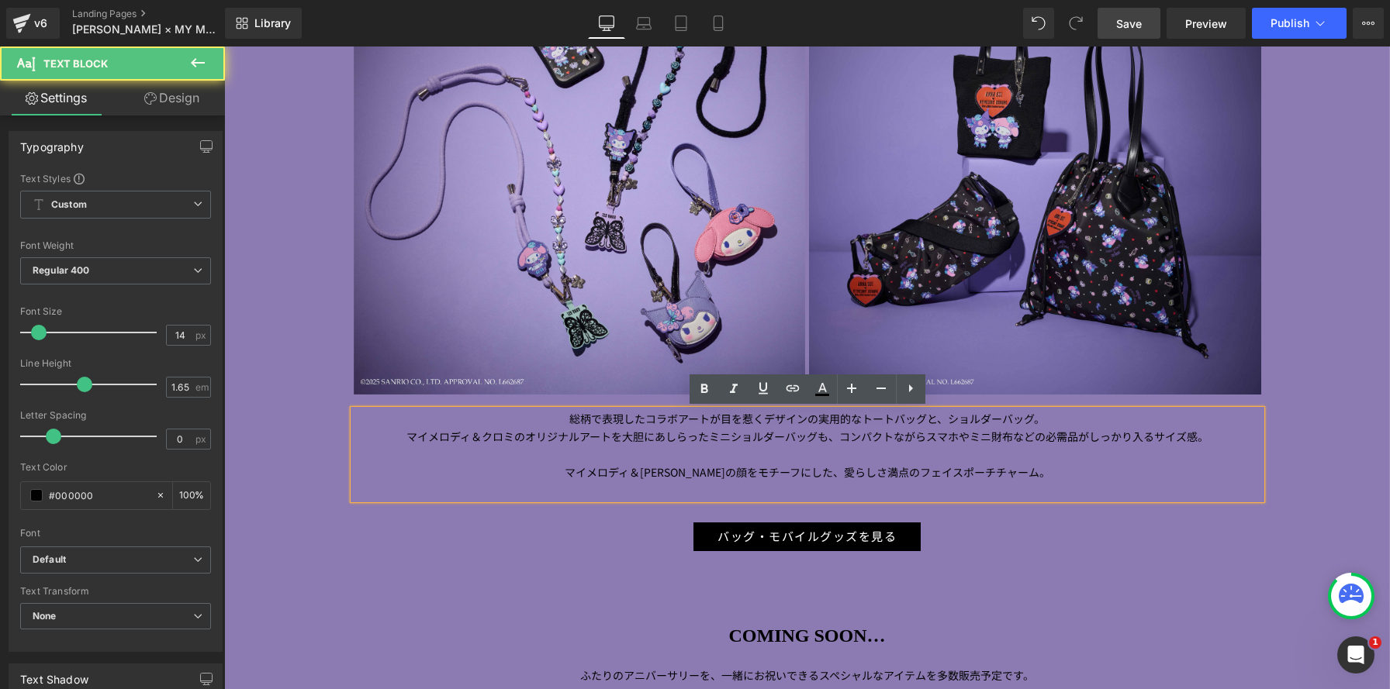
scroll to position [3455, 1166]
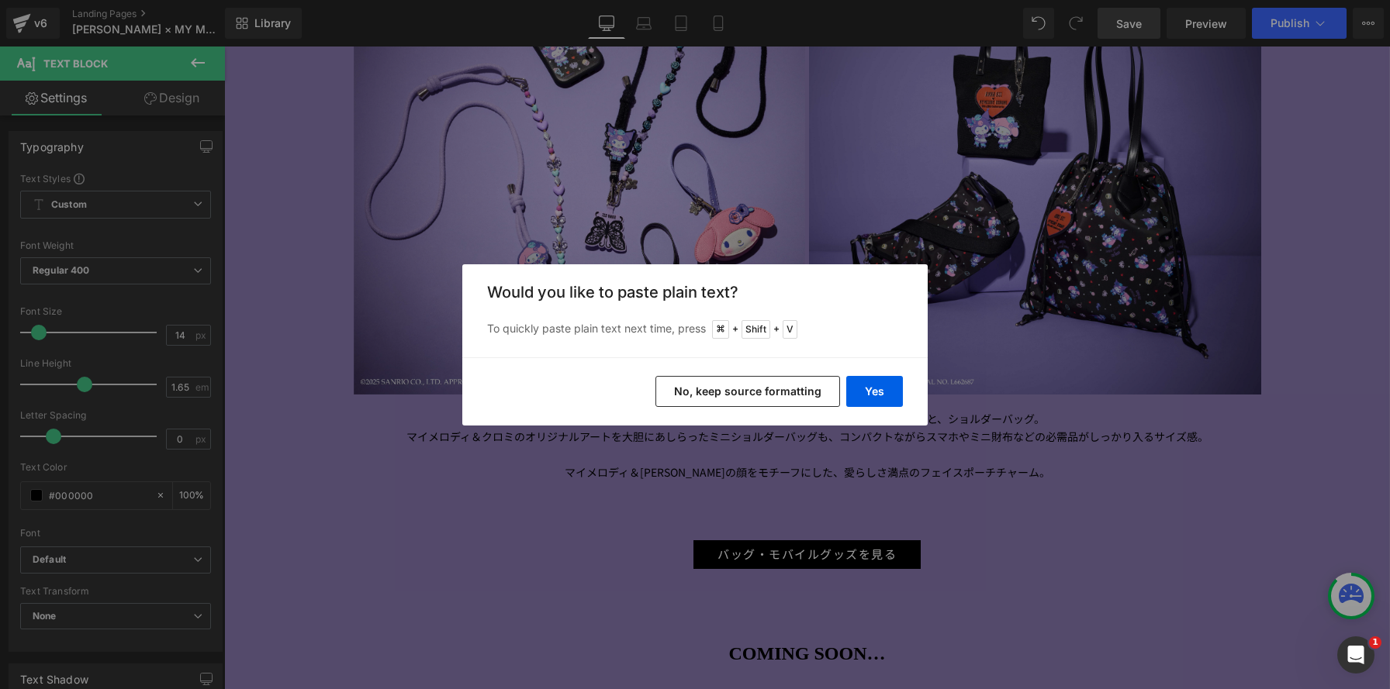
click at [780, 383] on button "No, keep source formatting" at bounding box center [747, 391] width 185 height 31
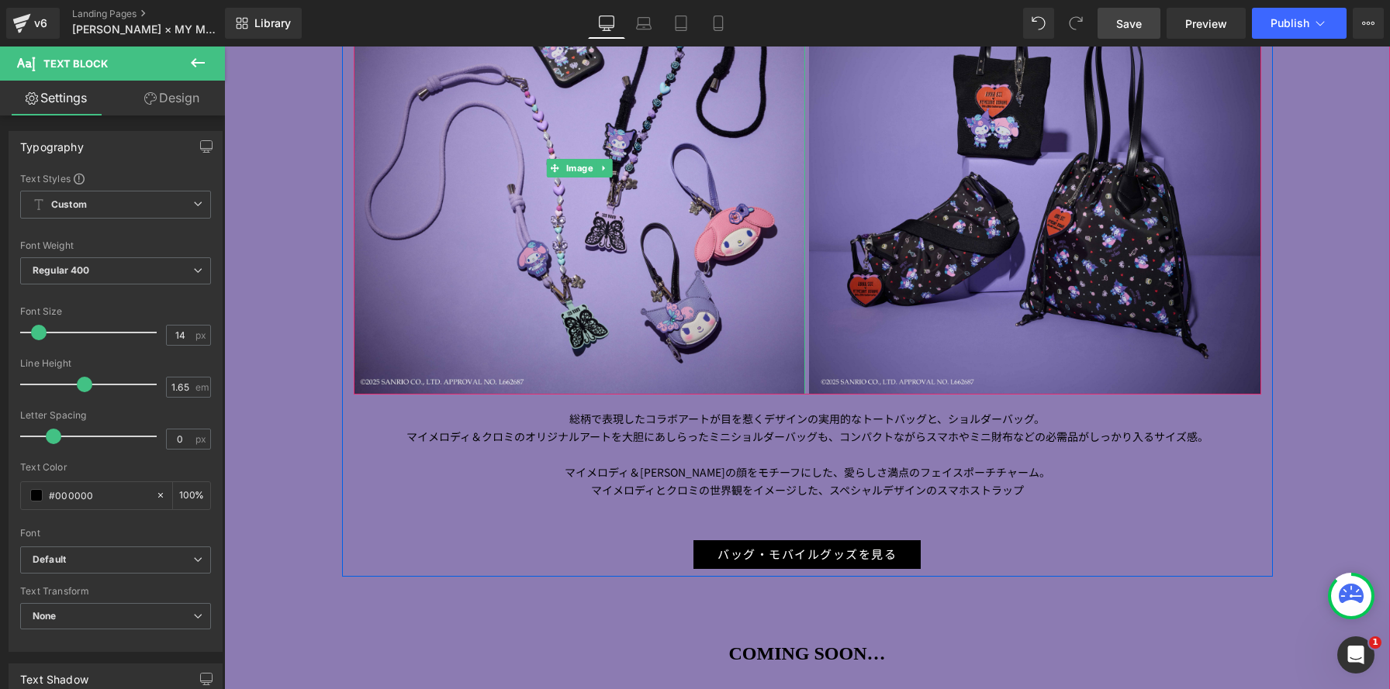
scroll to position [7, 8]
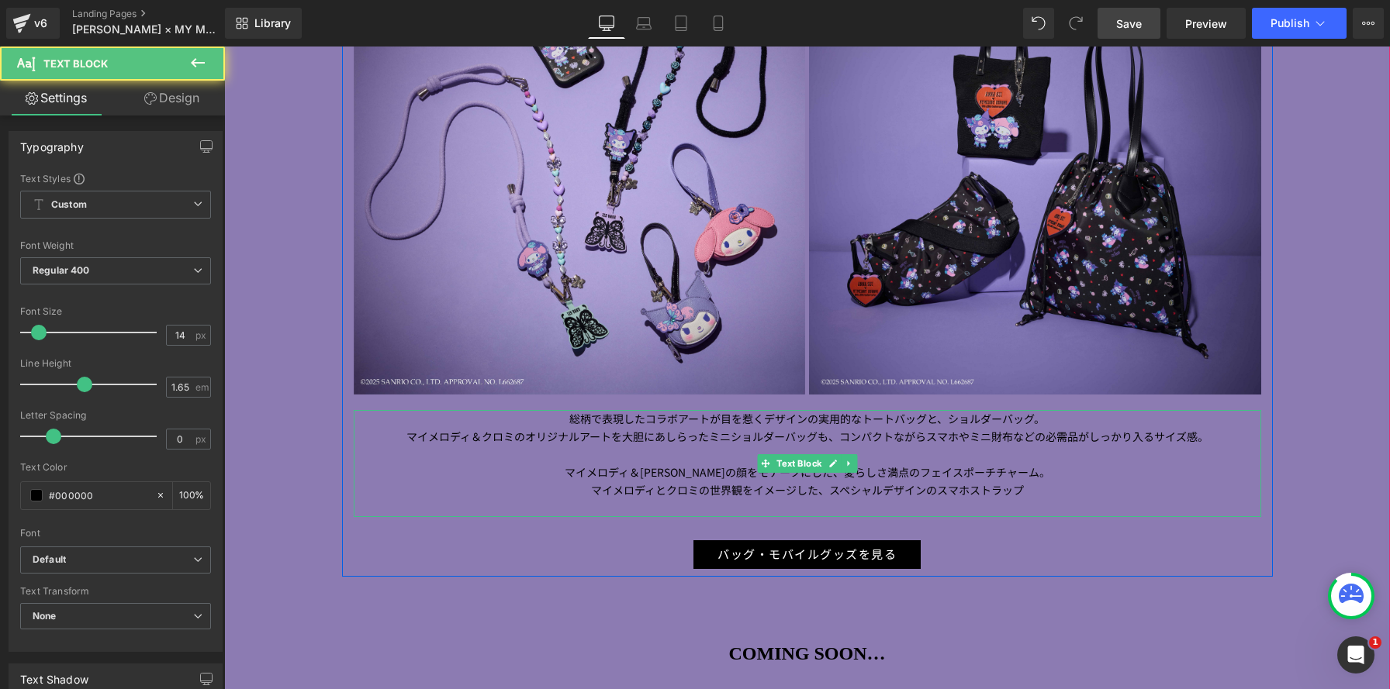
click at [1037, 493] on p "マイメロディとクロミの世界観をイメージした、スペシャルデザインのスマホストラップ" at bounding box center [807, 491] width 907 height 18
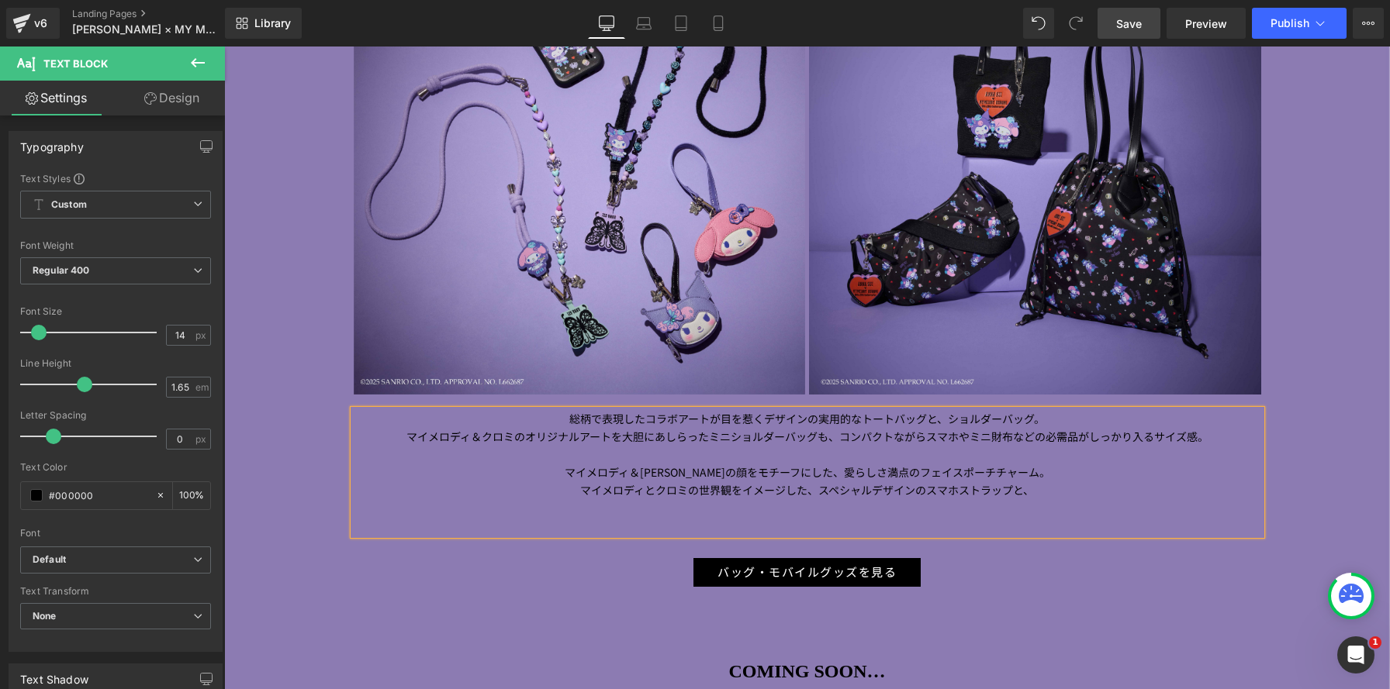
scroll to position [3473, 1166]
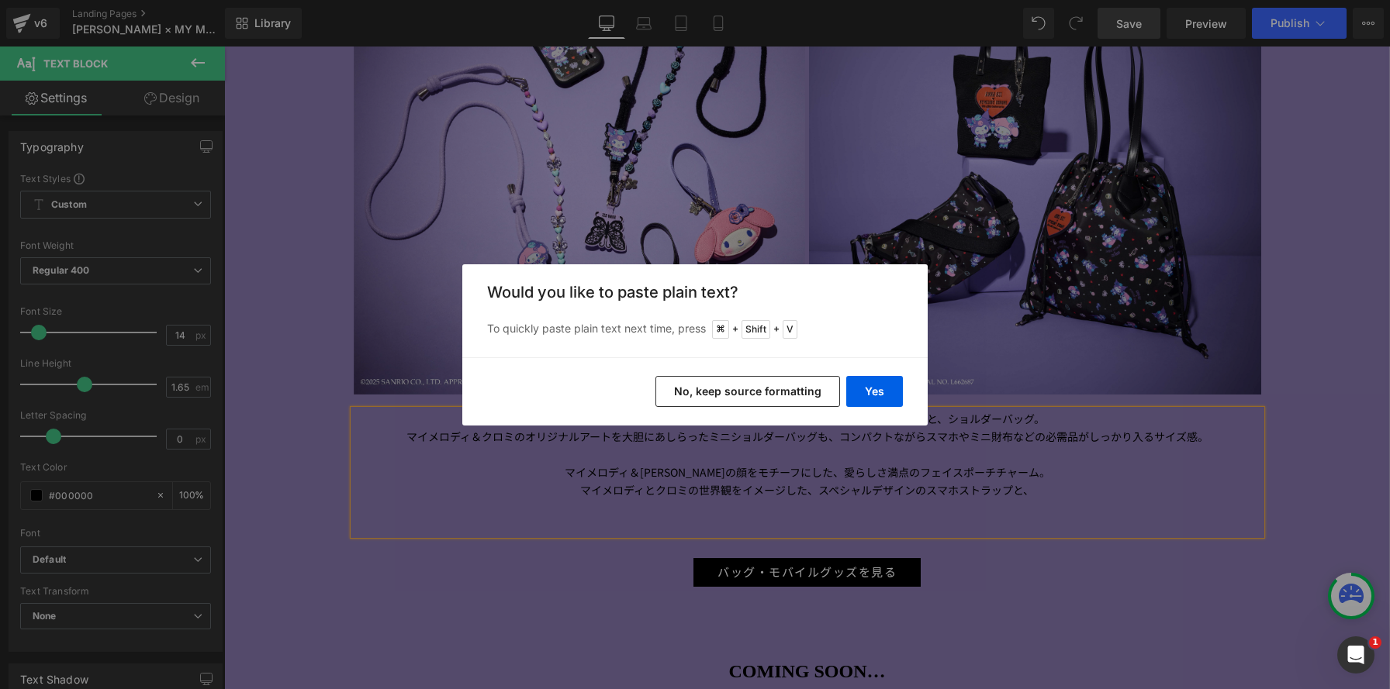
click at [772, 384] on button "No, keep source formatting" at bounding box center [747, 391] width 185 height 31
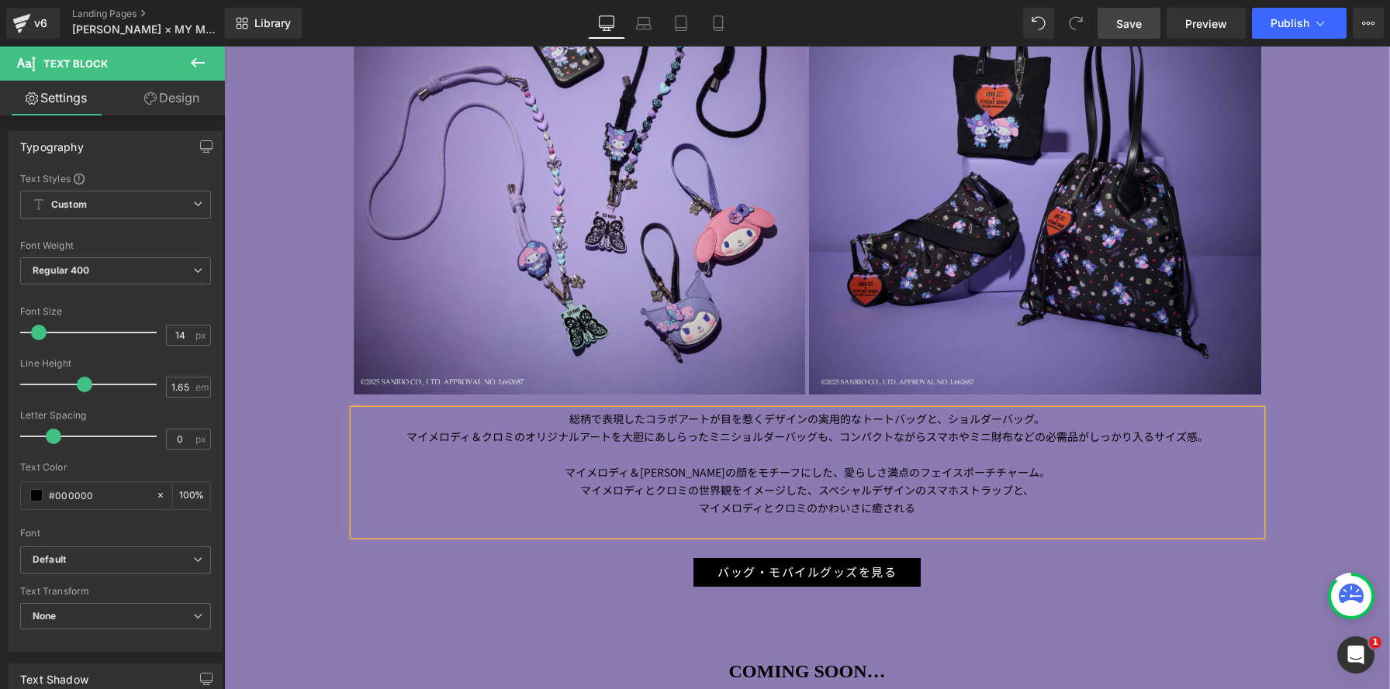
scroll to position [7, 8]
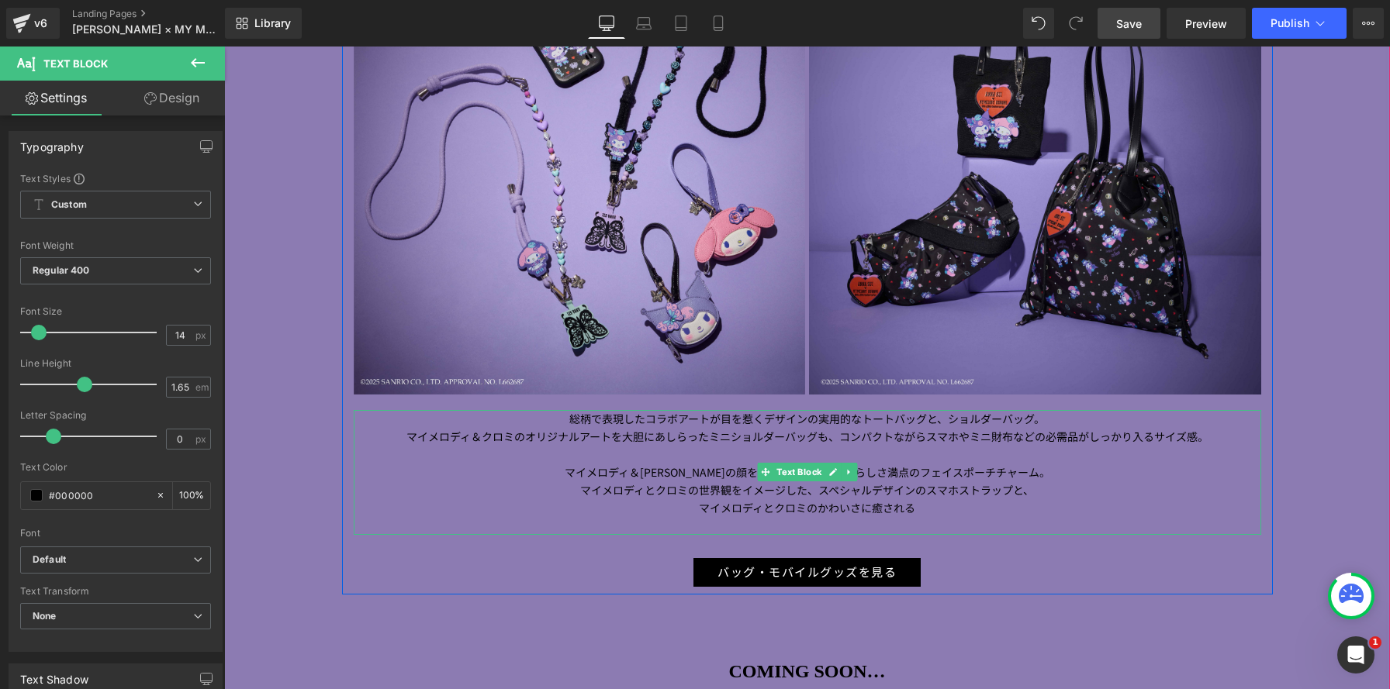
click at [920, 510] on p "マイメロディとクロミのかわいさに癒される" at bounding box center [807, 508] width 907 height 18
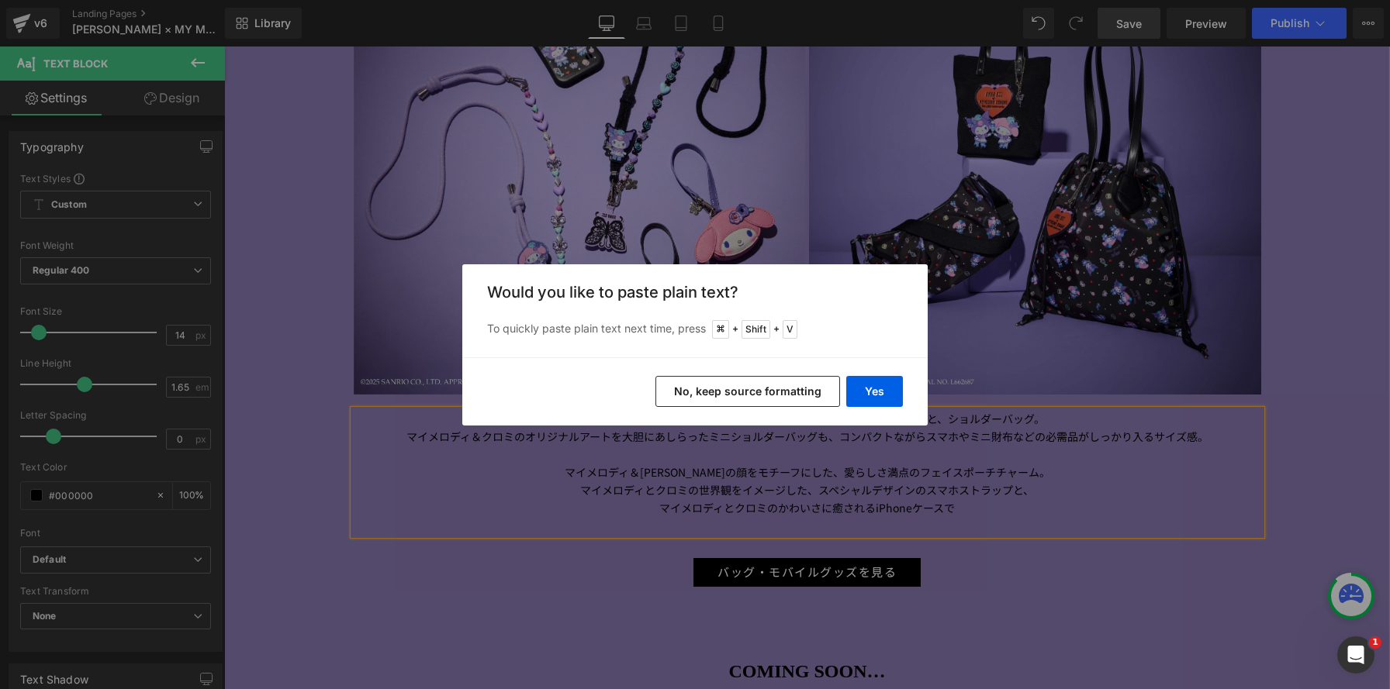
click at [764, 389] on button "No, keep source formatting" at bounding box center [747, 391] width 185 height 31
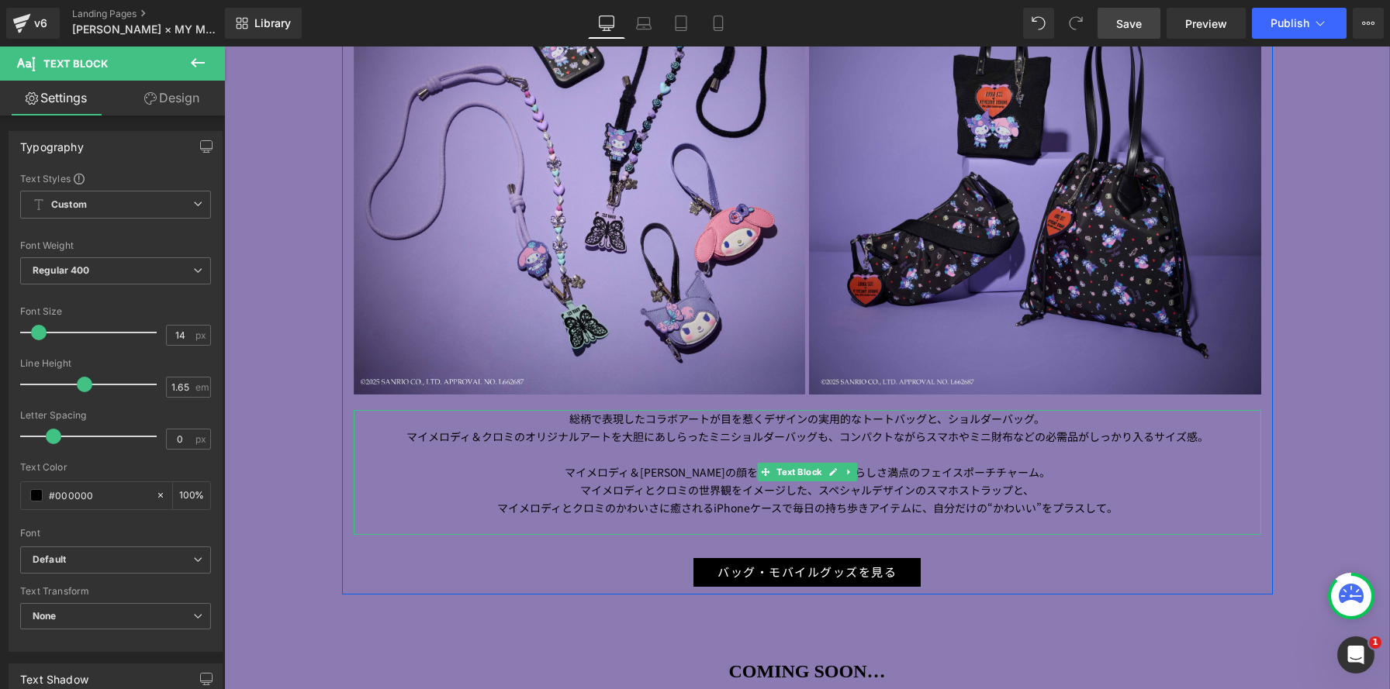
click at [794, 508] on span "毎日の持ち歩きアイテムに、自分だけの" at bounding box center [890, 508] width 195 height 16
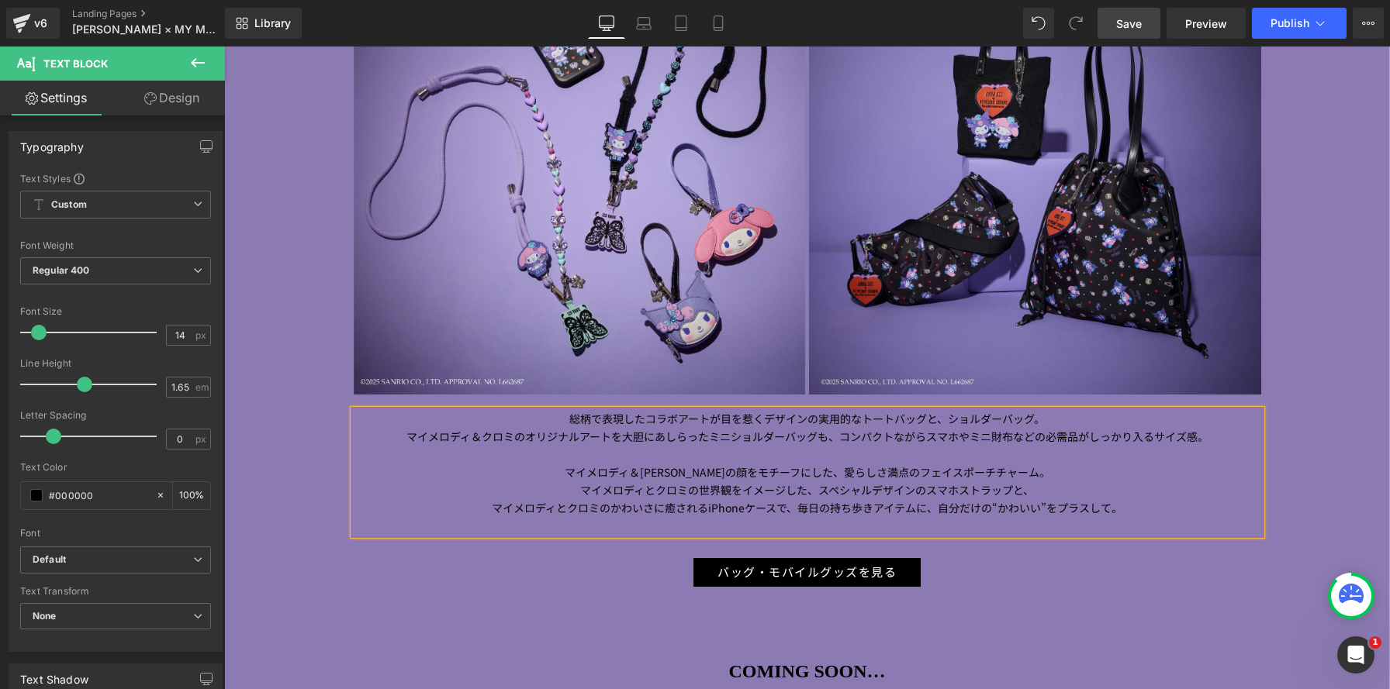
scroll to position [3491, 1166]
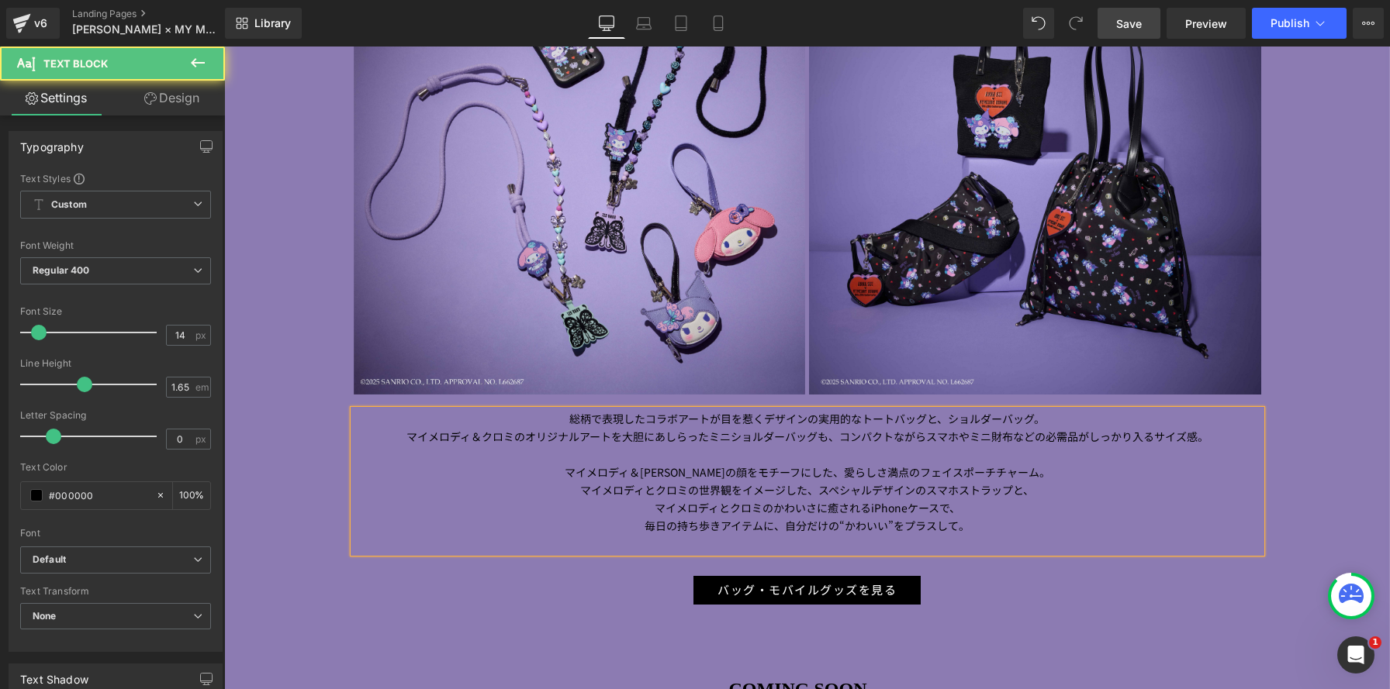
click at [1009, 530] on p "毎日の持ち歩きアイテムに、自分だけの “ かわいい ” をプラスして。" at bounding box center [807, 526] width 907 height 18
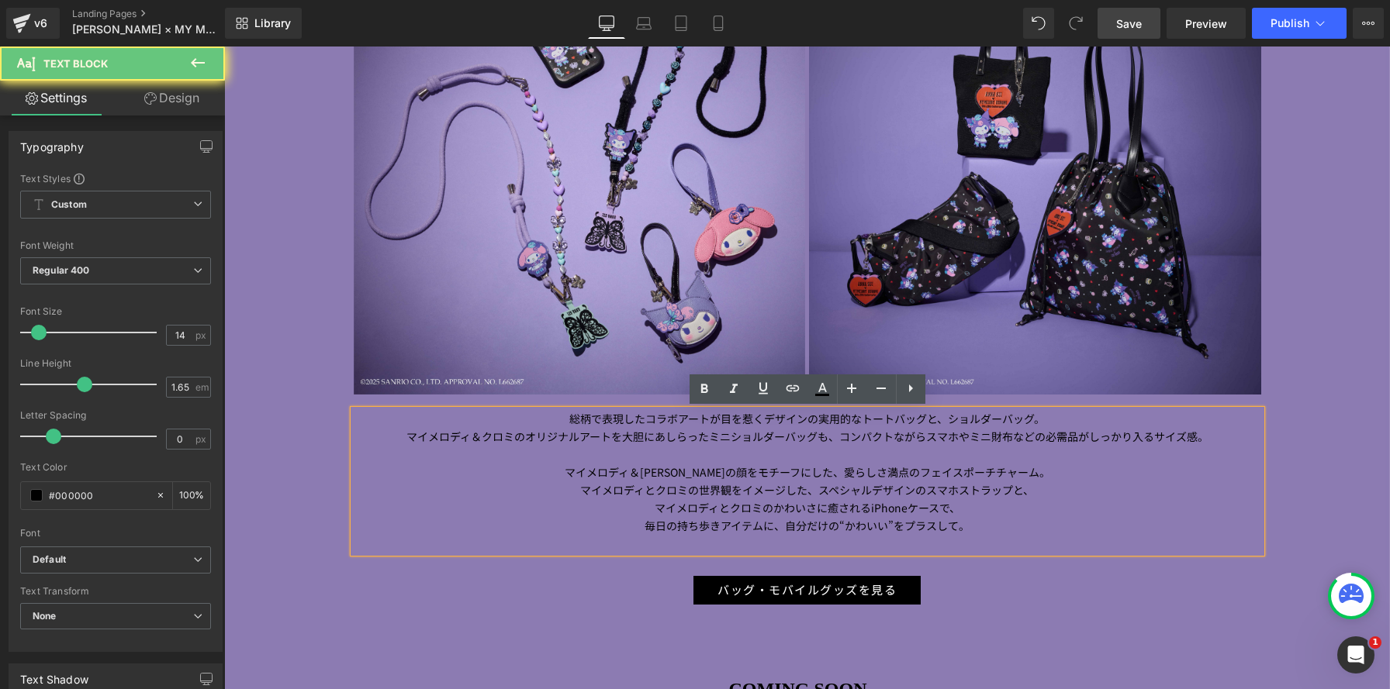
click at [1062, 482] on p "マイメロディとクロミの世界観をイメージした、スペシャルデザインのスマホストラップと、" at bounding box center [807, 491] width 907 height 18
click at [1056, 473] on p "マイメロディ＆クロミの顔をモチーフにした、愛らしさ満点のフェイスポーチチャーム。" at bounding box center [807, 473] width 907 height 18
click at [1020, 493] on span "マイメロディとクロミの世界観をイメージした、スペシャルデザインのスマホストラップと、" at bounding box center [807, 490] width 454 height 16
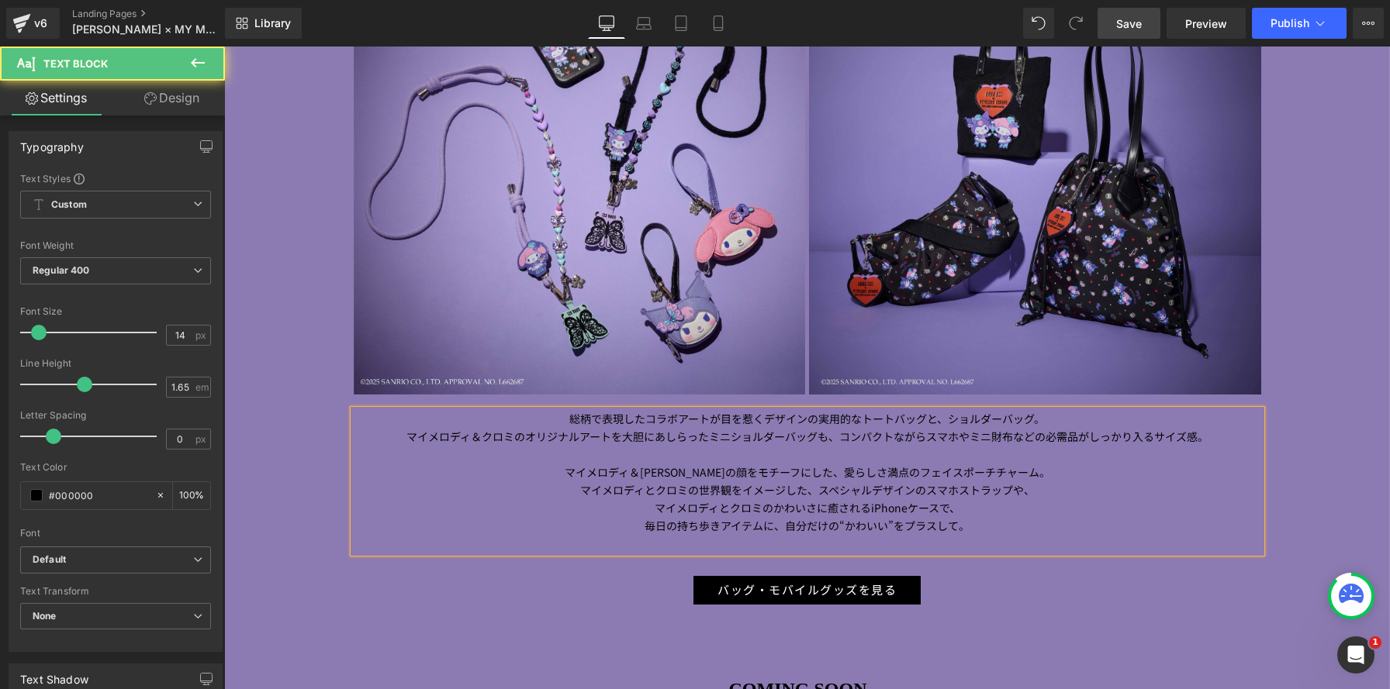
click at [1058, 482] on p "マイメロディとクロミの世界観をイメージした、スペシャルデザインのスマホストラップや、" at bounding box center [807, 491] width 907 height 18
drag, startPoint x: 967, startPoint y: 530, endPoint x: 1003, endPoint y: 530, distance: 35.7
click at [967, 530] on p "毎日の持ち歩きアイテムに、自分だけの “ かわいい ” をプラスして。" at bounding box center [807, 526] width 907 height 18
click at [1032, 526] on p "毎日の持ち歩きアイテムに、自分だけの “ かわいい ” をプラスして。" at bounding box center [807, 526] width 907 height 18
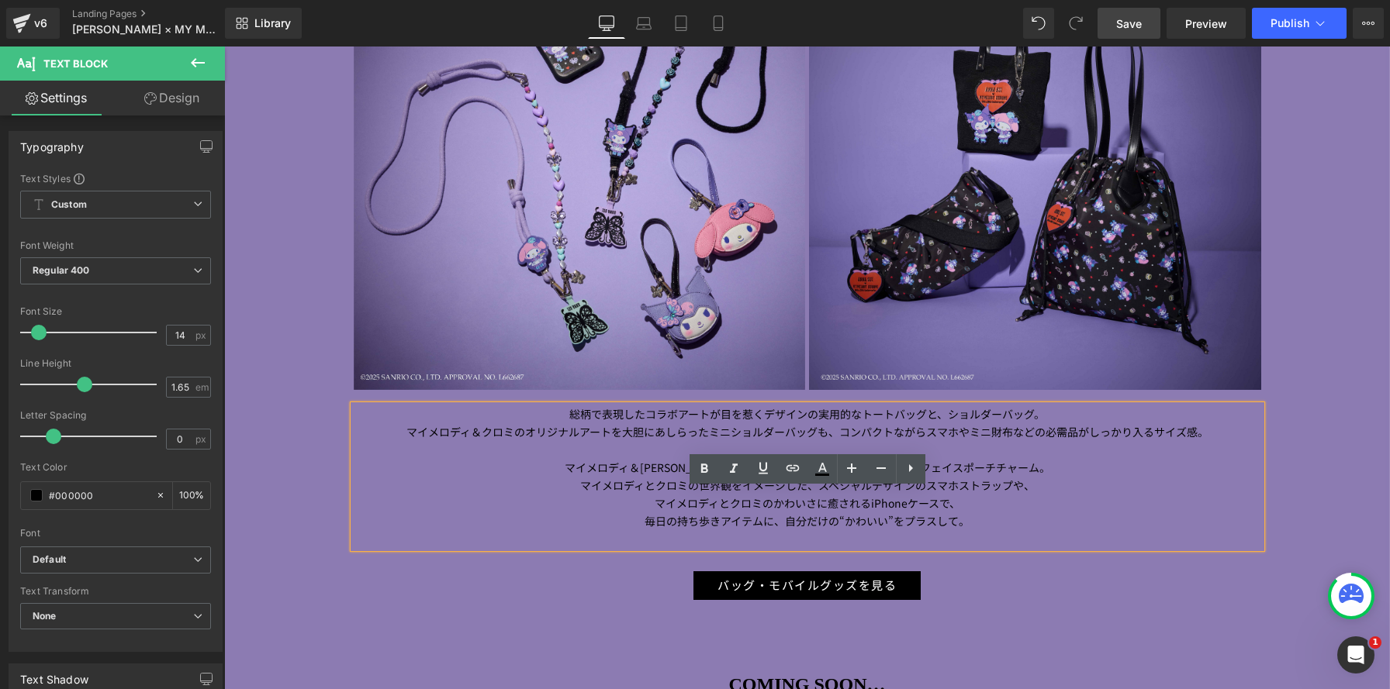
scroll to position [1859, 0]
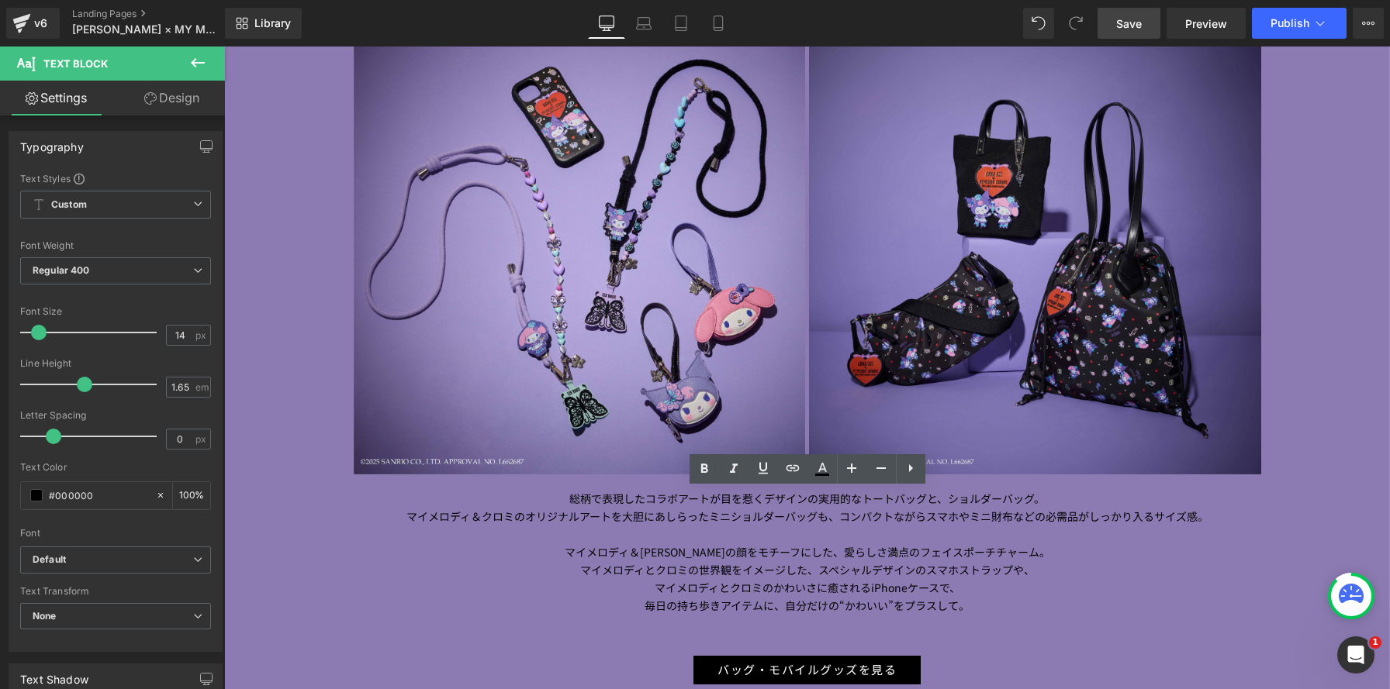
click at [1134, 32] on link "Save" at bounding box center [1128, 23] width 63 height 31
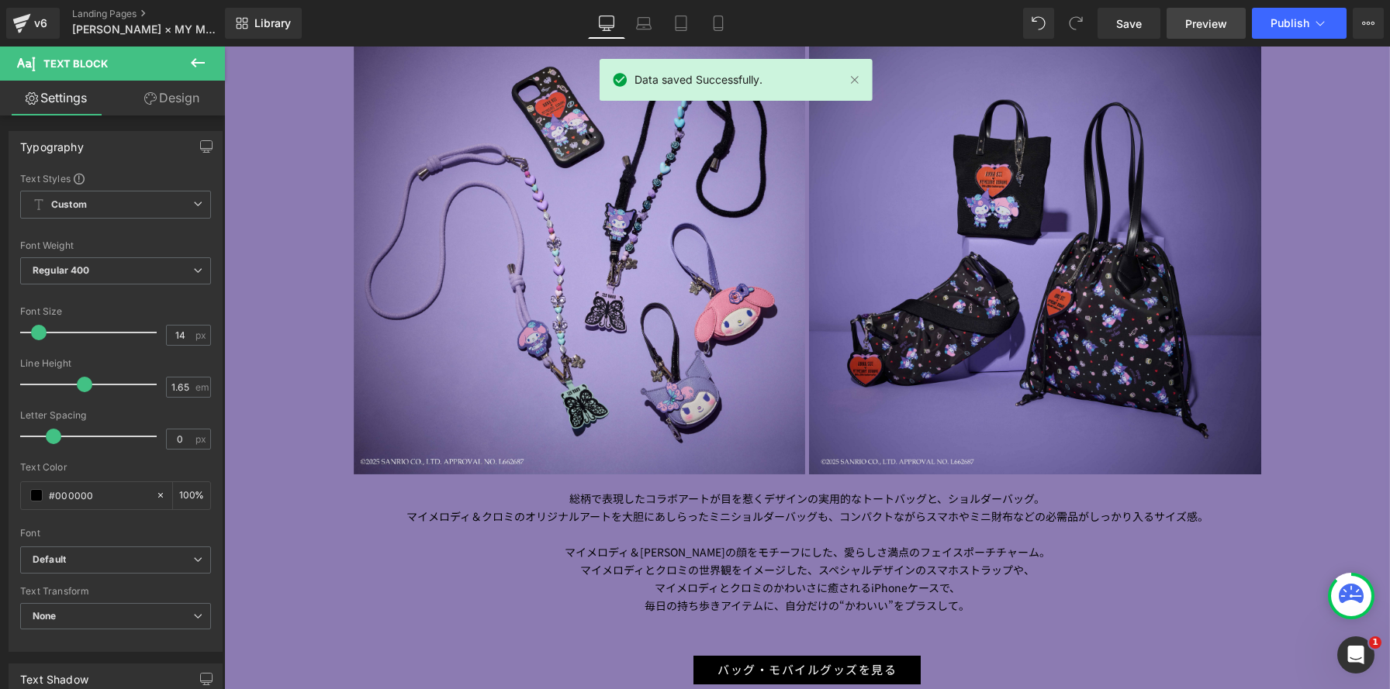
click at [1201, 35] on link "Preview" at bounding box center [1205, 23] width 79 height 31
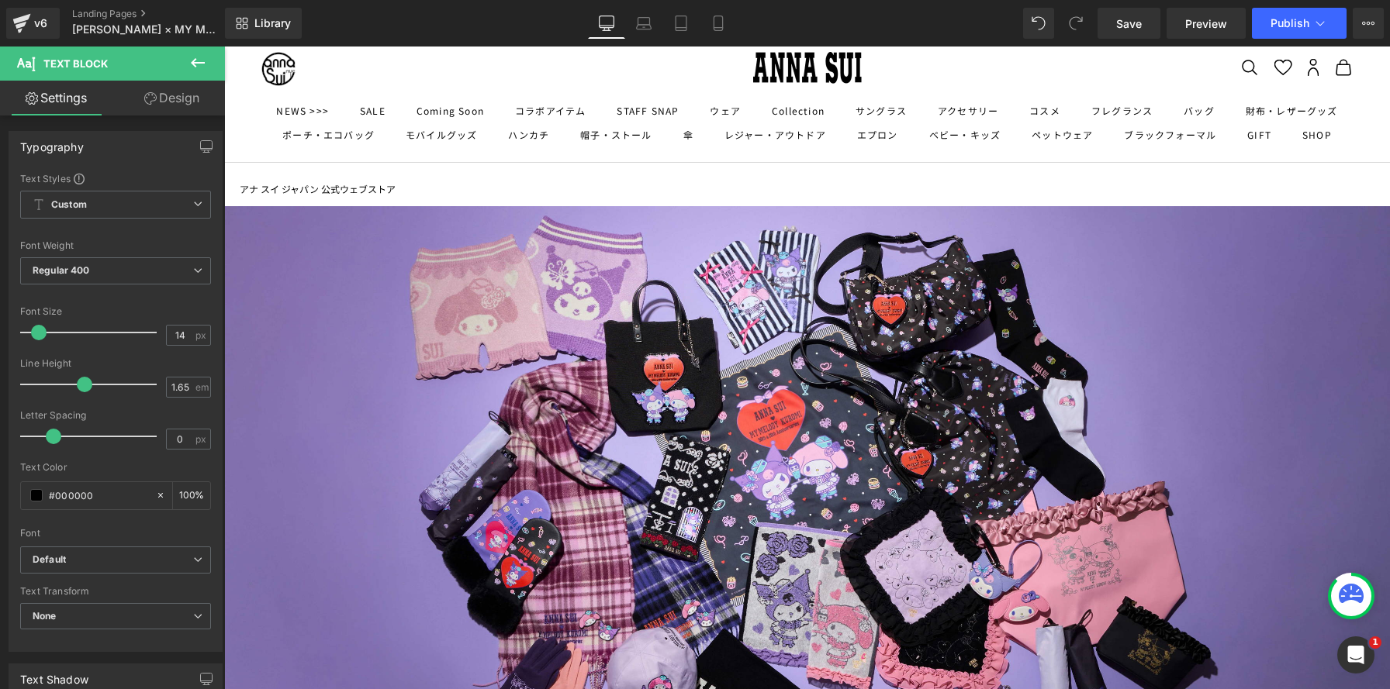
scroll to position [0, 0]
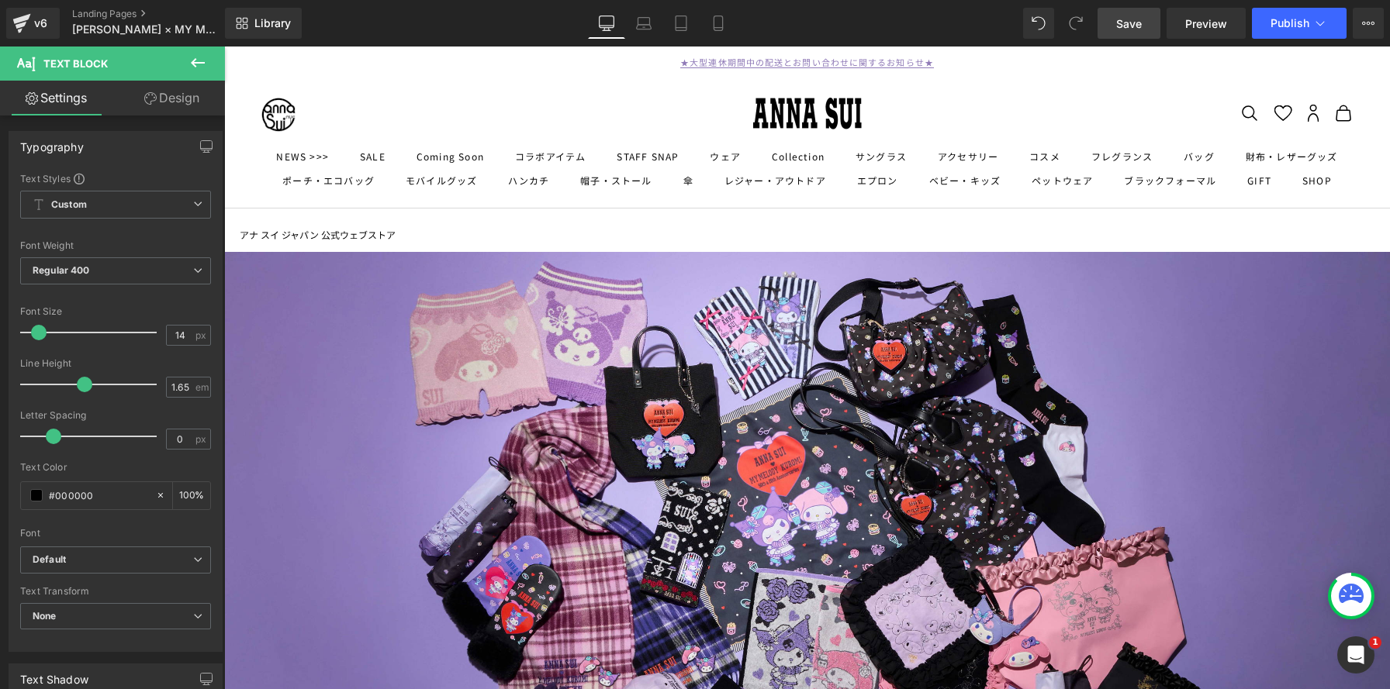
drag, startPoint x: 1125, startPoint y: 27, endPoint x: 1014, endPoint y: 295, distance: 290.3
click at [1125, 27] on span "Save" at bounding box center [1129, 24] width 26 height 16
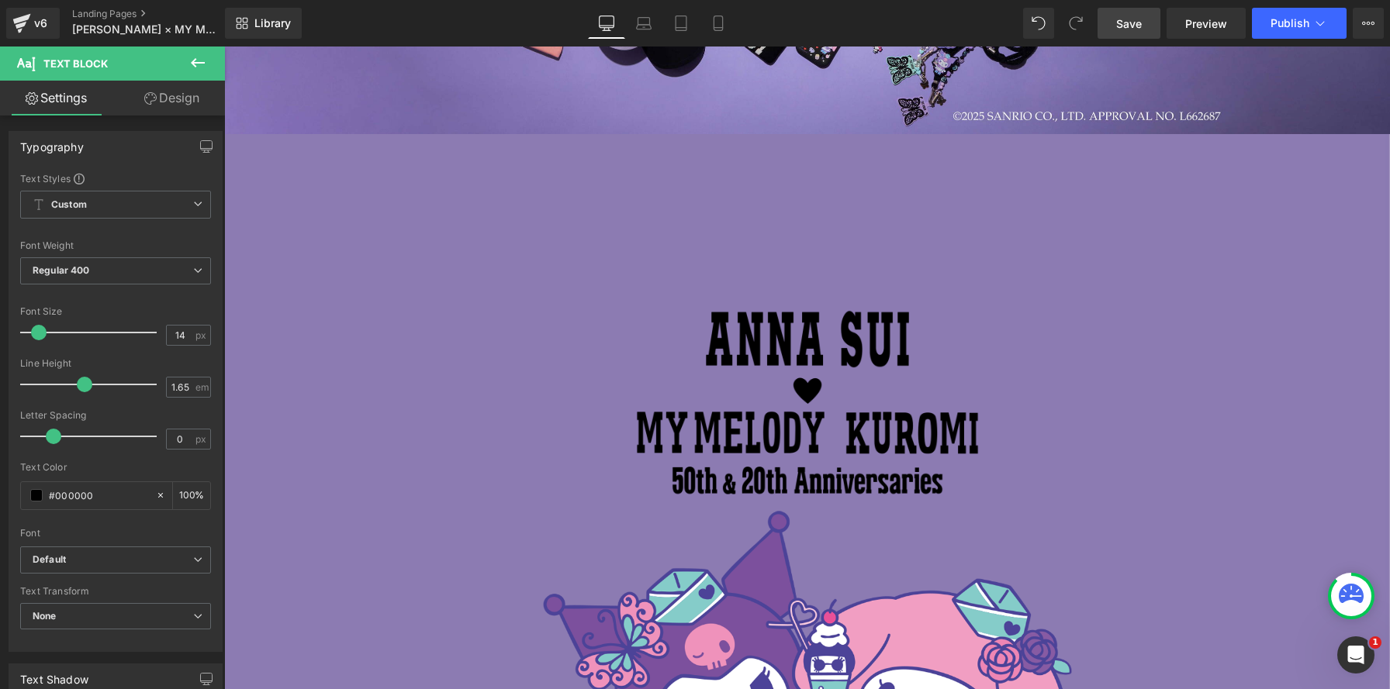
scroll to position [789, 0]
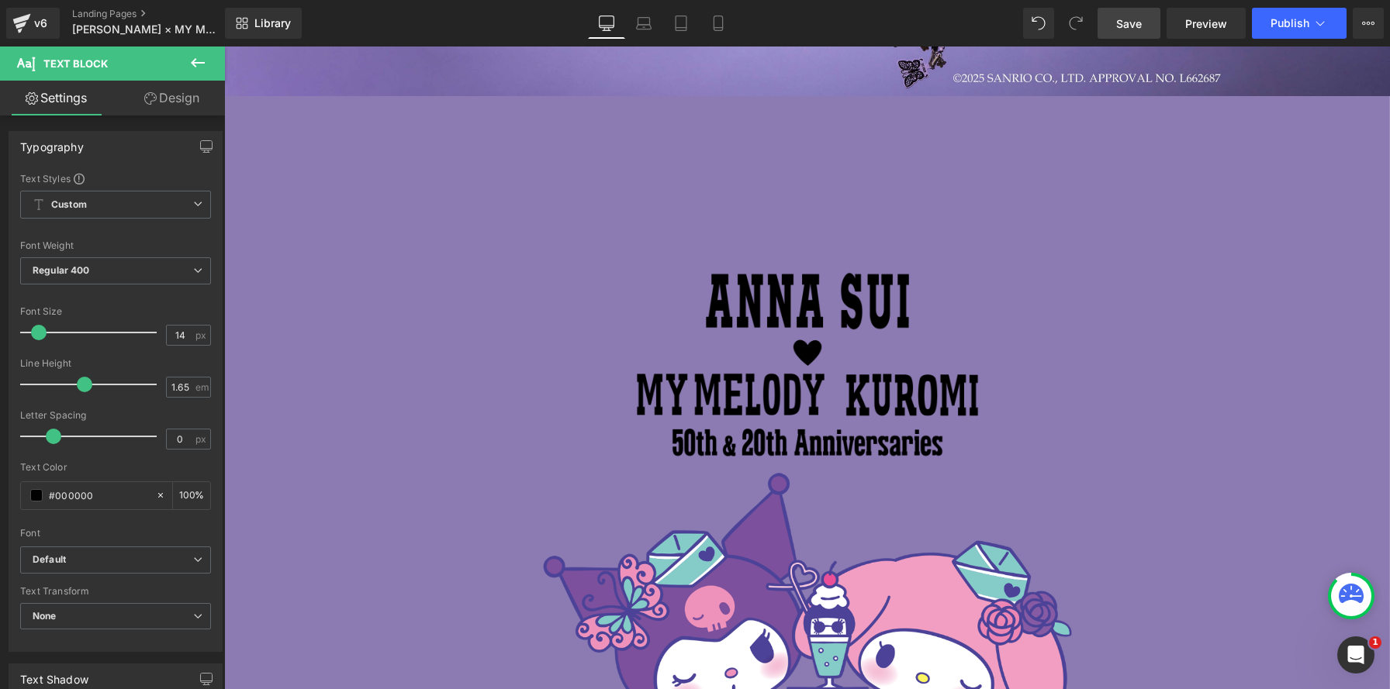
click at [1121, 26] on span "Save" at bounding box center [1129, 24] width 26 height 16
